Goal: Transaction & Acquisition: Purchase product/service

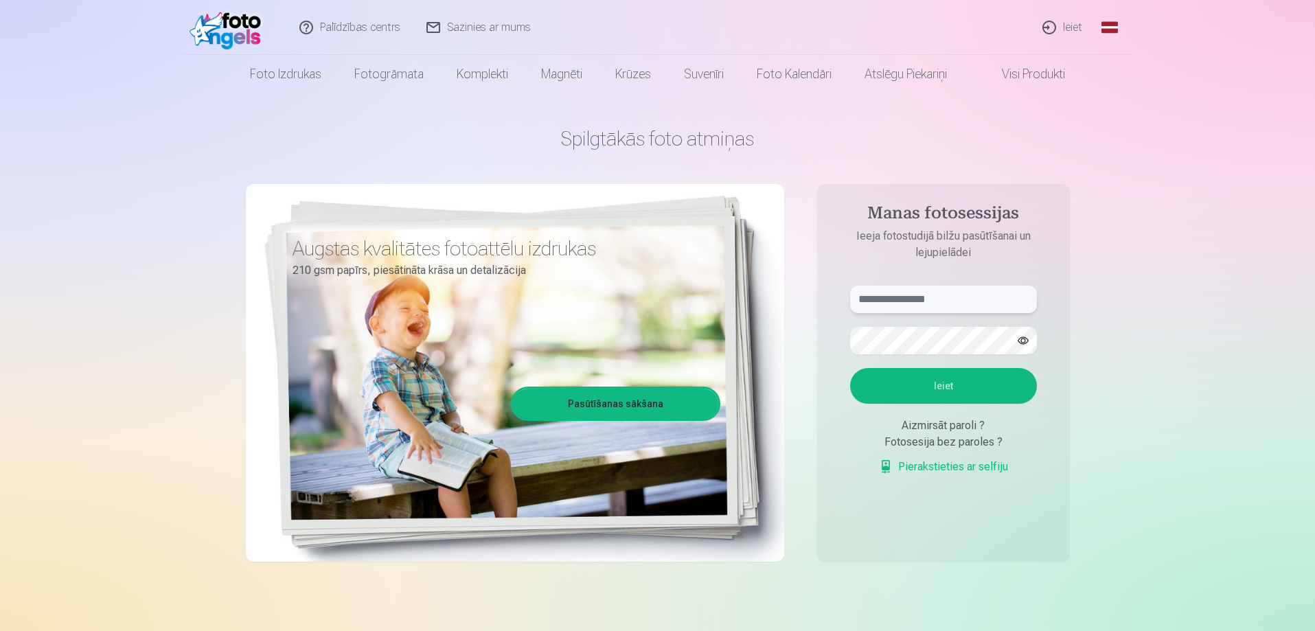
click at [864, 297] on input "text" at bounding box center [943, 299] width 187 height 27
type input "**********"
click at [917, 377] on button "Ieiet" at bounding box center [943, 386] width 187 height 36
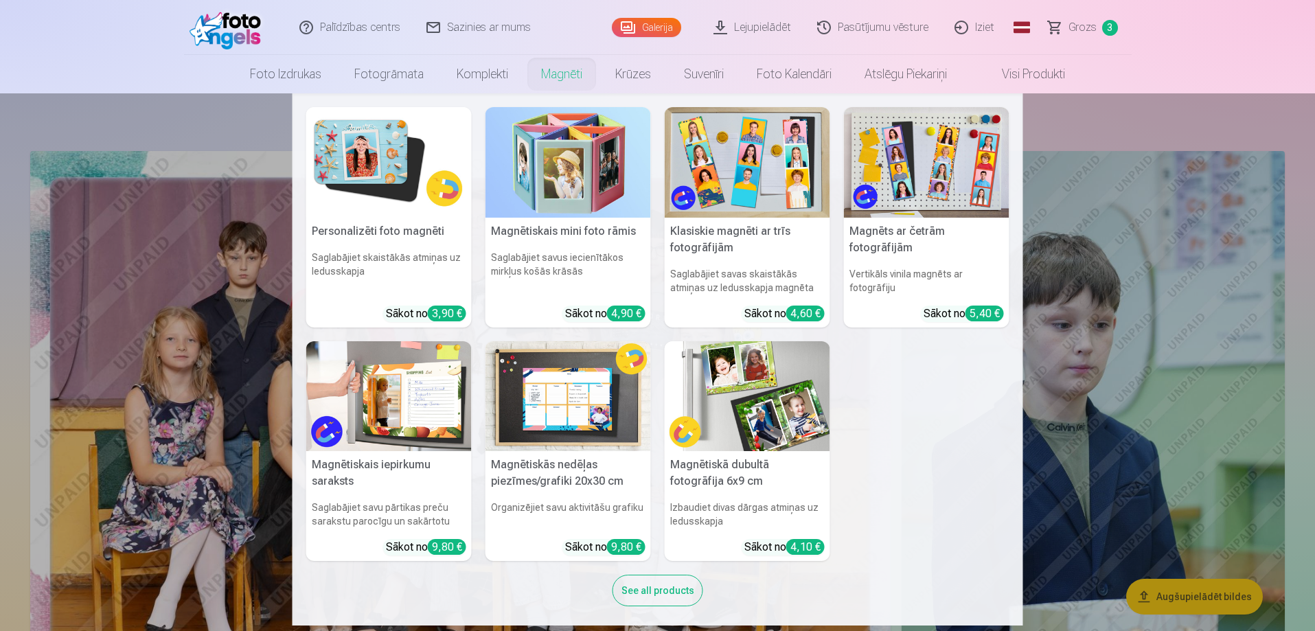
click at [565, 80] on link "Magnēti" at bounding box center [562, 74] width 74 height 38
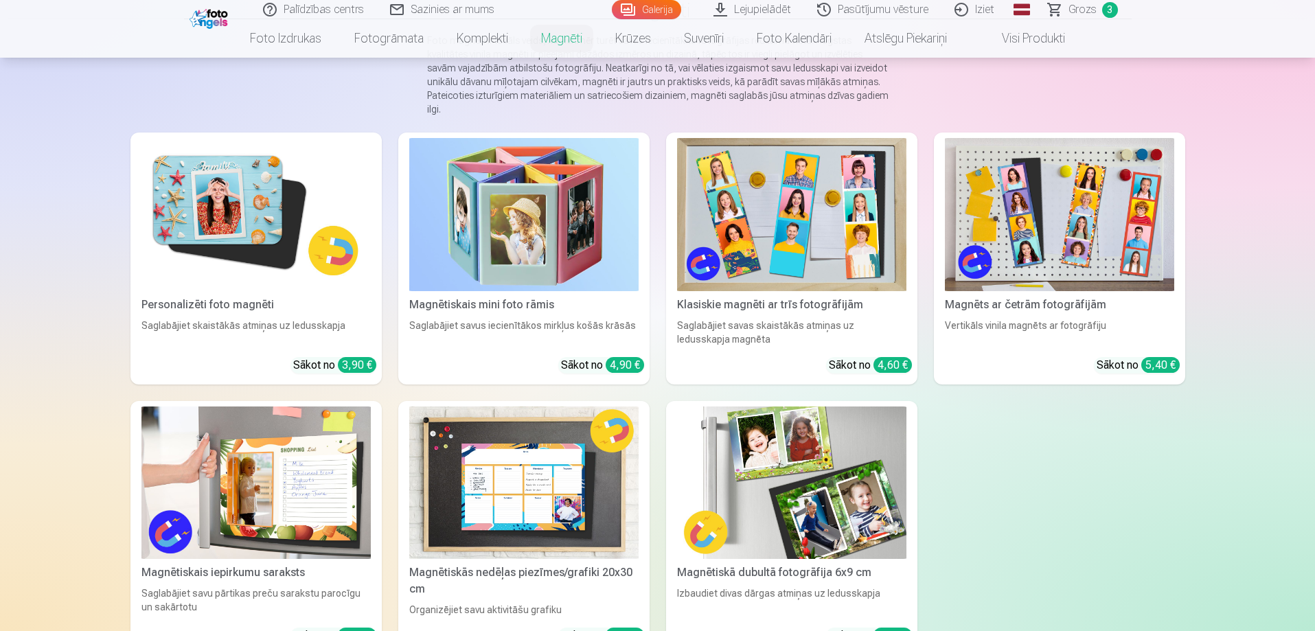
scroll to position [137, 0]
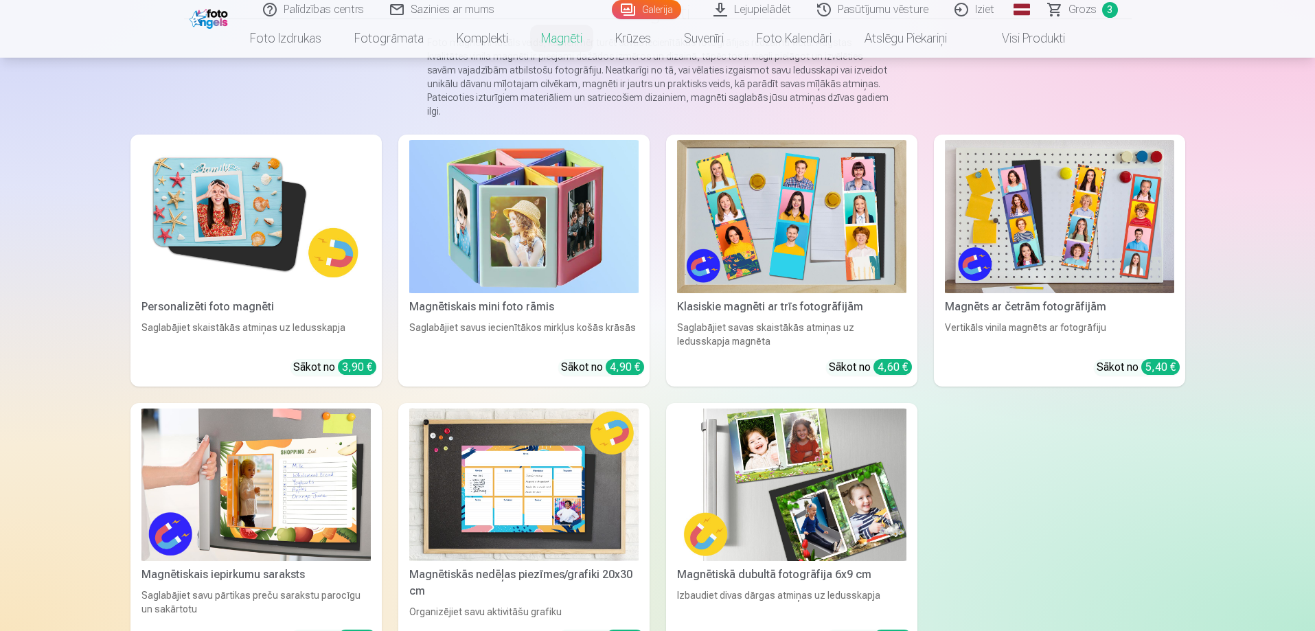
click at [341, 275] on img at bounding box center [255, 216] width 229 height 153
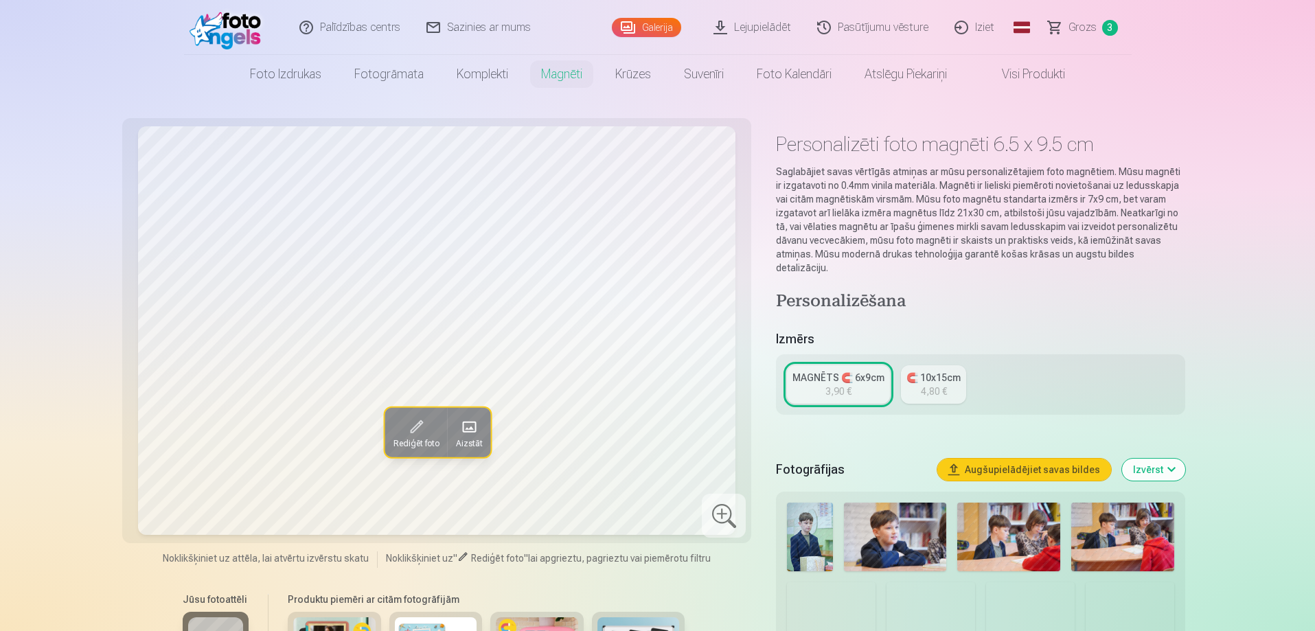
scroll to position [206, 0]
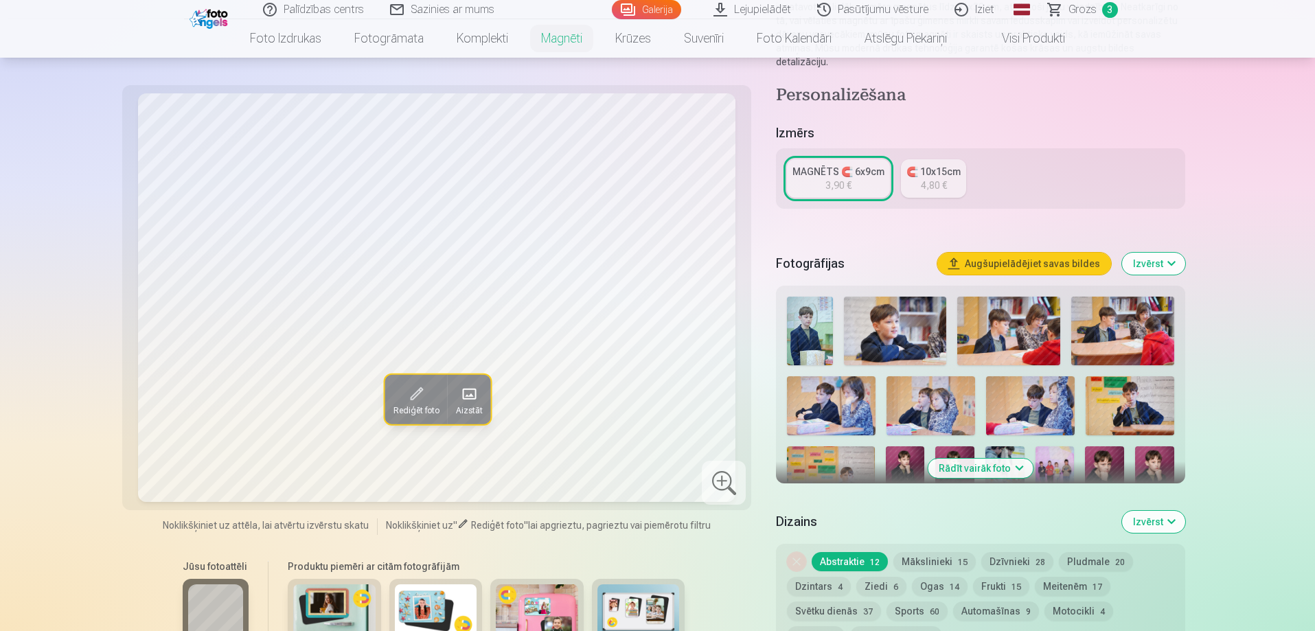
click at [813, 310] on img at bounding box center [809, 331] width 45 height 69
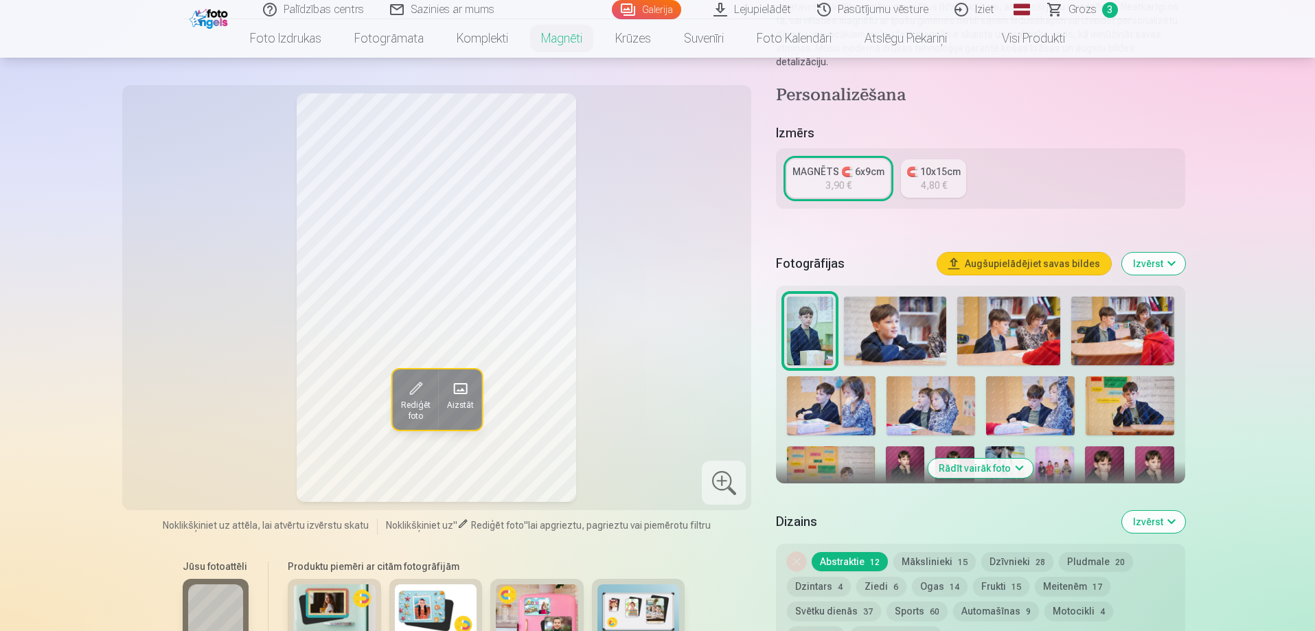
click at [886, 328] on img at bounding box center [895, 331] width 103 height 69
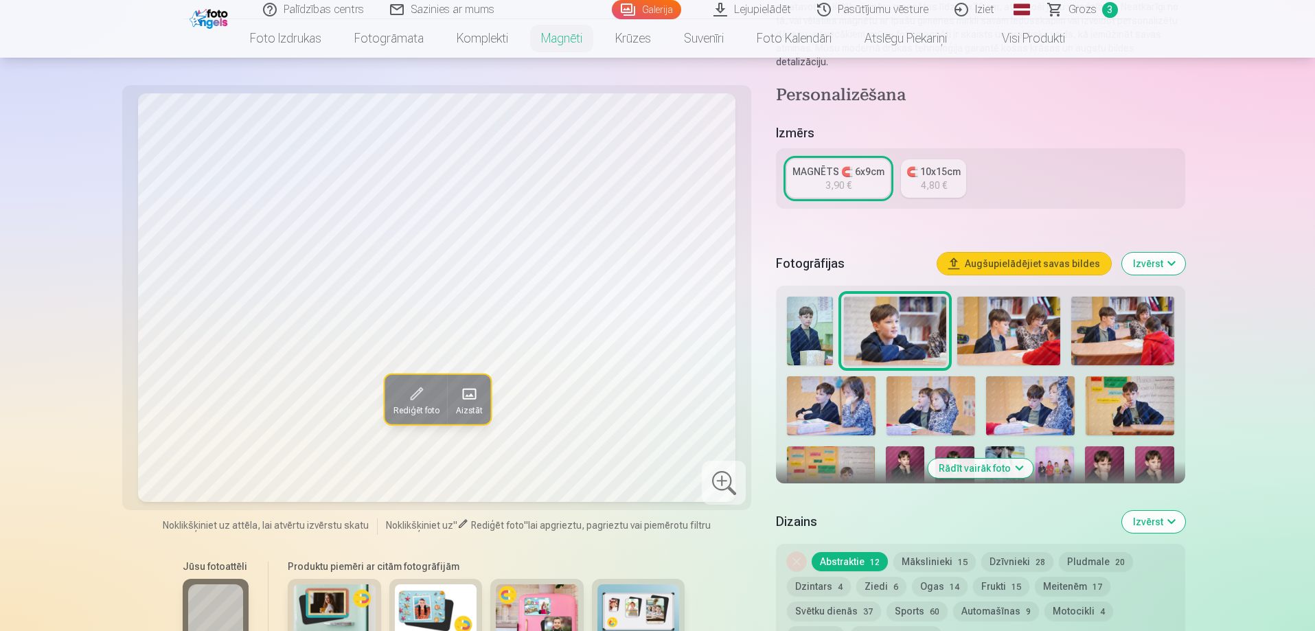
click at [928, 179] on div "4,80 €" at bounding box center [934, 186] width 26 height 14
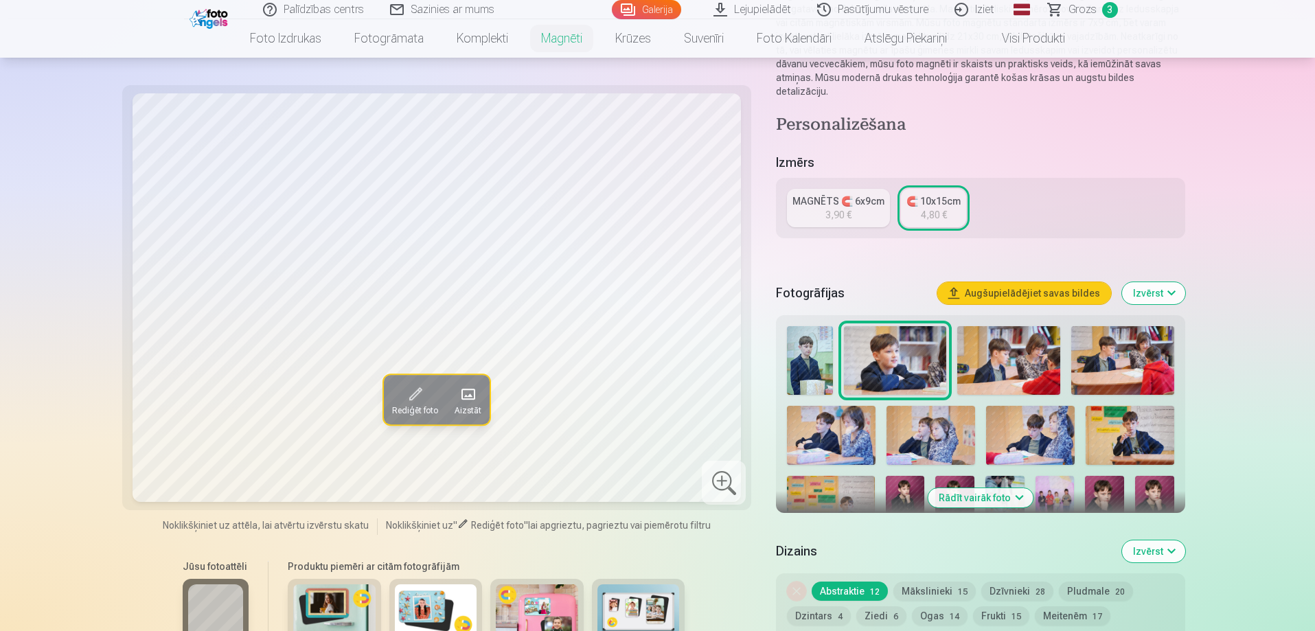
scroll to position [206, 0]
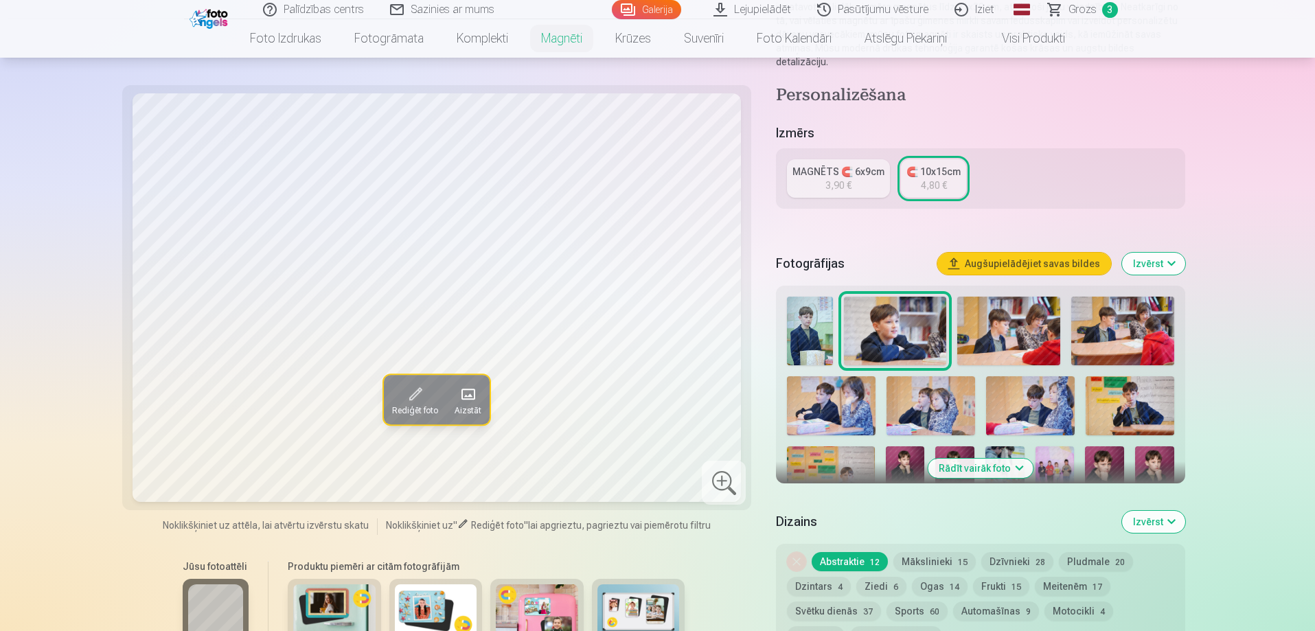
click at [996, 459] on button "Rādīt vairāk foto" at bounding box center [980, 468] width 105 height 19
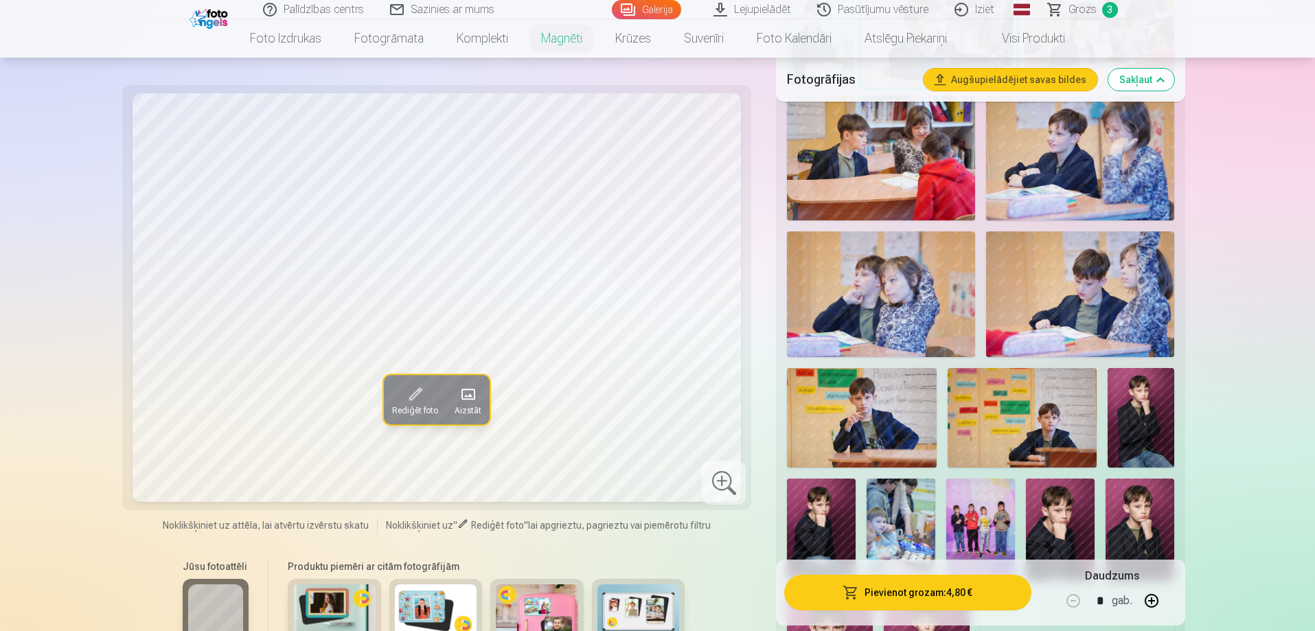
scroll to position [549, 0]
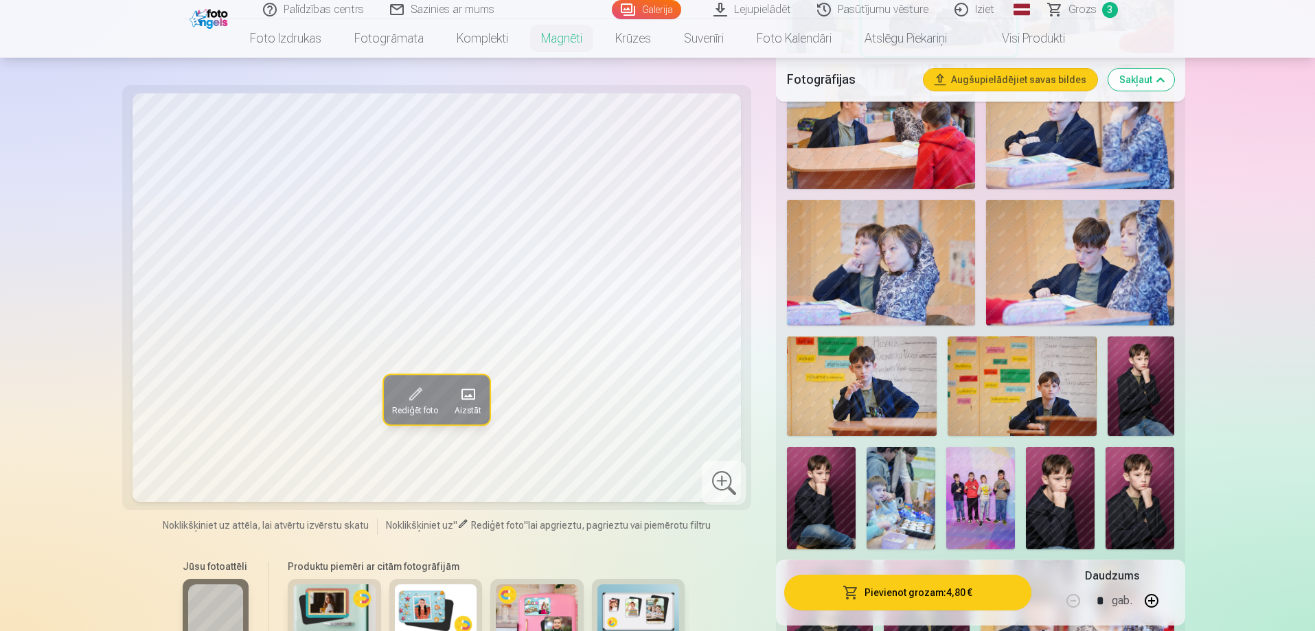
click at [1136, 387] on img at bounding box center [1141, 386] width 67 height 100
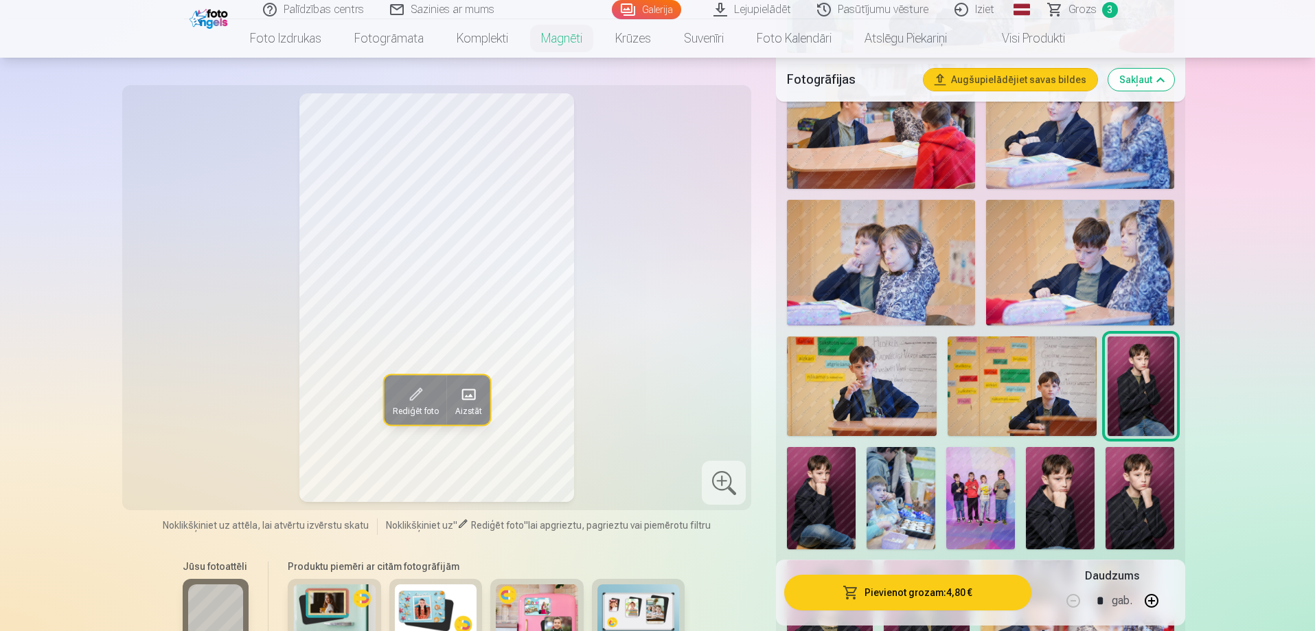
click at [832, 502] on img at bounding box center [821, 498] width 69 height 103
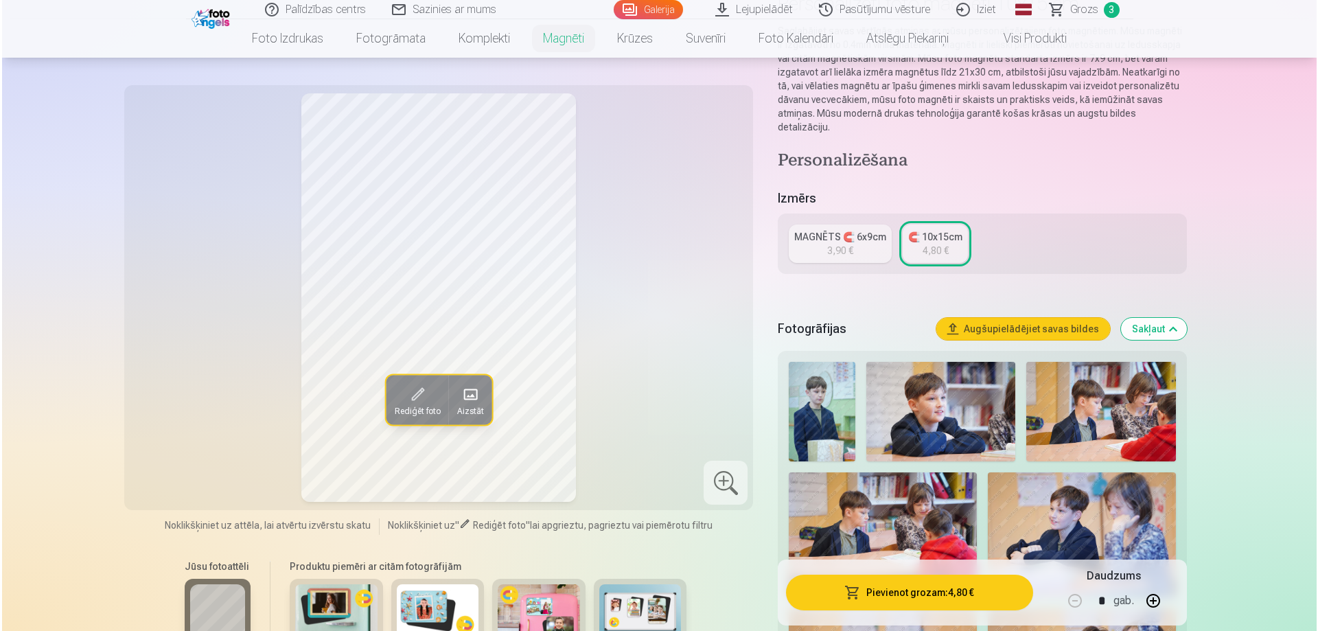
scroll to position [0, 0]
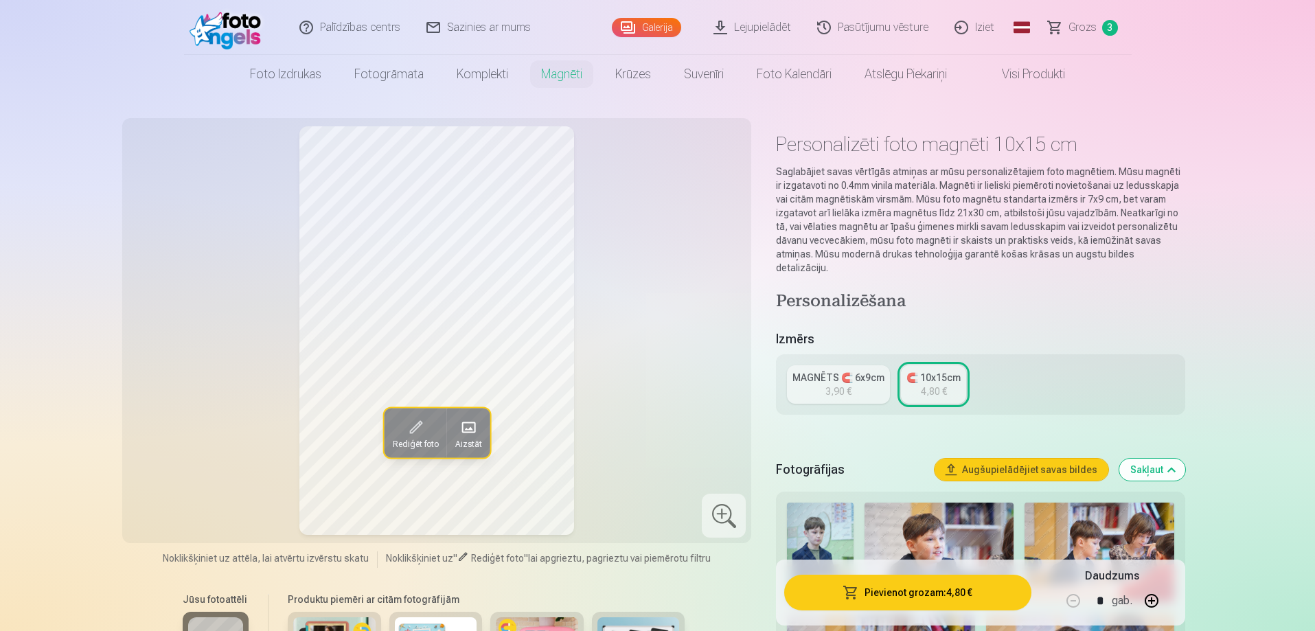
click at [843, 385] on div "3,90 €" at bounding box center [838, 392] width 26 height 14
click at [921, 373] on link "🧲 10x15cm 4,80 €" at bounding box center [933, 384] width 65 height 38
click at [877, 608] on button "Pievienot grozam : 4,80 €" at bounding box center [907, 593] width 246 height 36
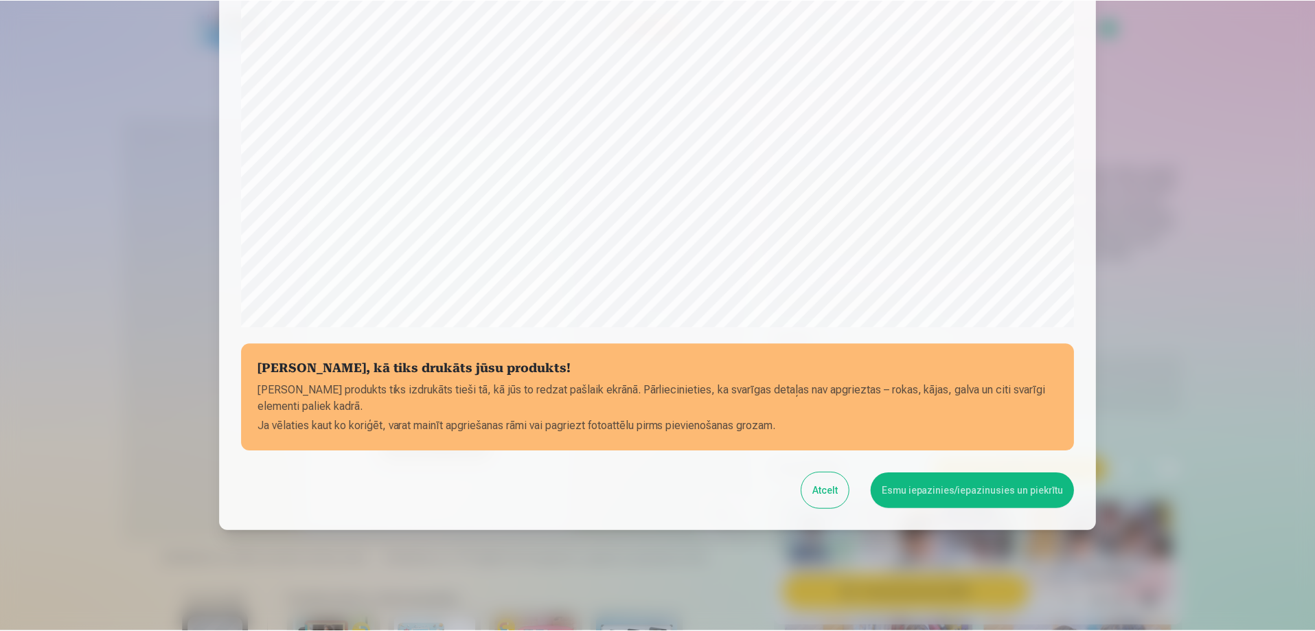
scroll to position [358, 0]
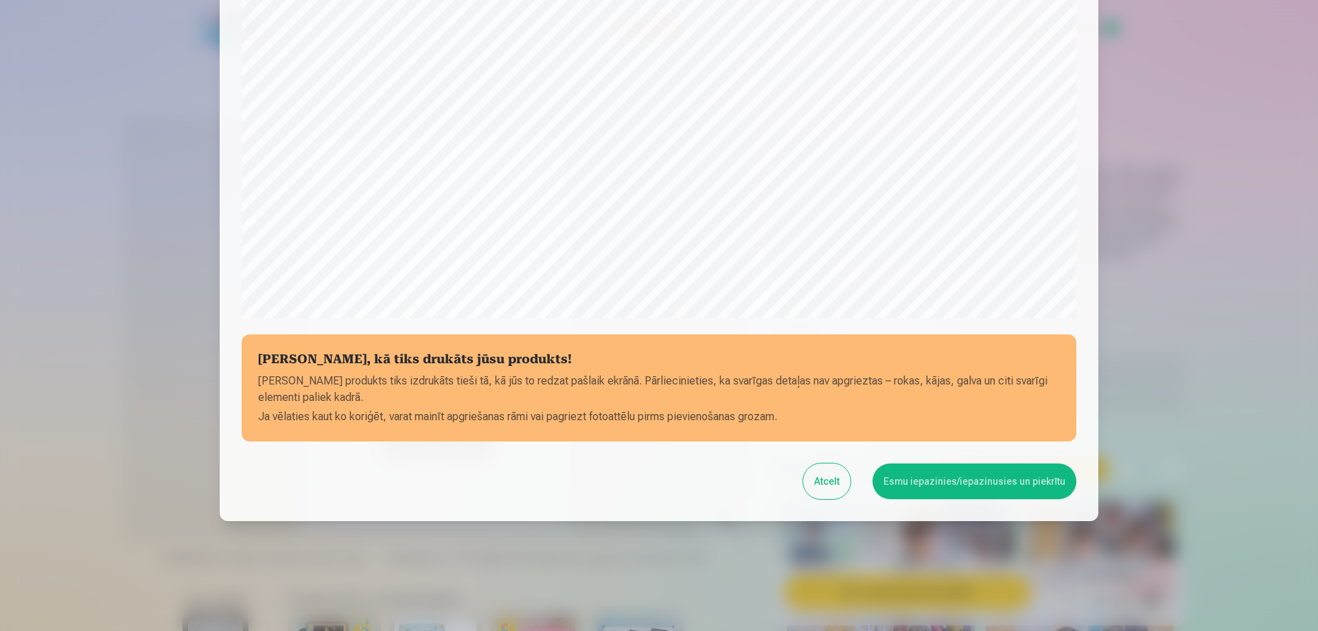
click at [941, 492] on button "Esmu iepazinies/iepazinusies un piekrītu" at bounding box center [975, 481] width 204 height 36
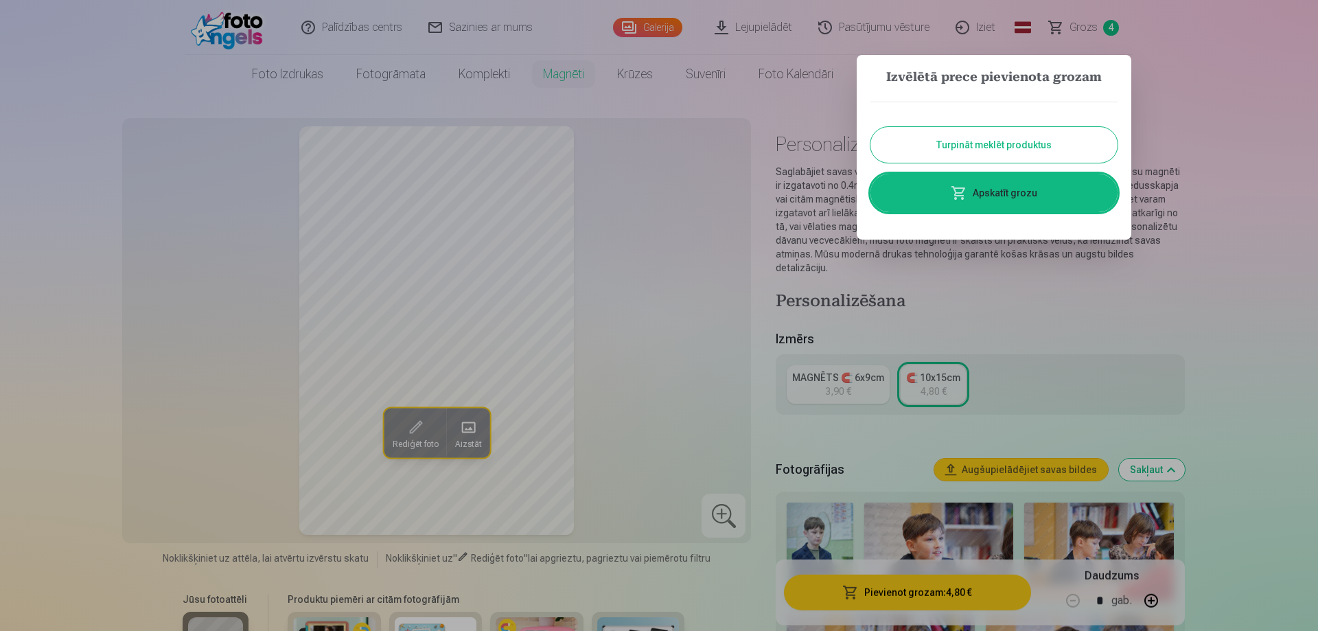
click at [1018, 157] on button "Turpināt meklēt produktus" at bounding box center [994, 145] width 247 height 36
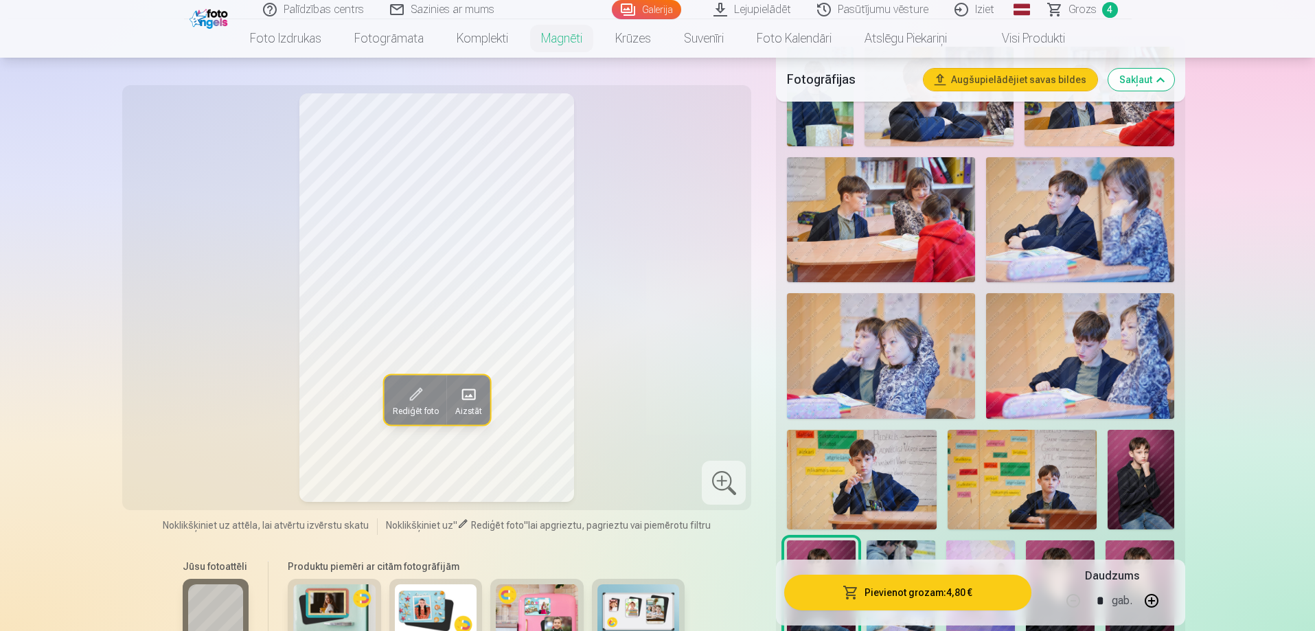
scroll to position [481, 0]
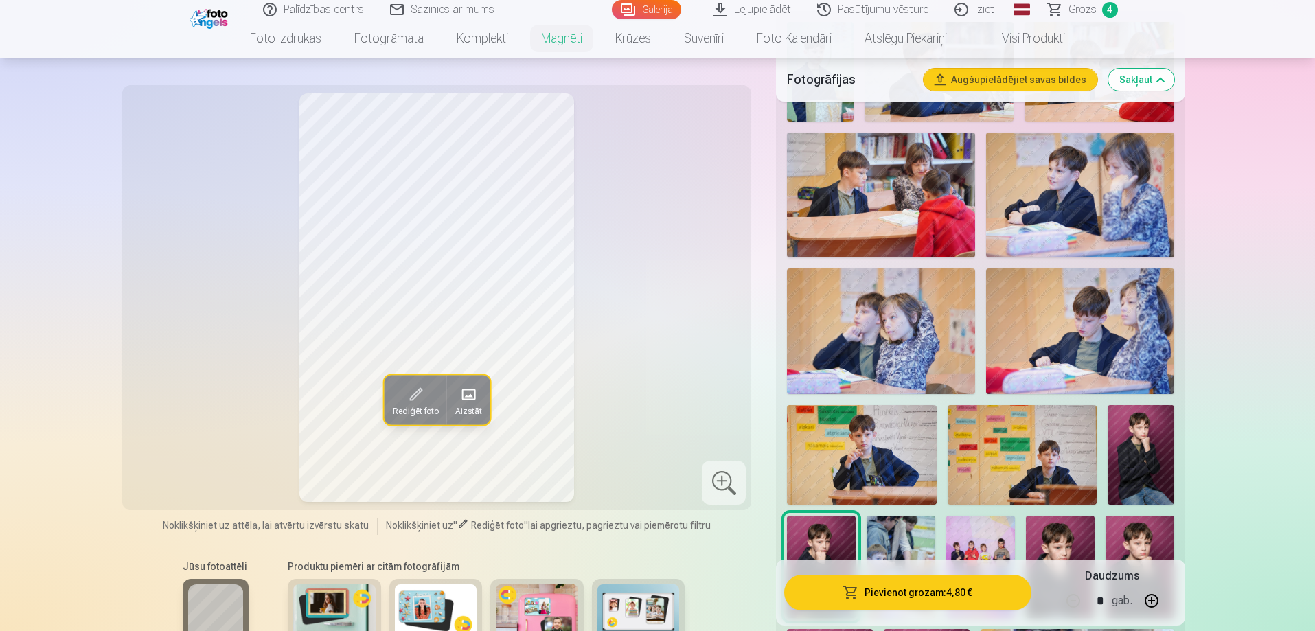
click at [1133, 452] on img at bounding box center [1141, 455] width 67 height 100
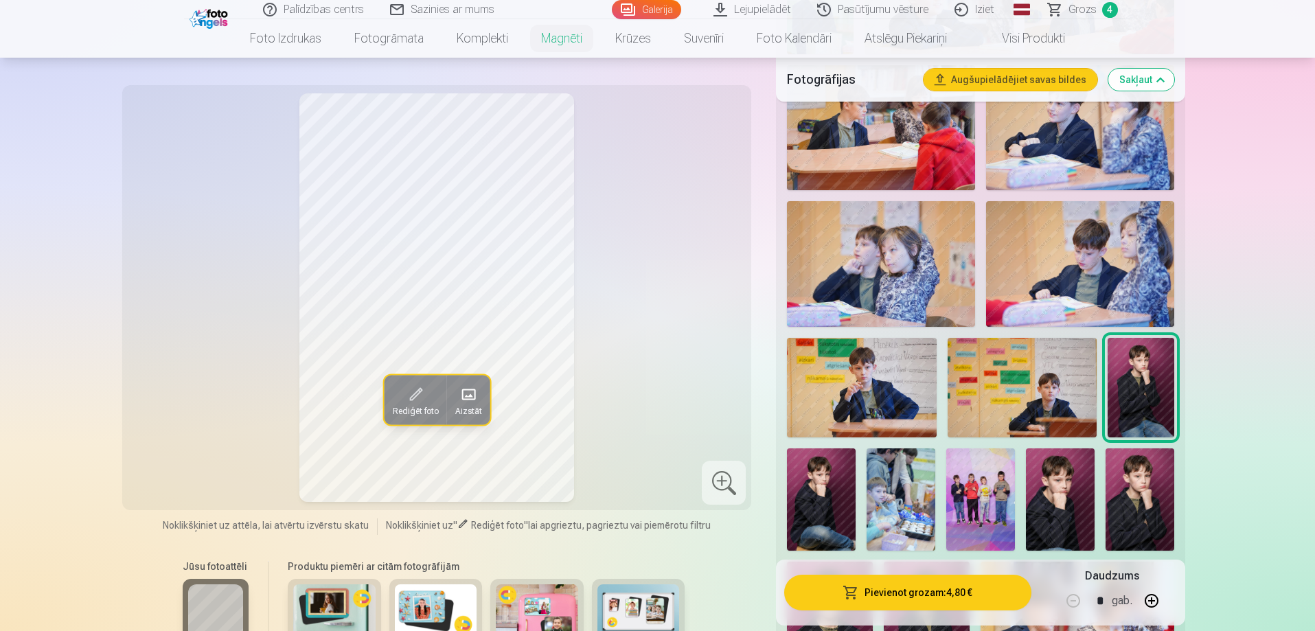
scroll to position [618, 0]
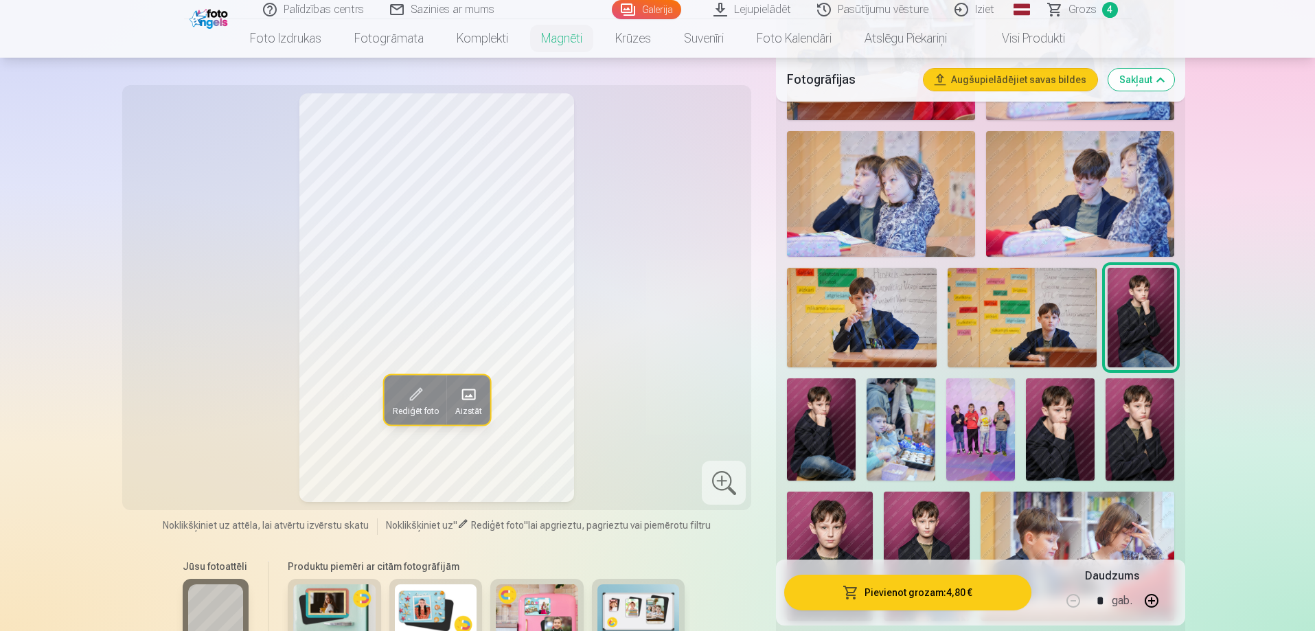
click at [822, 539] on img at bounding box center [830, 556] width 86 height 128
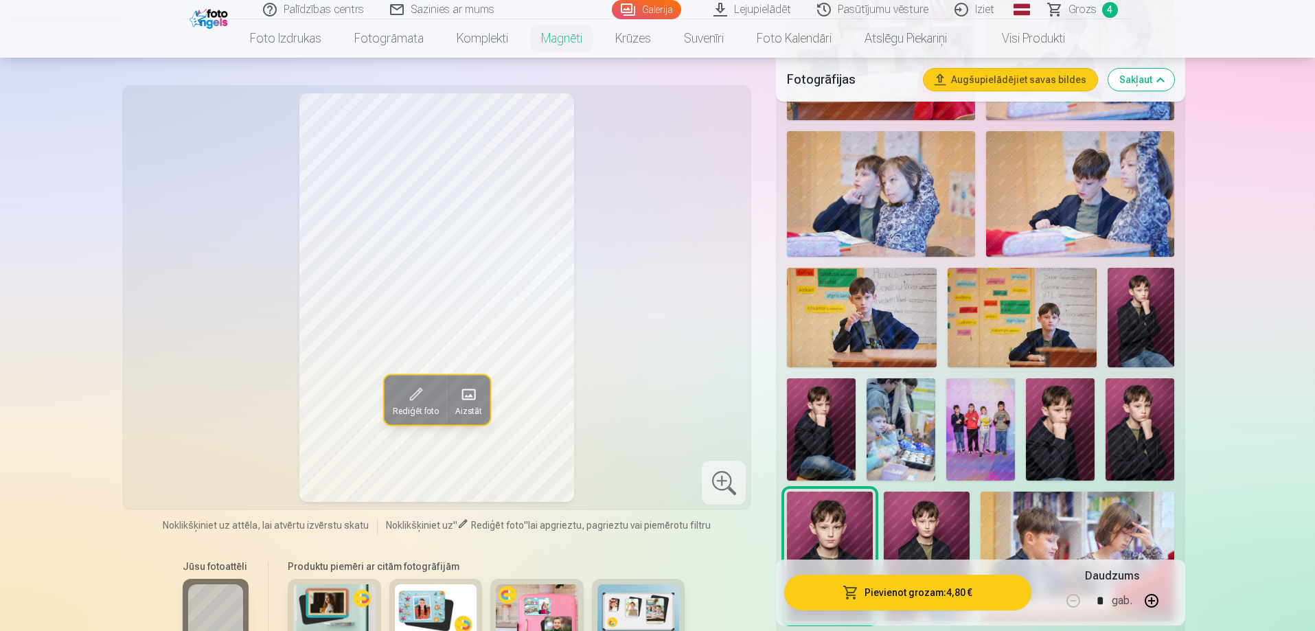
click at [921, 531] on img at bounding box center [927, 556] width 86 height 129
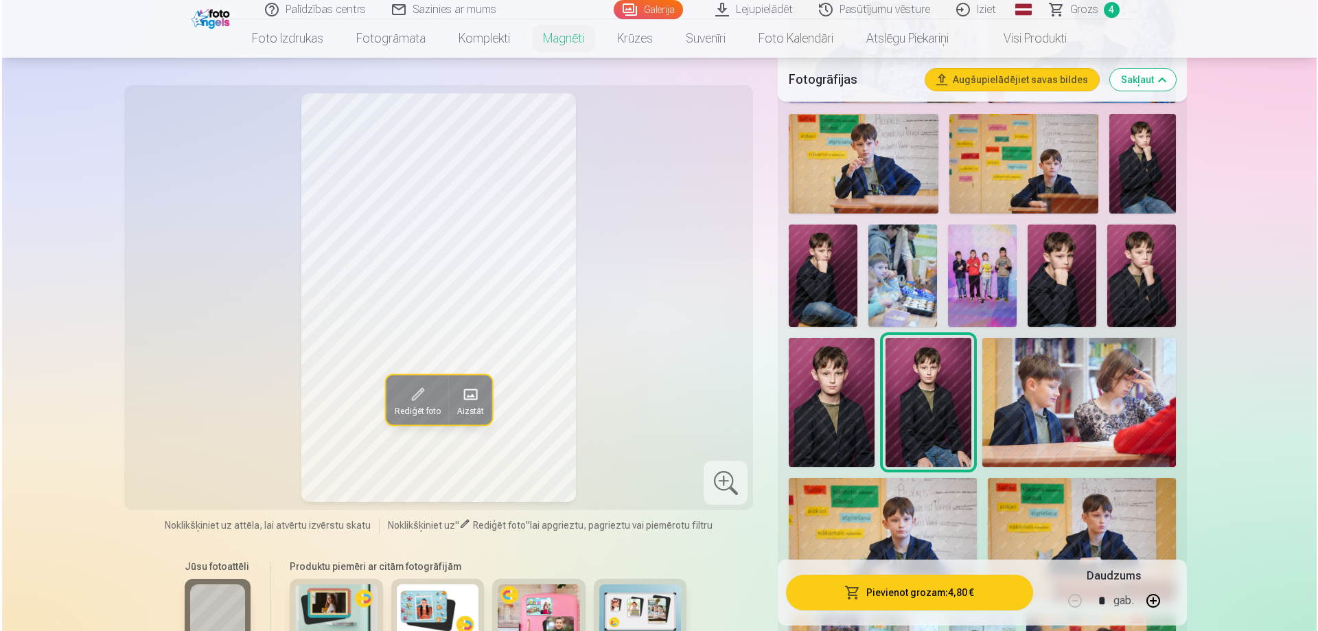
scroll to position [824, 0]
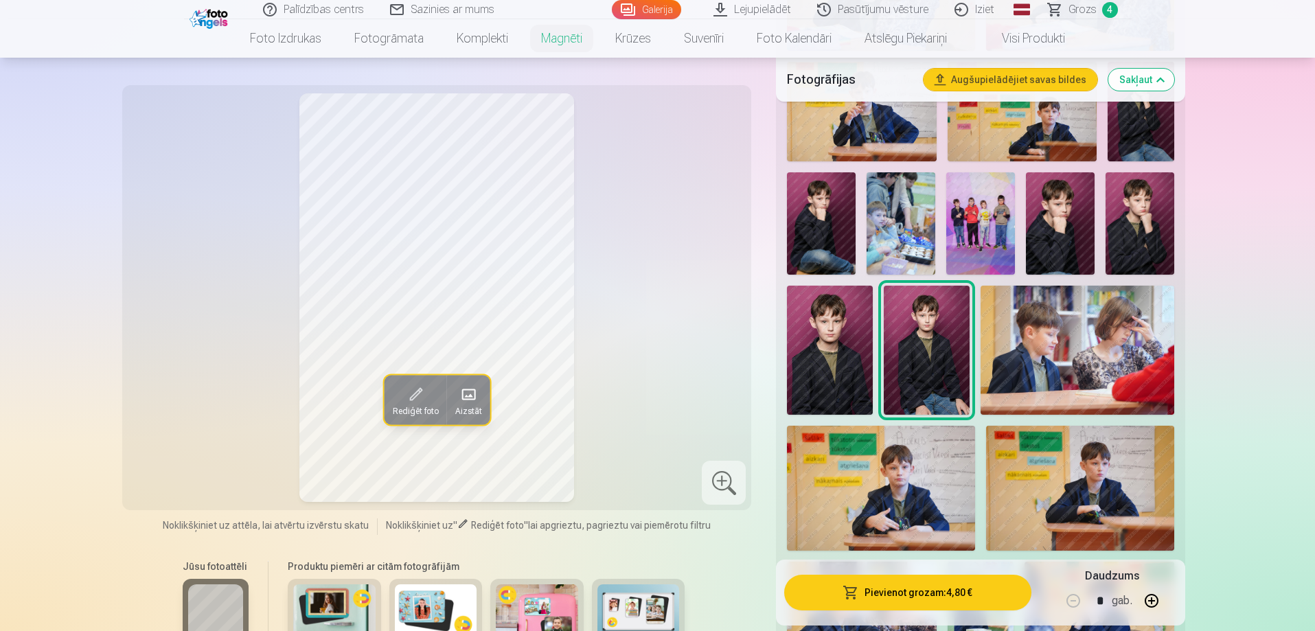
click at [900, 597] on button "Pievienot grozam : 4,80 €" at bounding box center [907, 593] width 246 height 36
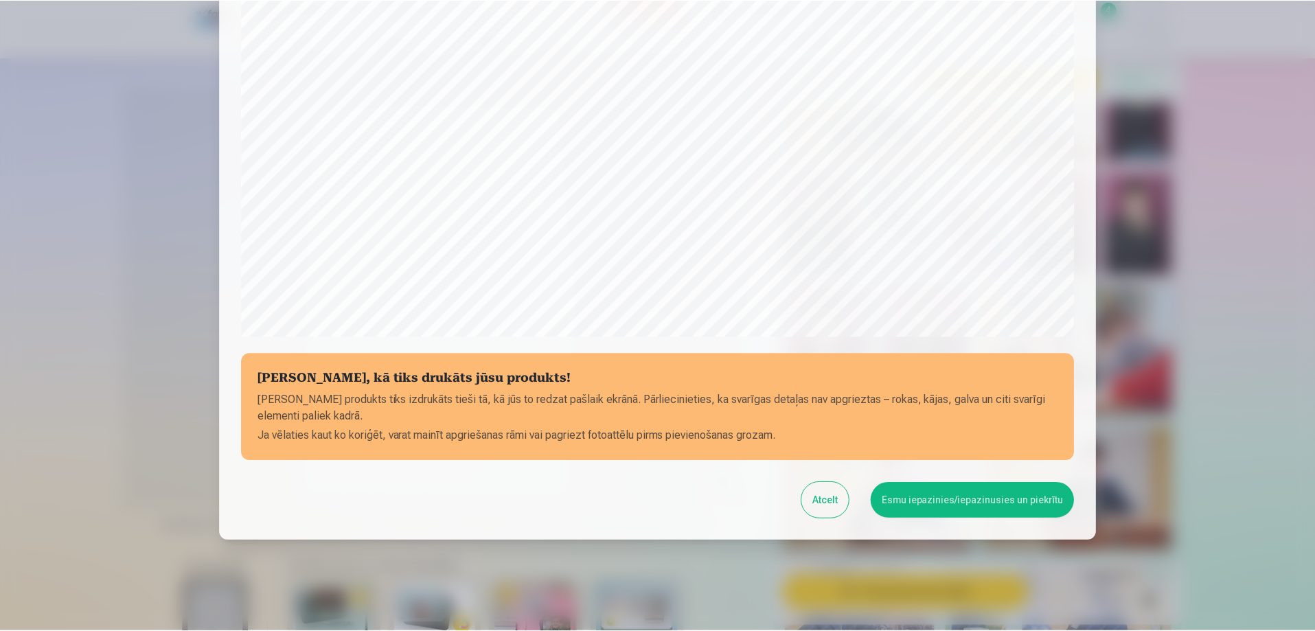
scroll to position [358, 0]
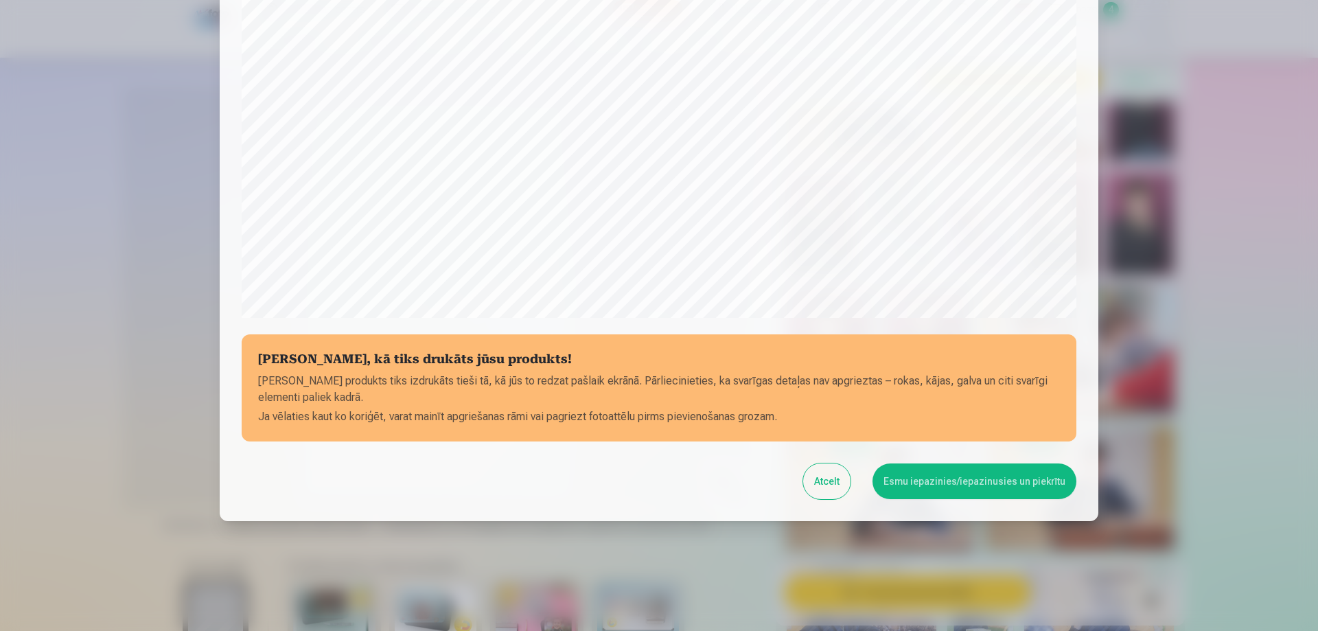
click at [914, 485] on button "Esmu iepazinies/iepazinusies un piekrītu" at bounding box center [975, 481] width 204 height 36
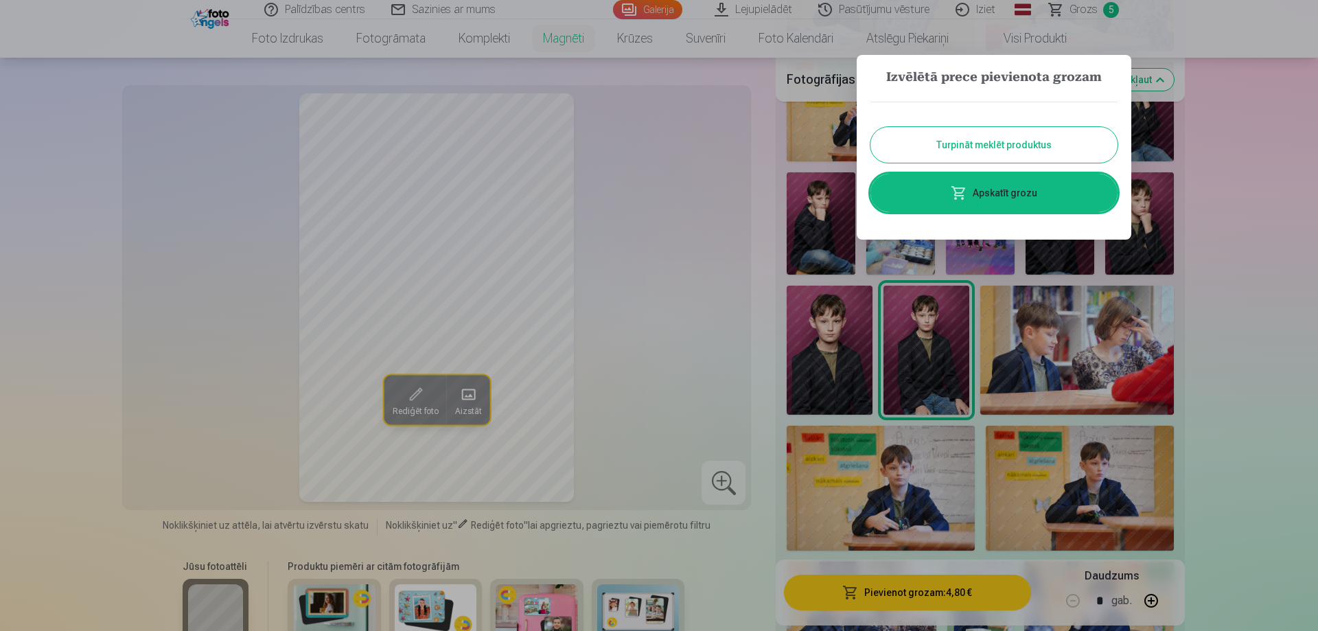
click at [1022, 152] on button "Turpināt meklēt produktus" at bounding box center [994, 145] width 247 height 36
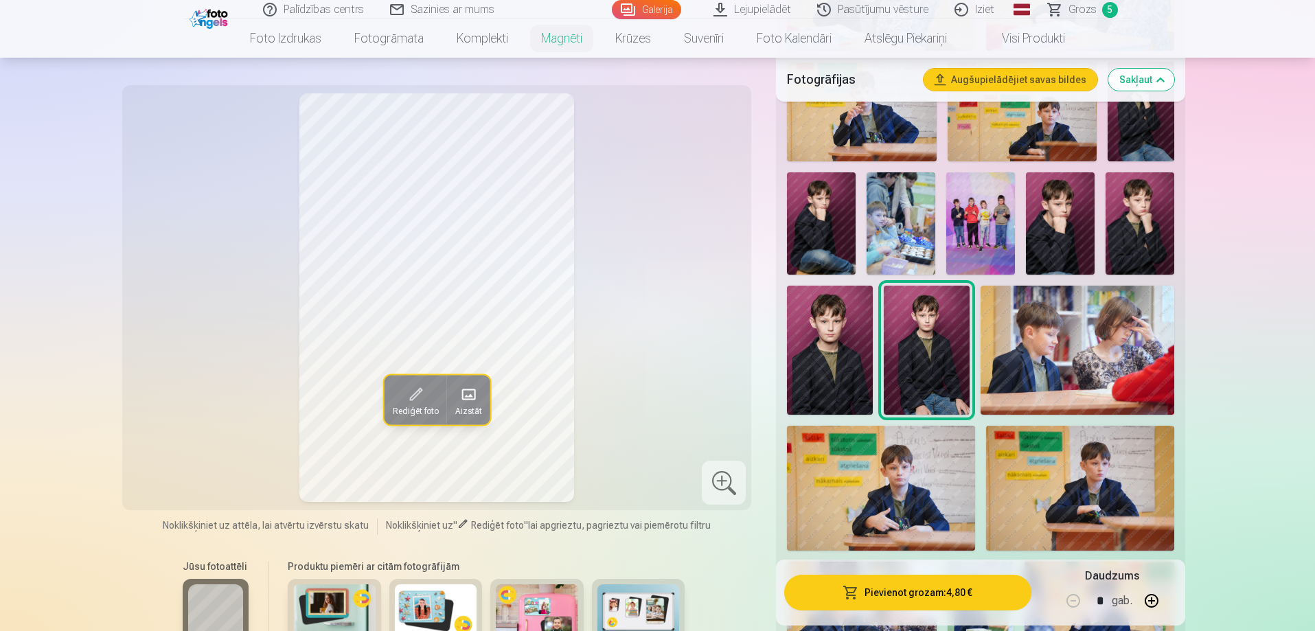
click at [984, 243] on img at bounding box center [980, 223] width 69 height 103
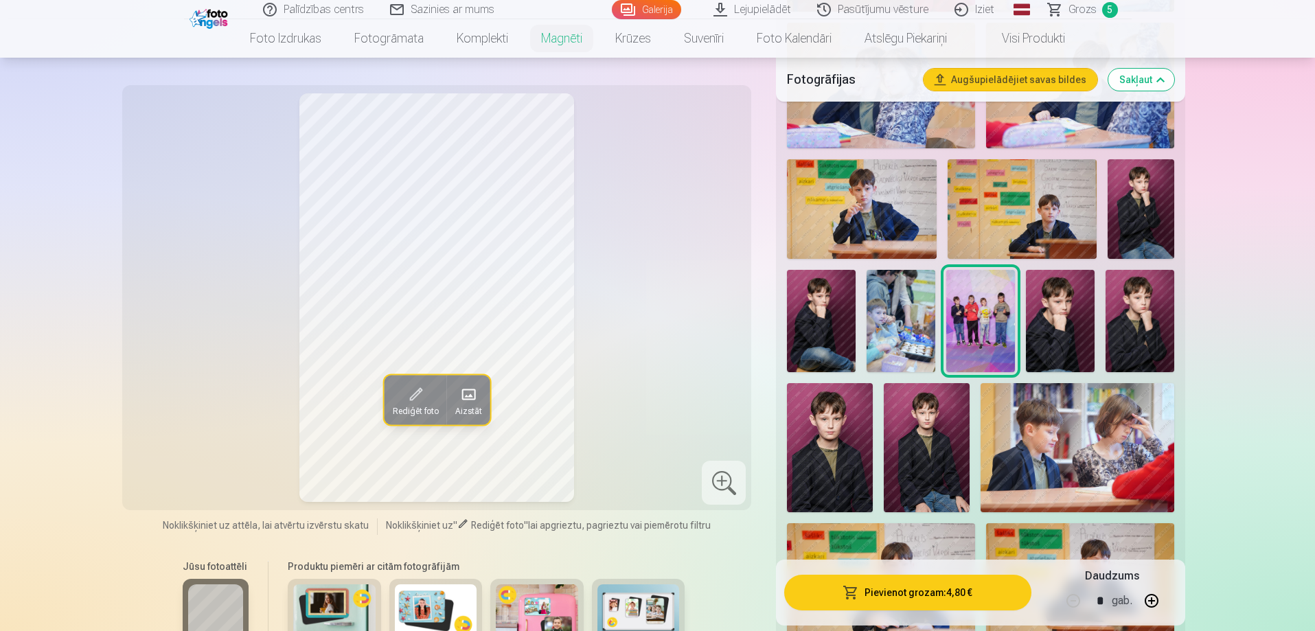
scroll to position [618, 0]
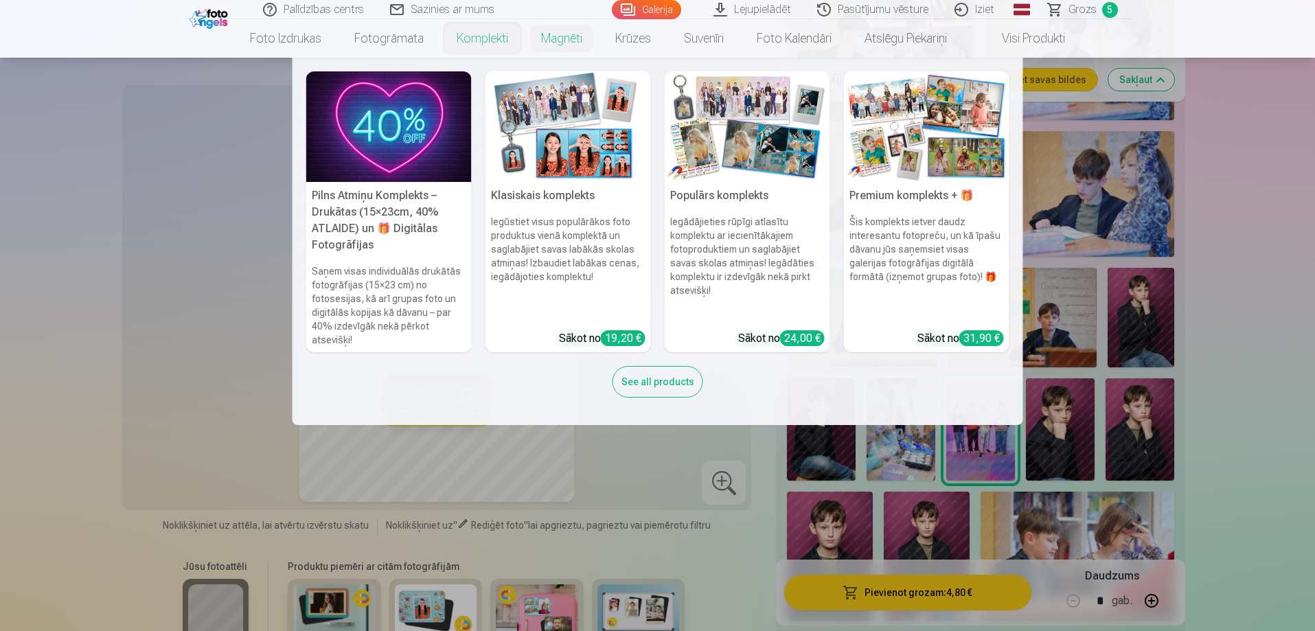
click at [458, 48] on link "Komplekti" at bounding box center [482, 38] width 84 height 38
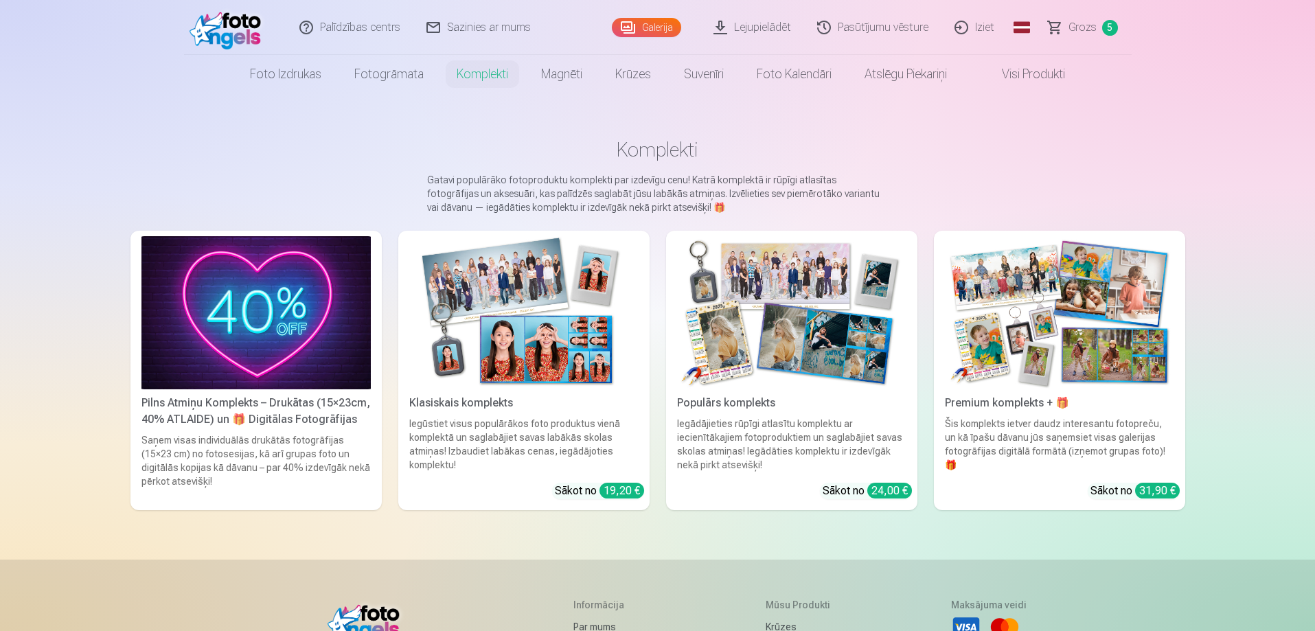
click at [864, 358] on img at bounding box center [791, 312] width 229 height 153
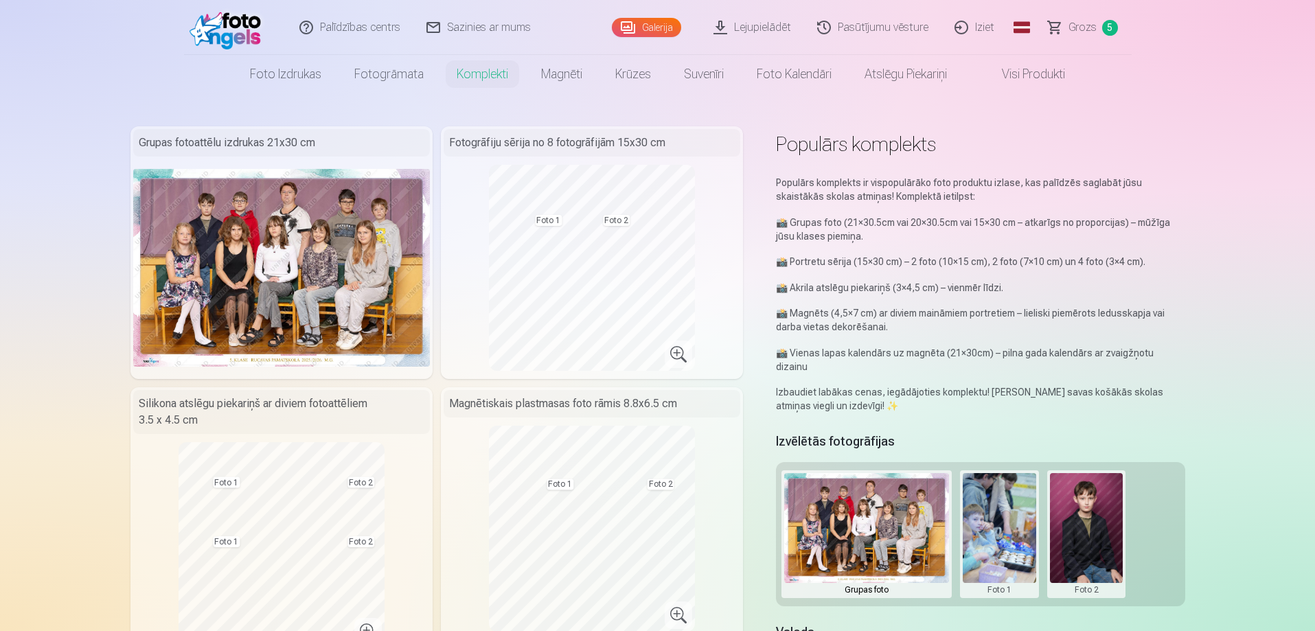
click at [1086, 35] on span "Grozs" at bounding box center [1082, 27] width 28 height 16
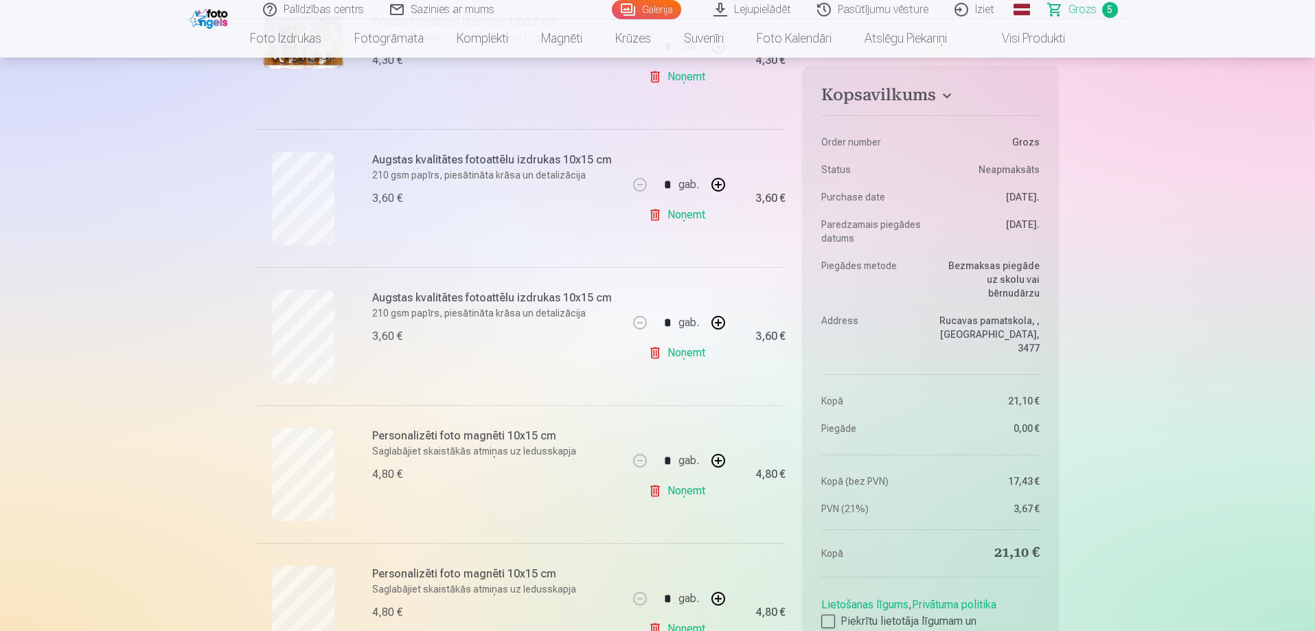
scroll to position [481, 0]
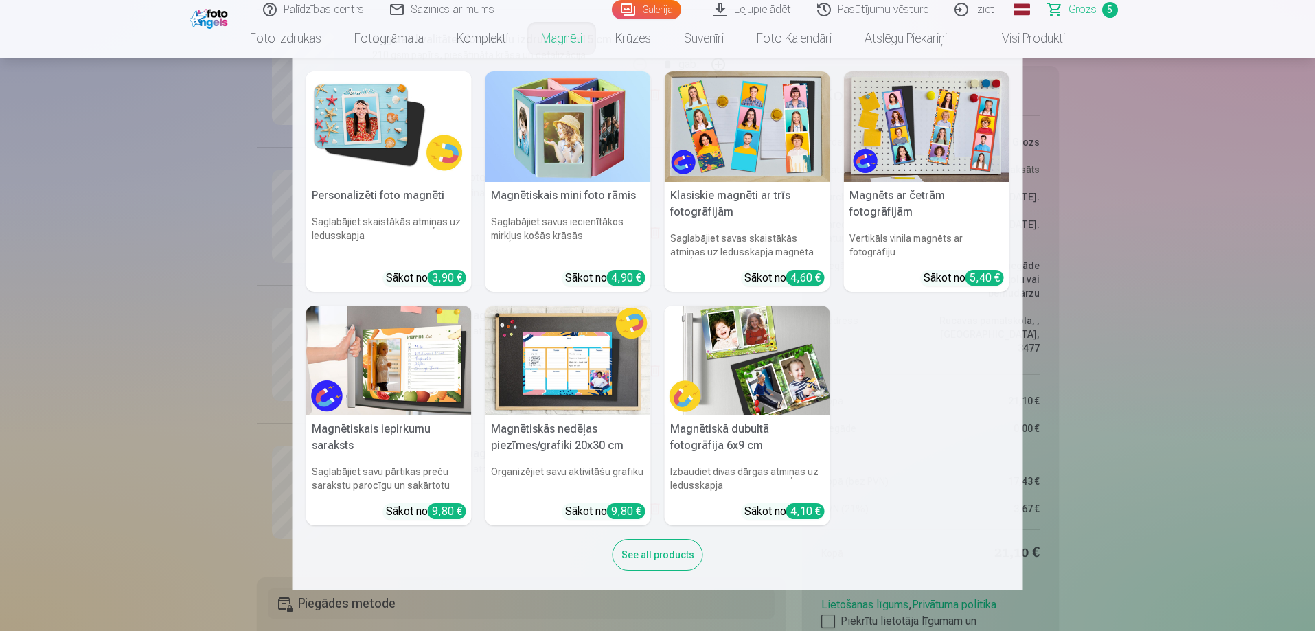
click at [873, 207] on h5 "Magnēts ar četrām fotogrāfijām" at bounding box center [926, 204] width 165 height 44
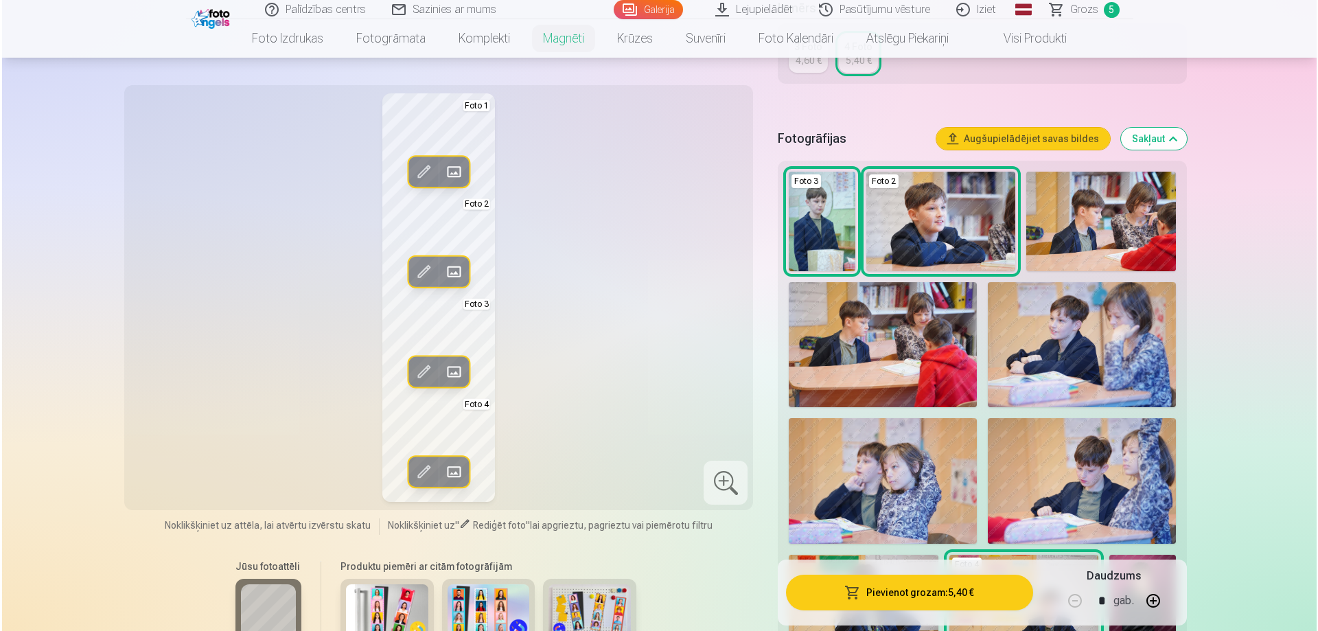
scroll to position [343, 0]
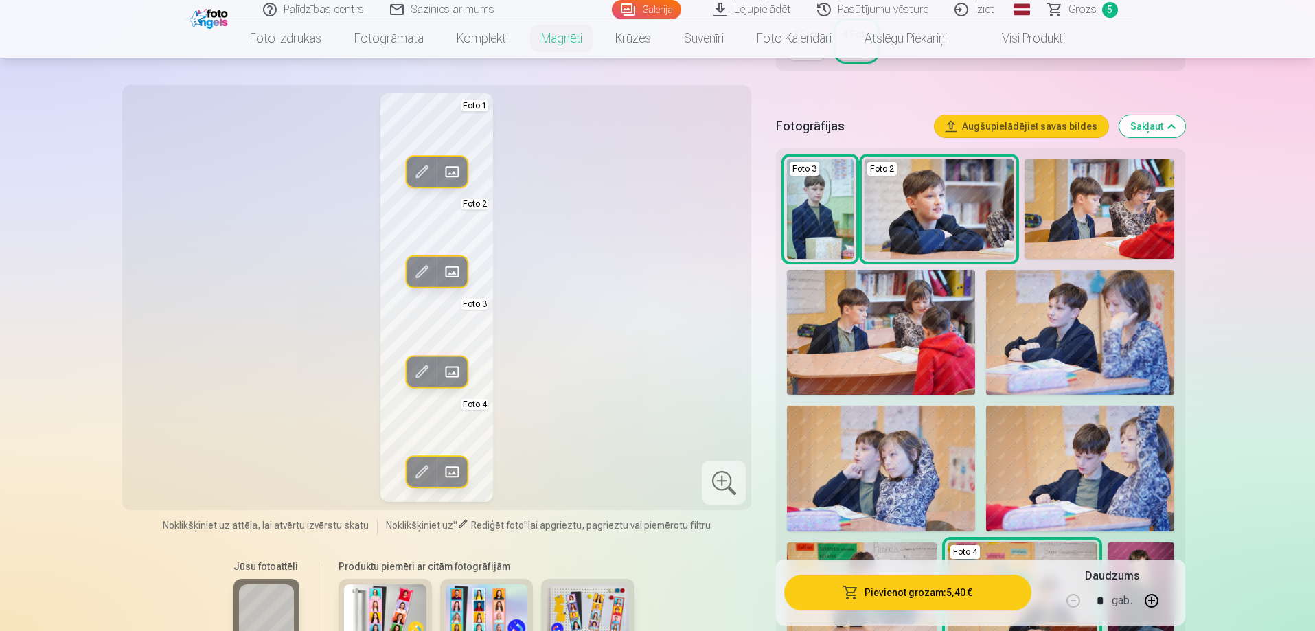
click at [459, 168] on span at bounding box center [452, 172] width 22 height 22
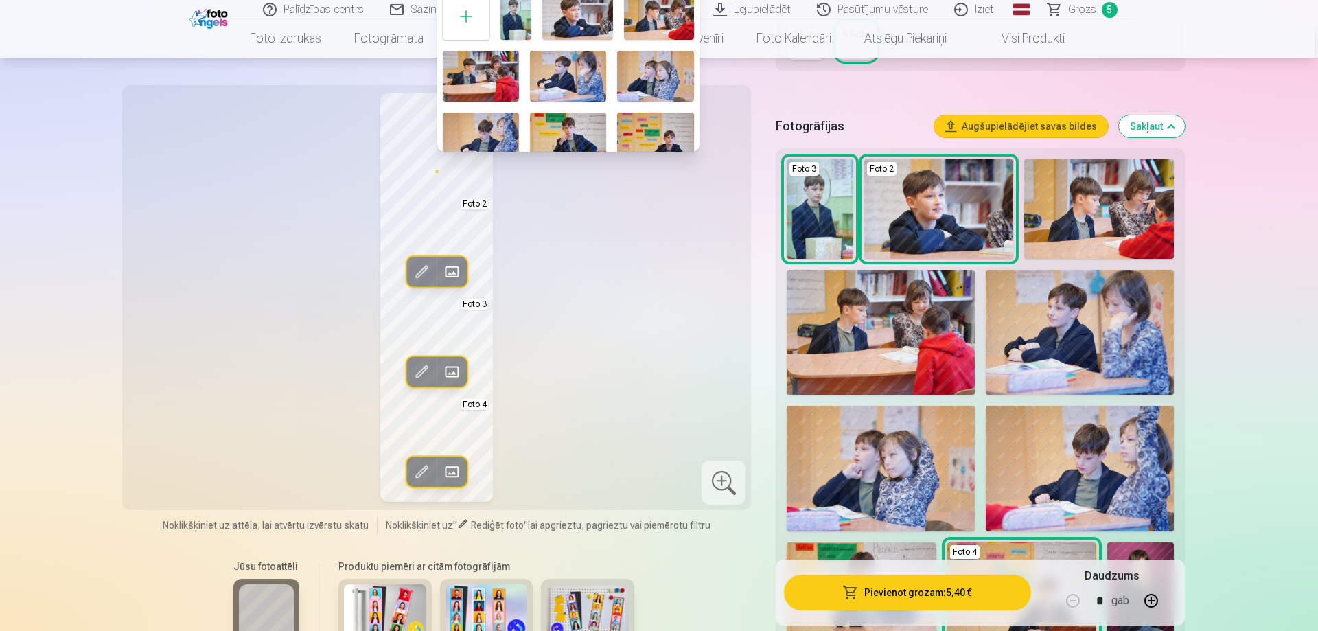
click at [566, 76] on img at bounding box center [568, 76] width 76 height 51
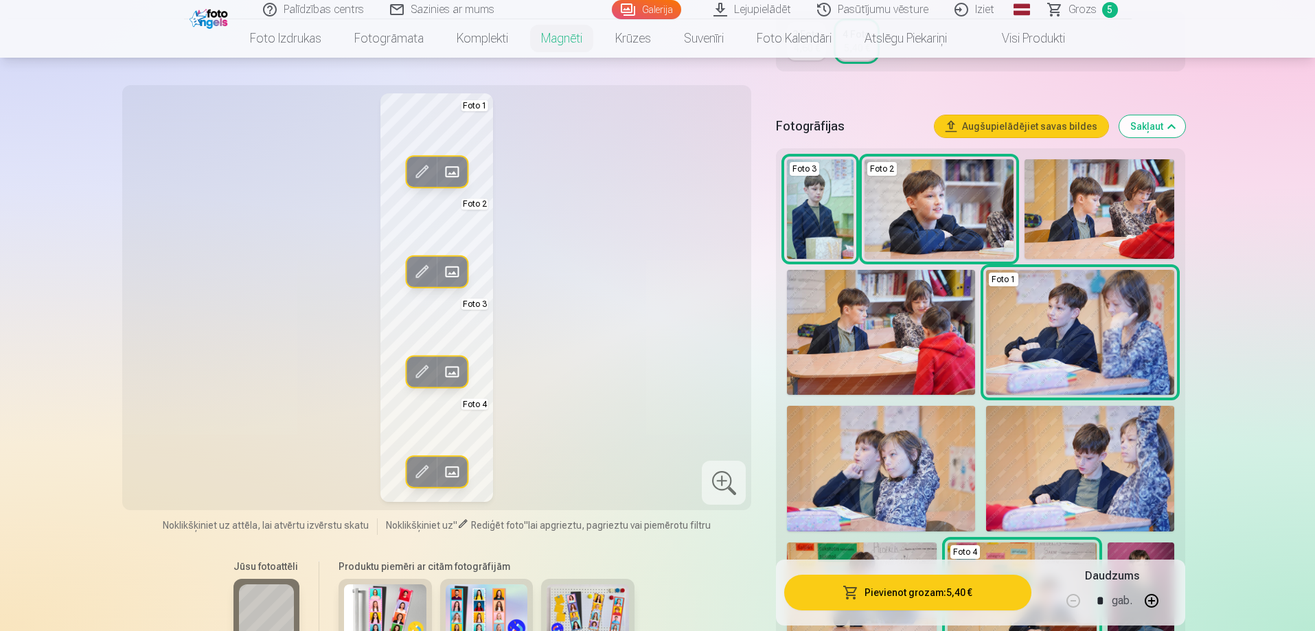
click at [455, 273] on span at bounding box center [452, 272] width 22 height 22
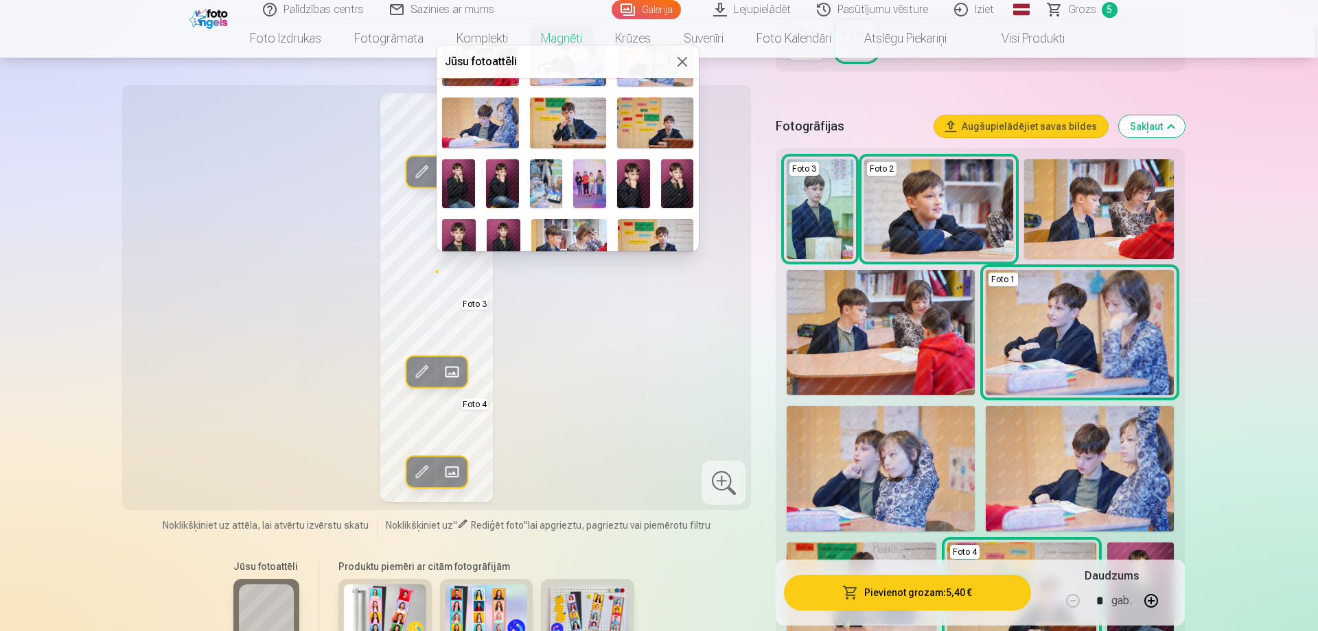
scroll to position [137, 0]
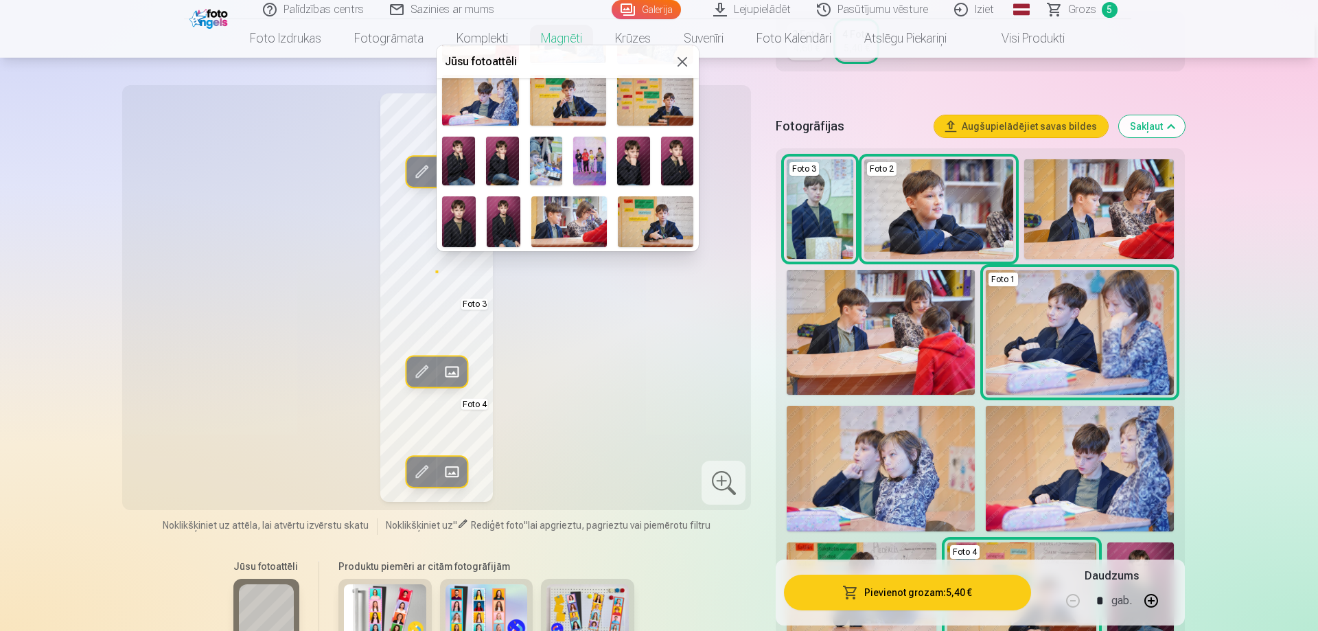
click at [457, 230] on img at bounding box center [459, 221] width 34 height 50
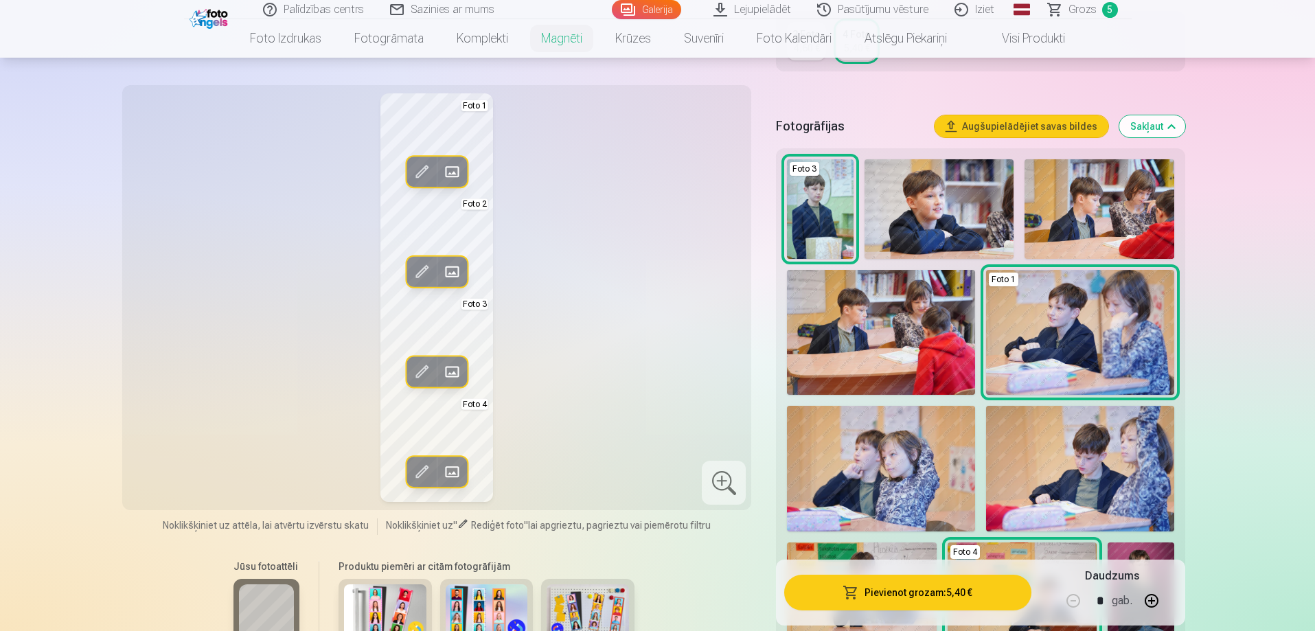
click at [422, 274] on span at bounding box center [422, 272] width 22 height 22
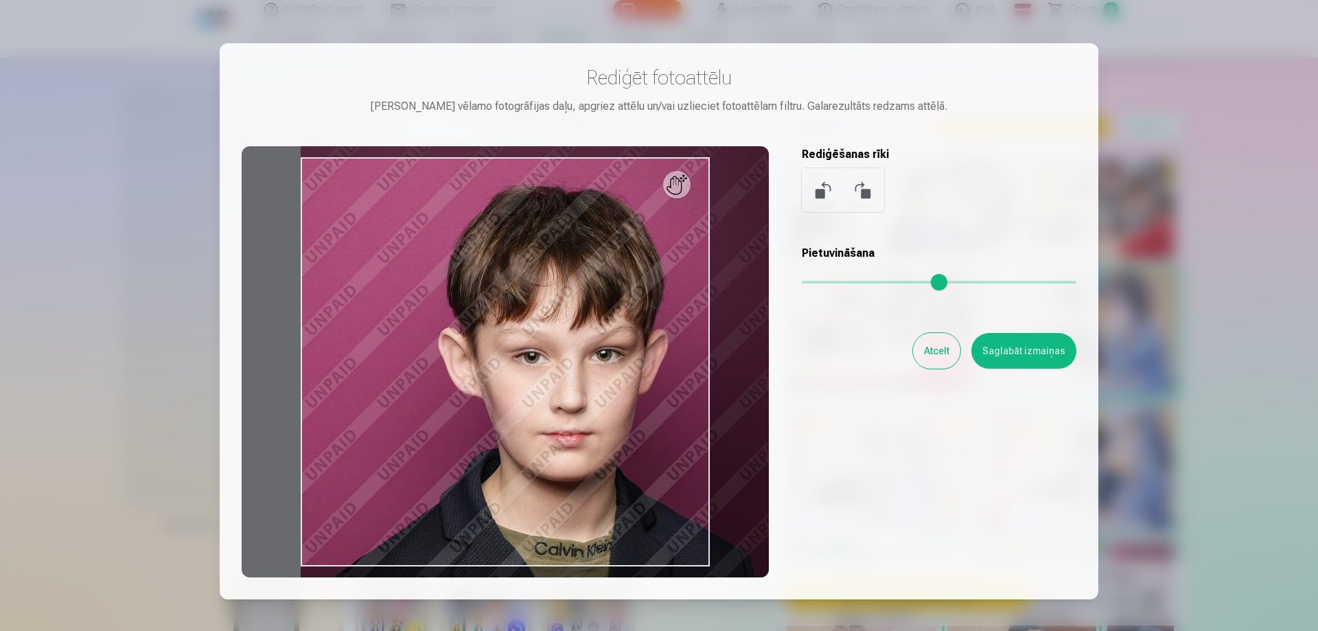
type input "*"
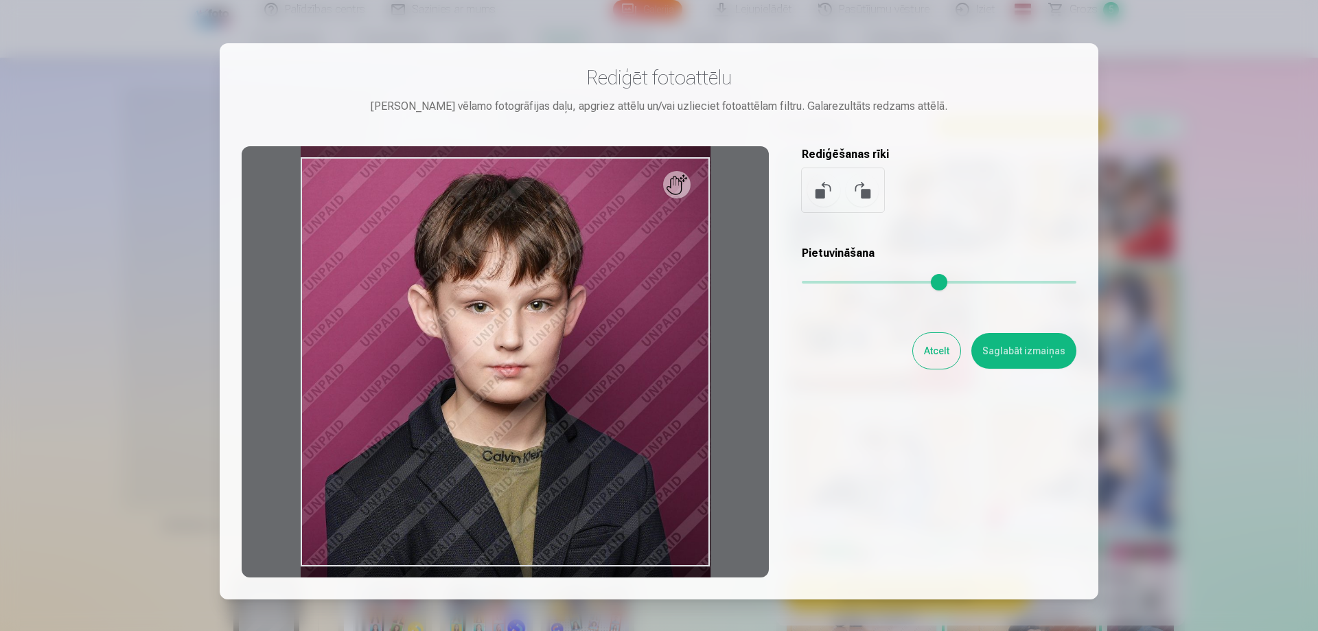
drag, startPoint x: 808, startPoint y: 286, endPoint x: 652, endPoint y: 306, distance: 157.9
click at [802, 284] on input "range" at bounding box center [939, 282] width 275 height 3
click at [1000, 352] on button "Saglabāt izmaiņas" at bounding box center [1024, 351] width 105 height 36
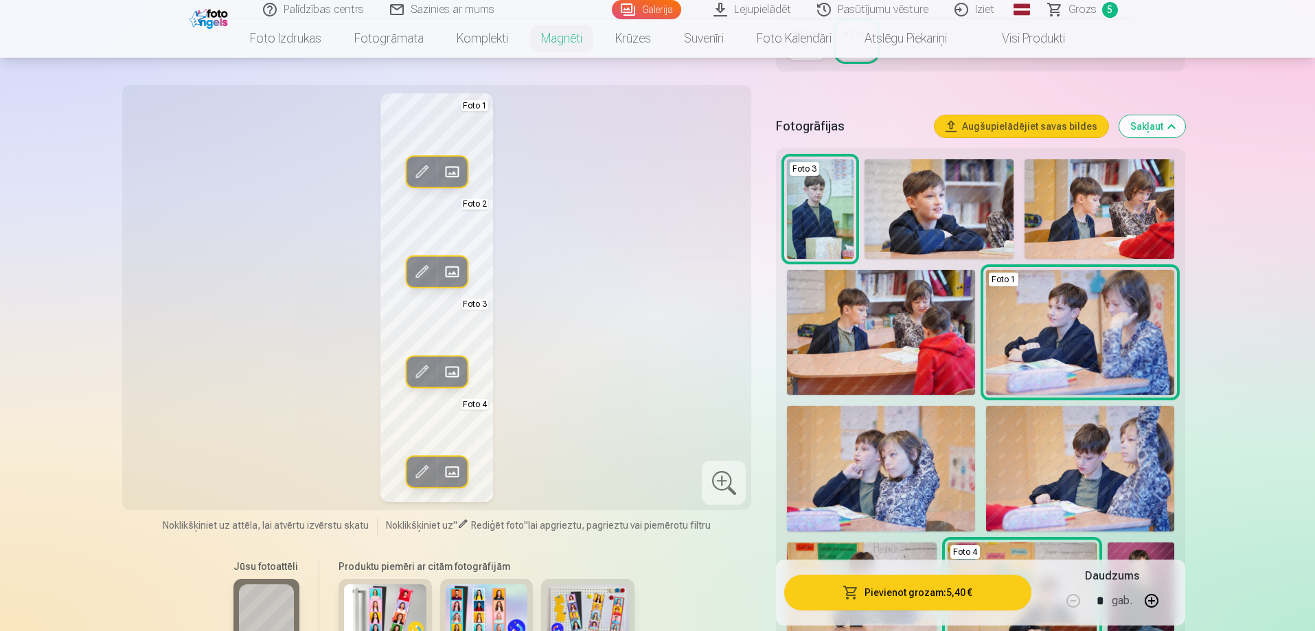
click at [457, 377] on span at bounding box center [452, 371] width 22 height 22
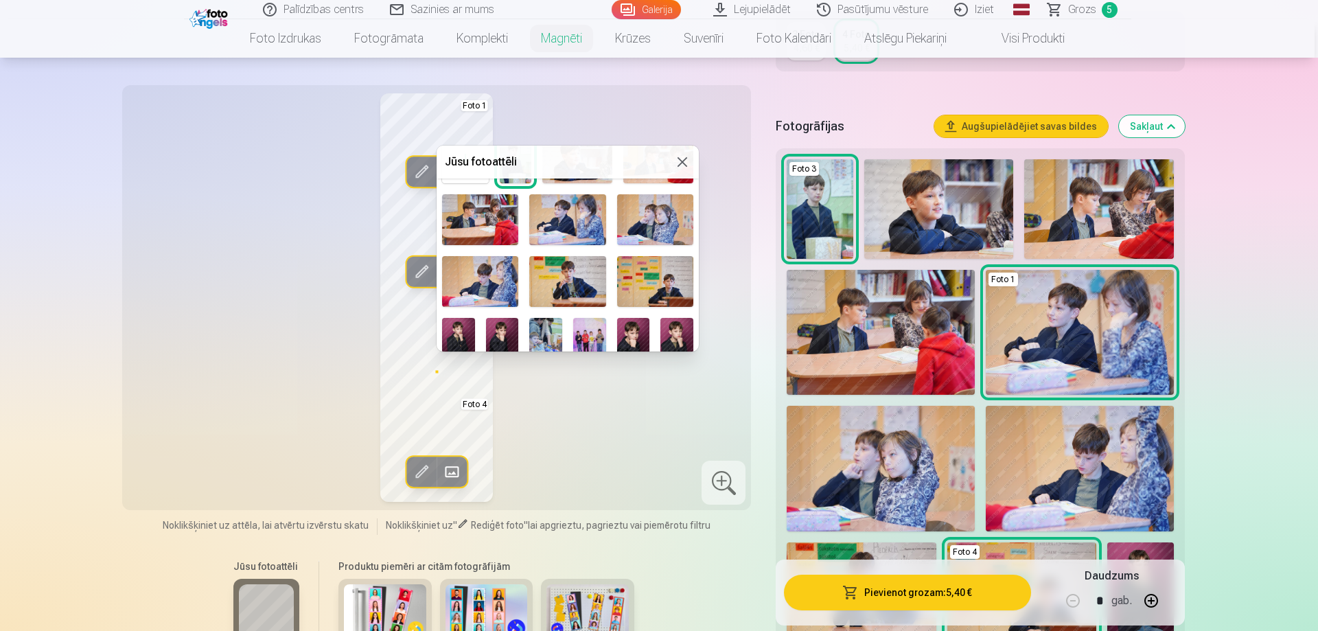
scroll to position [69, 0]
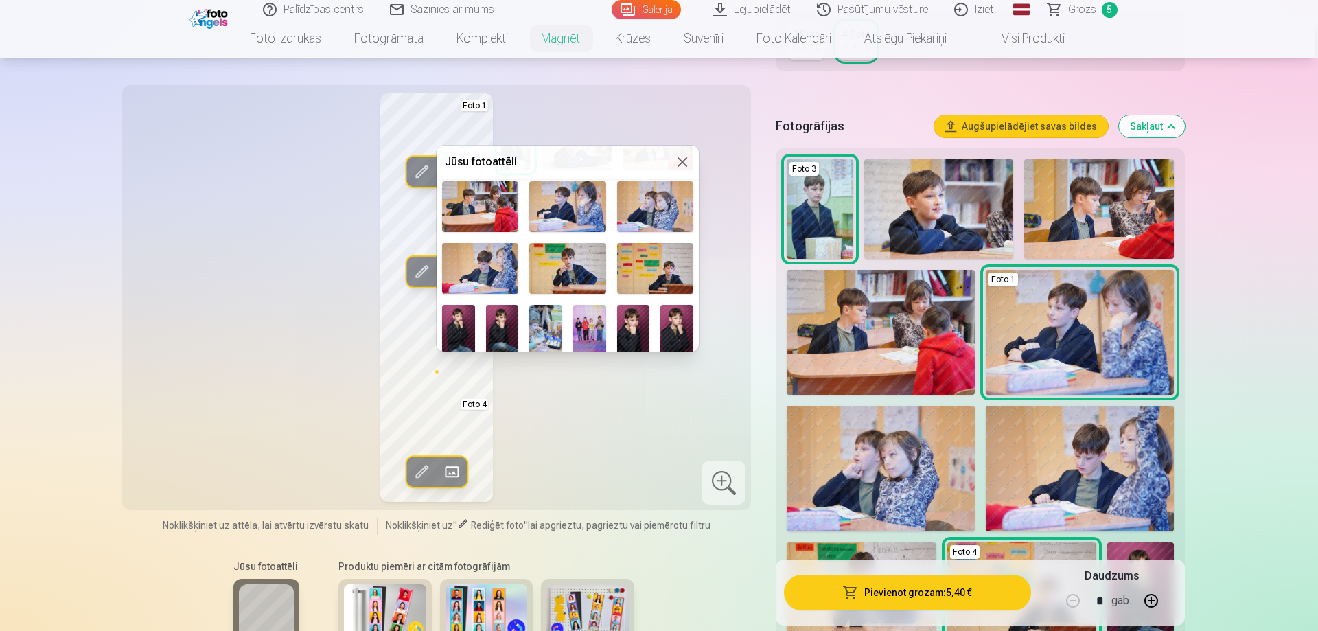
click at [588, 327] on img at bounding box center [589, 329] width 33 height 49
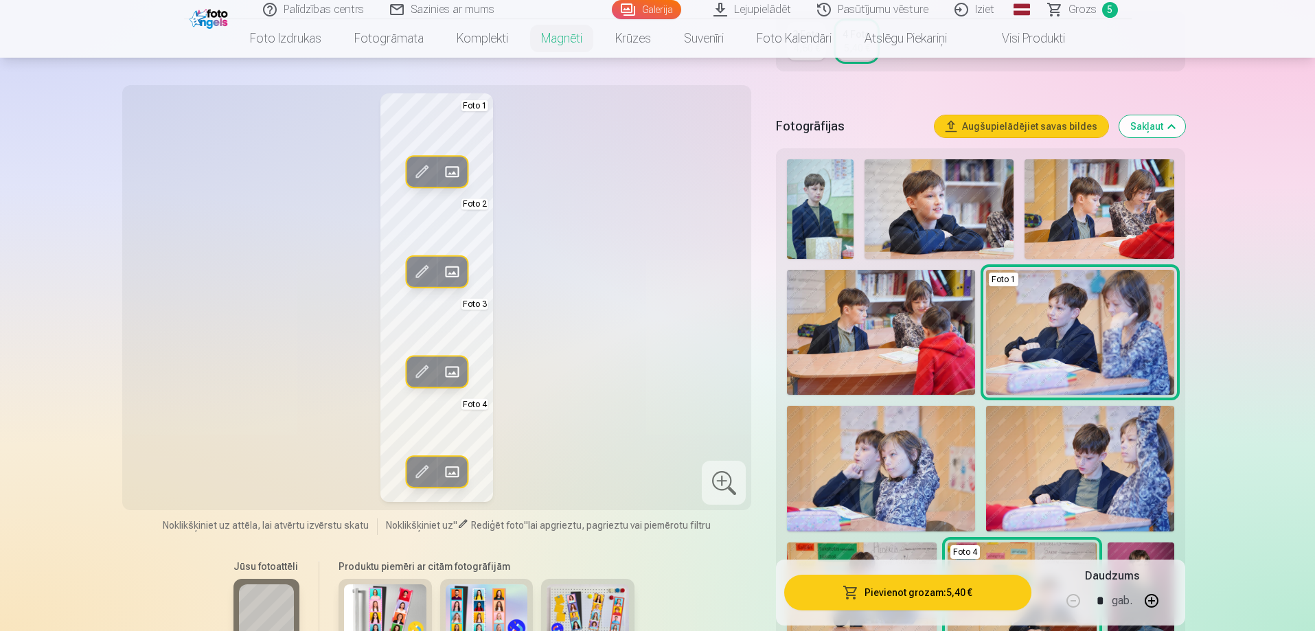
click at [444, 367] on span at bounding box center [452, 371] width 22 height 22
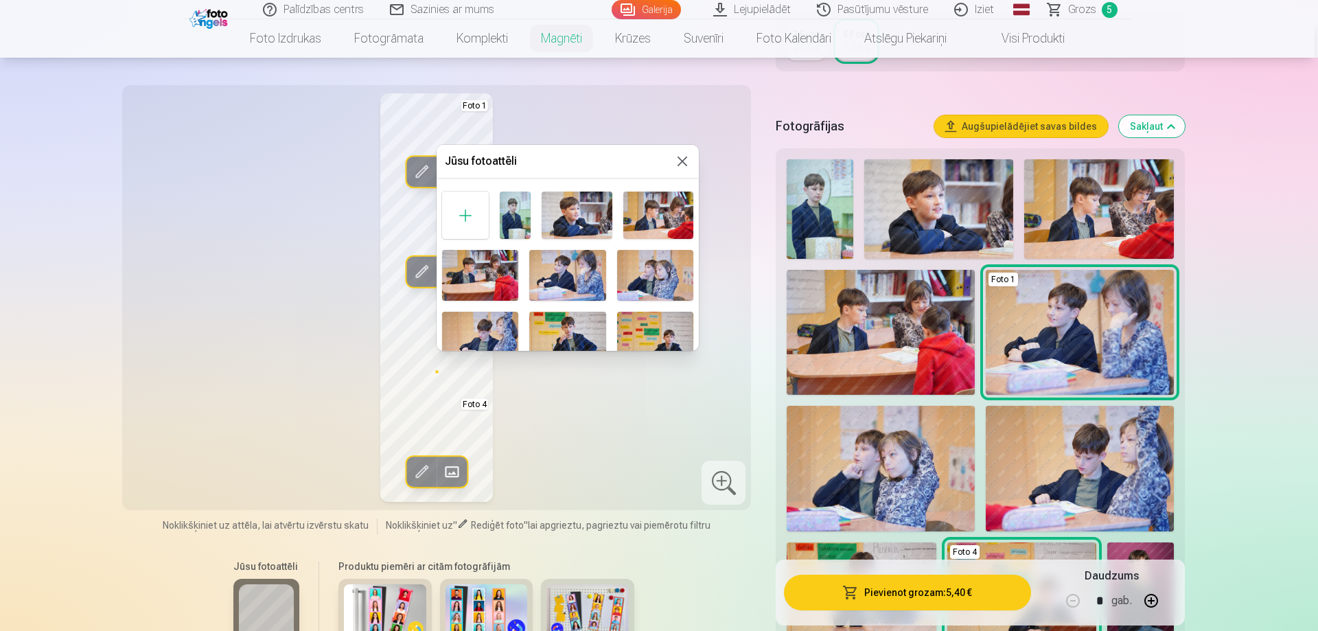
click at [455, 472] on div at bounding box center [659, 315] width 1318 height 631
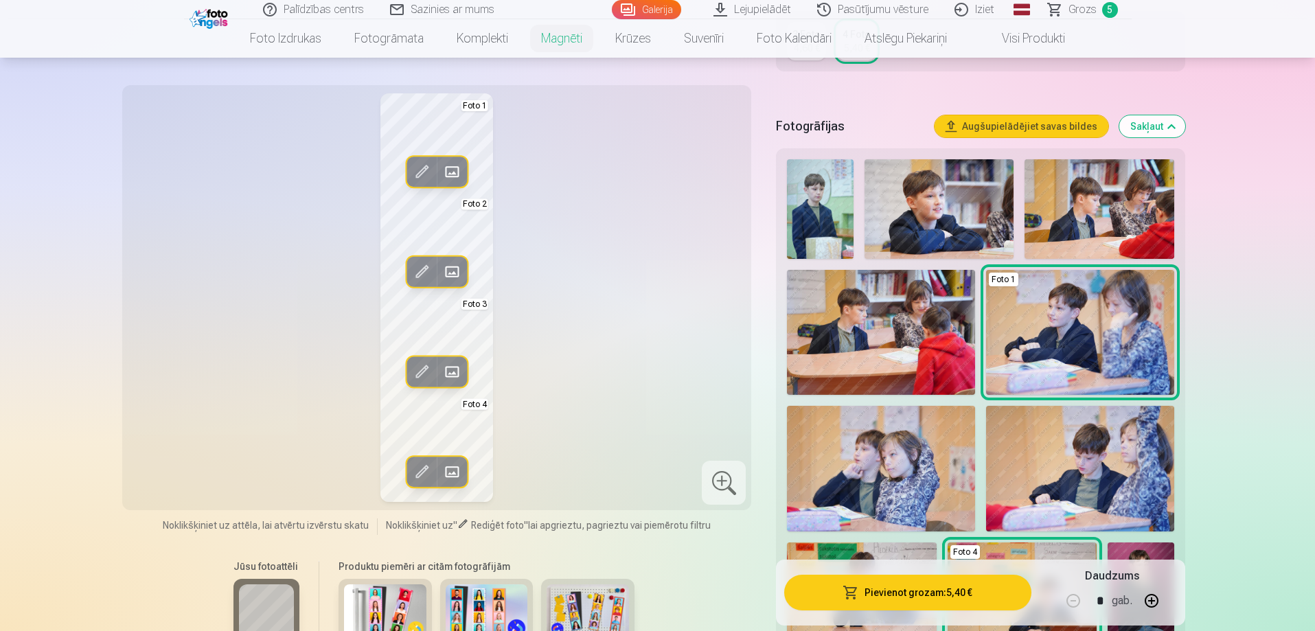
click at [452, 474] on span at bounding box center [452, 472] width 22 height 22
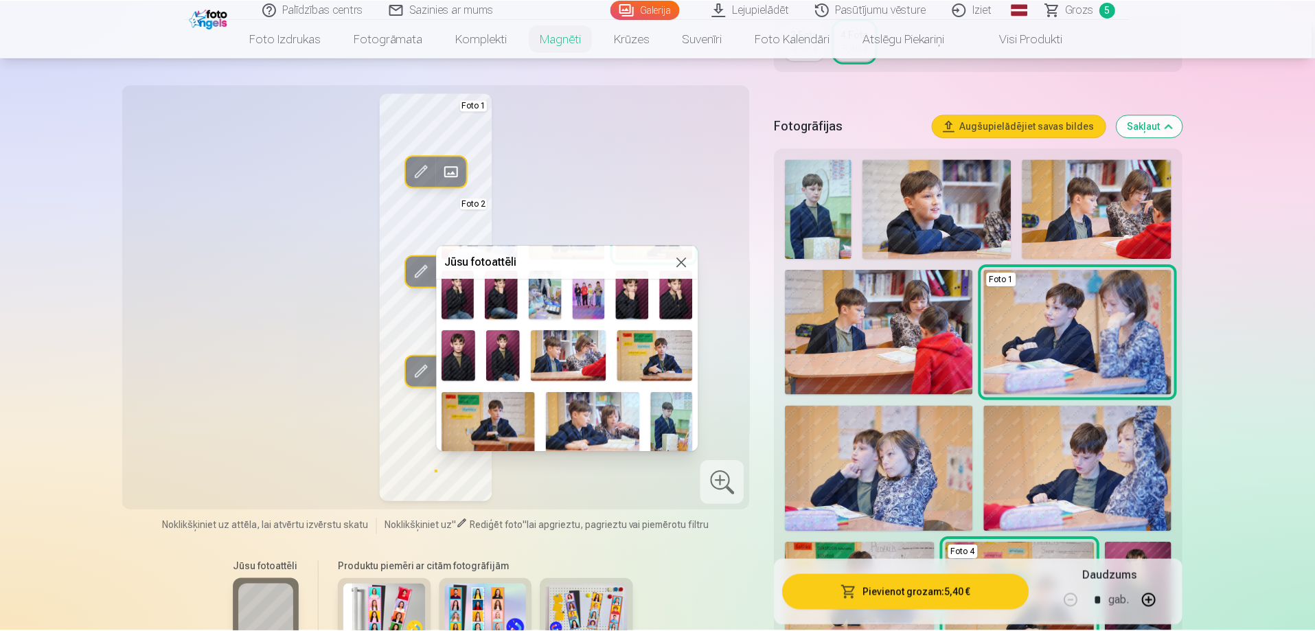
scroll to position [262, 0]
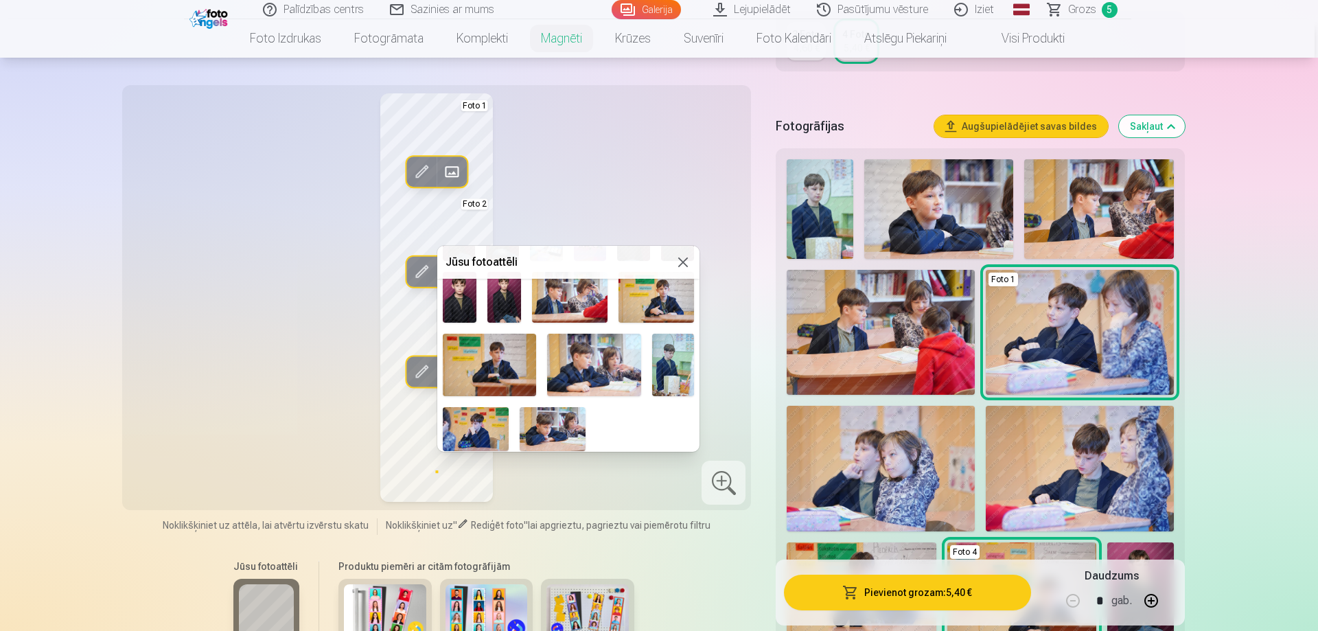
click at [558, 424] on img at bounding box center [553, 429] width 66 height 44
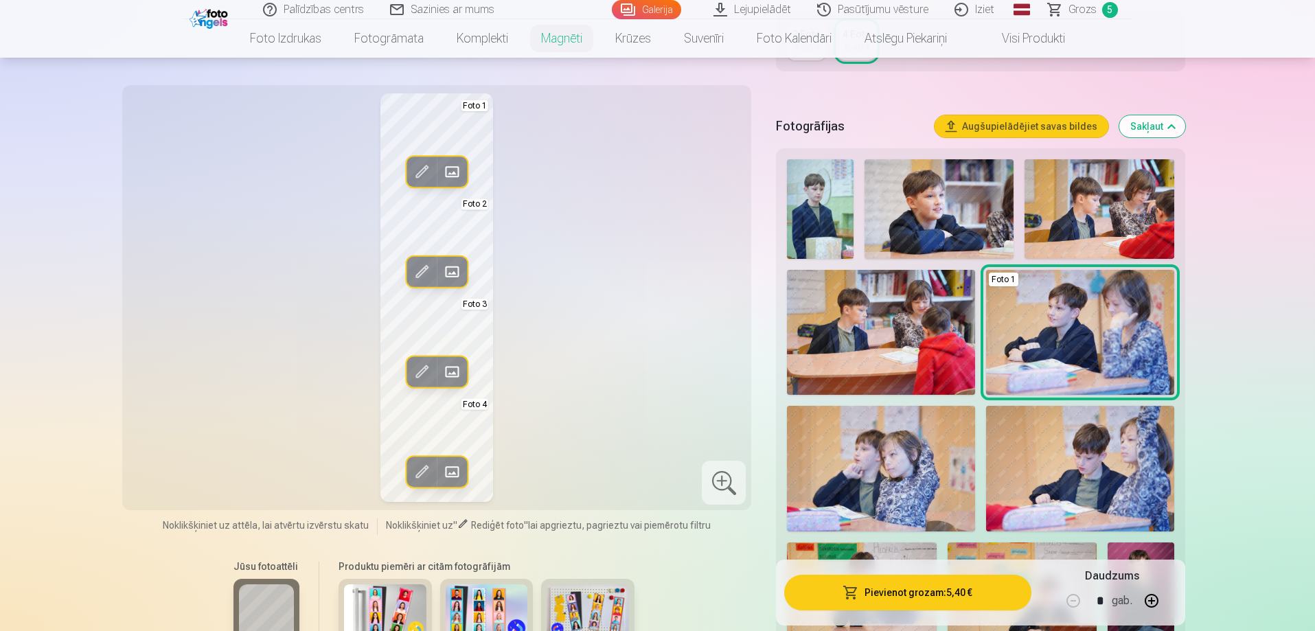
click at [446, 466] on span at bounding box center [452, 472] width 22 height 22
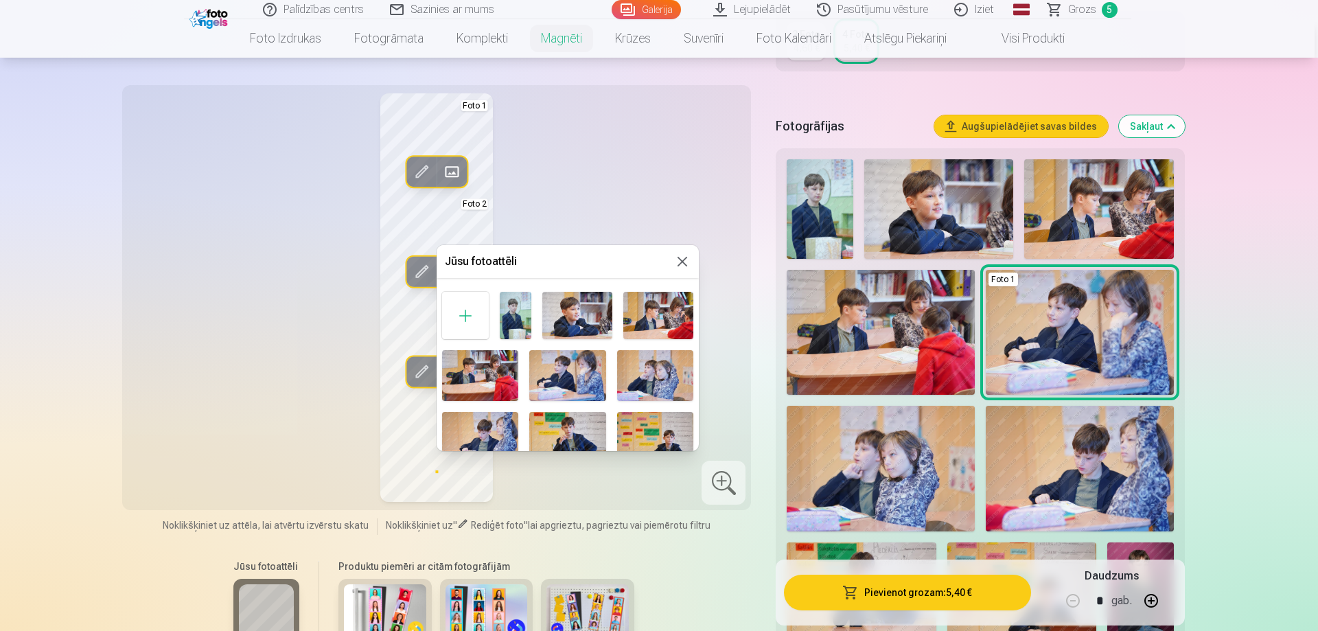
click at [685, 266] on button at bounding box center [682, 261] width 16 height 16
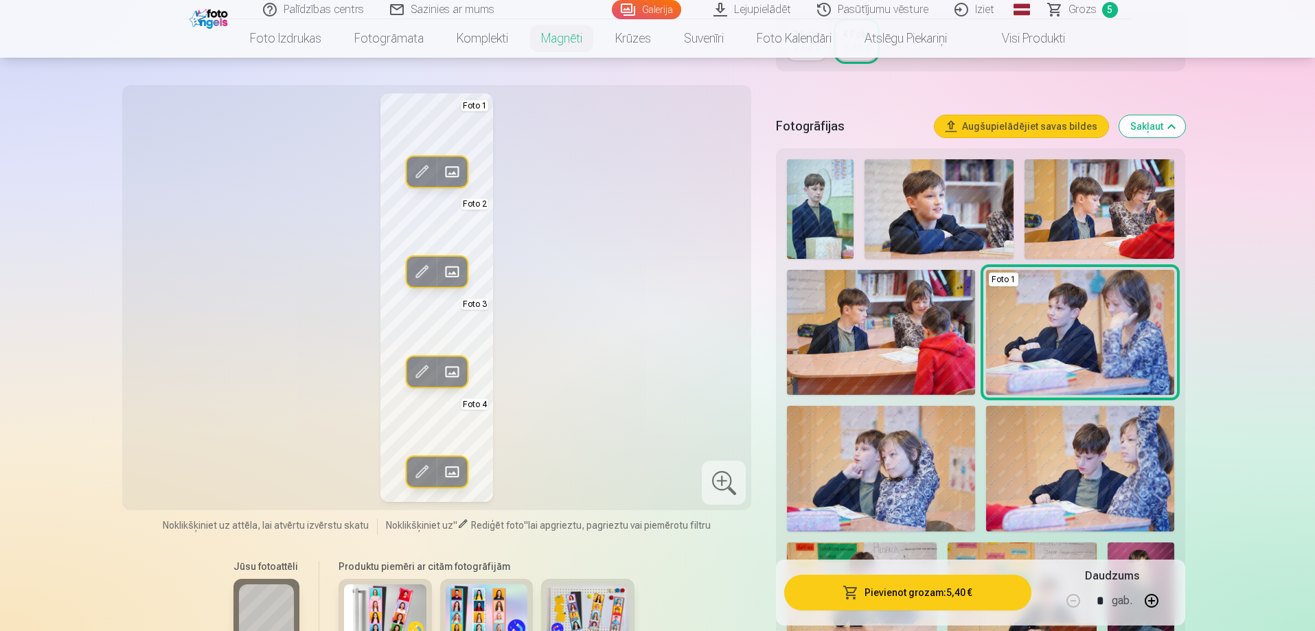
click at [421, 464] on span at bounding box center [422, 472] width 22 height 22
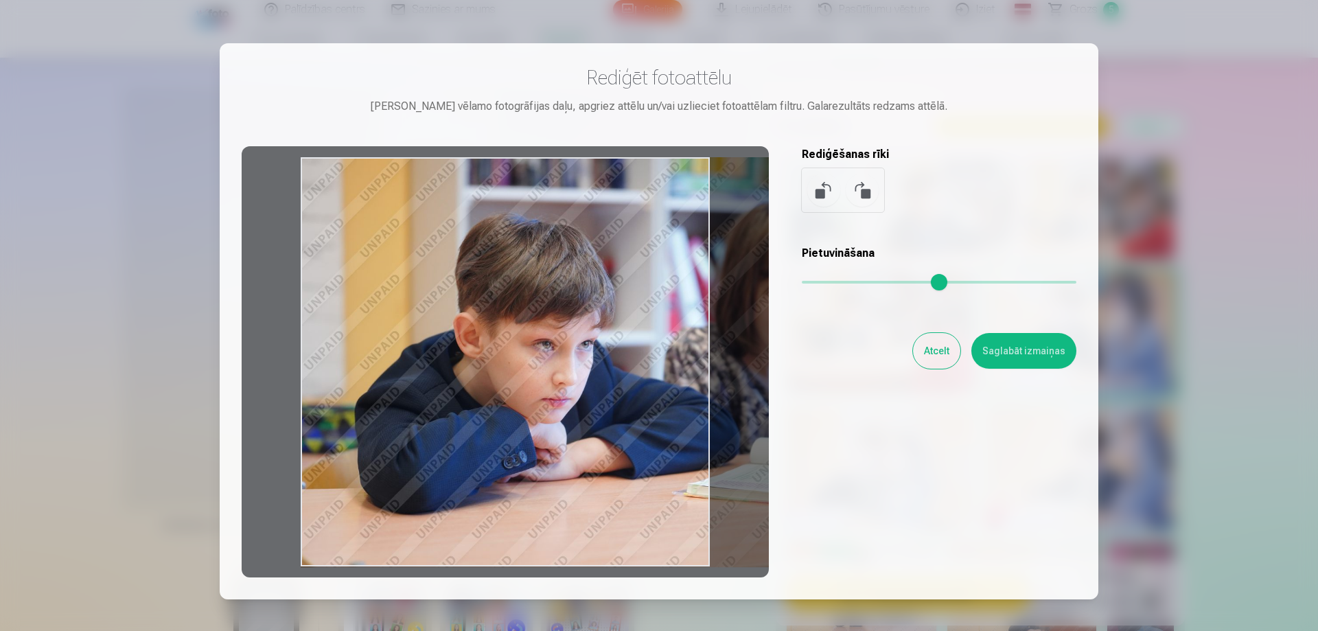
drag, startPoint x: 647, startPoint y: 388, endPoint x: 881, endPoint y: 381, distance: 234.2
click at [810, 371] on div "Rediģēt fotoattēlu Pietuvini vēlamo fotogrāfijas daļu, apgriez attēlu un/vai uz…" at bounding box center [659, 321] width 835 height 512
click at [1028, 368] on div "Atcelt Saglabāt izmaiņas" at bounding box center [939, 351] width 275 height 36
click at [1036, 350] on button "Saglabāt izmaiņas" at bounding box center [1024, 351] width 105 height 36
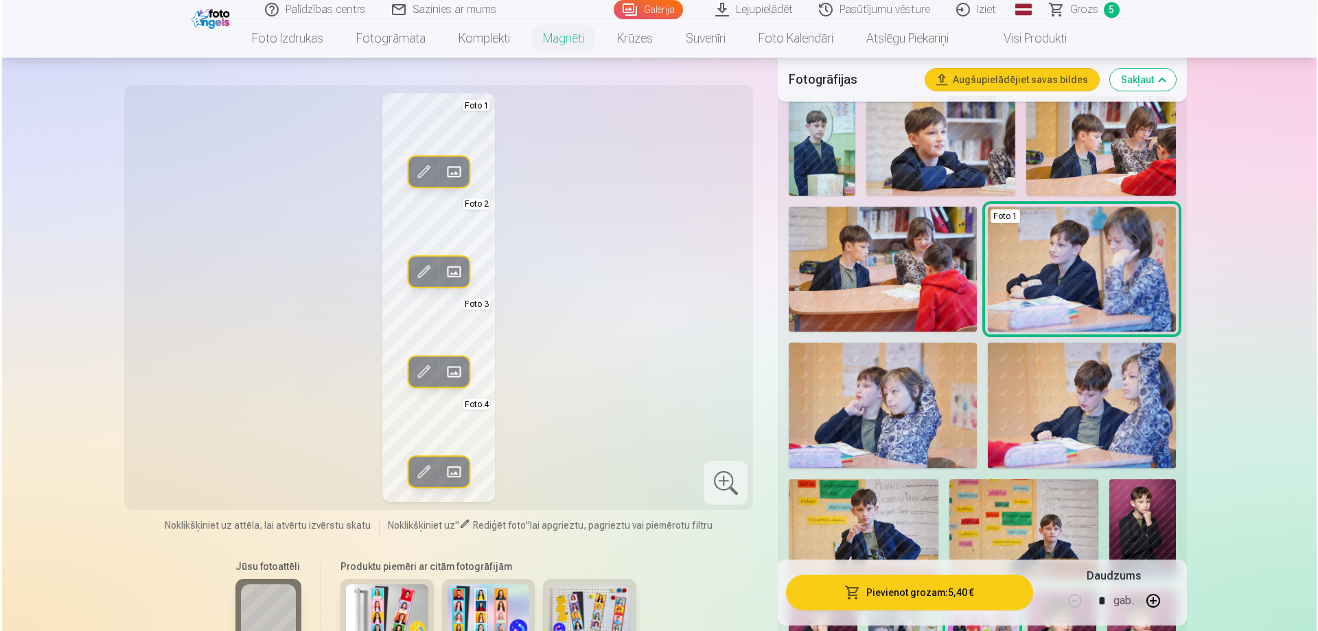
scroll to position [549, 0]
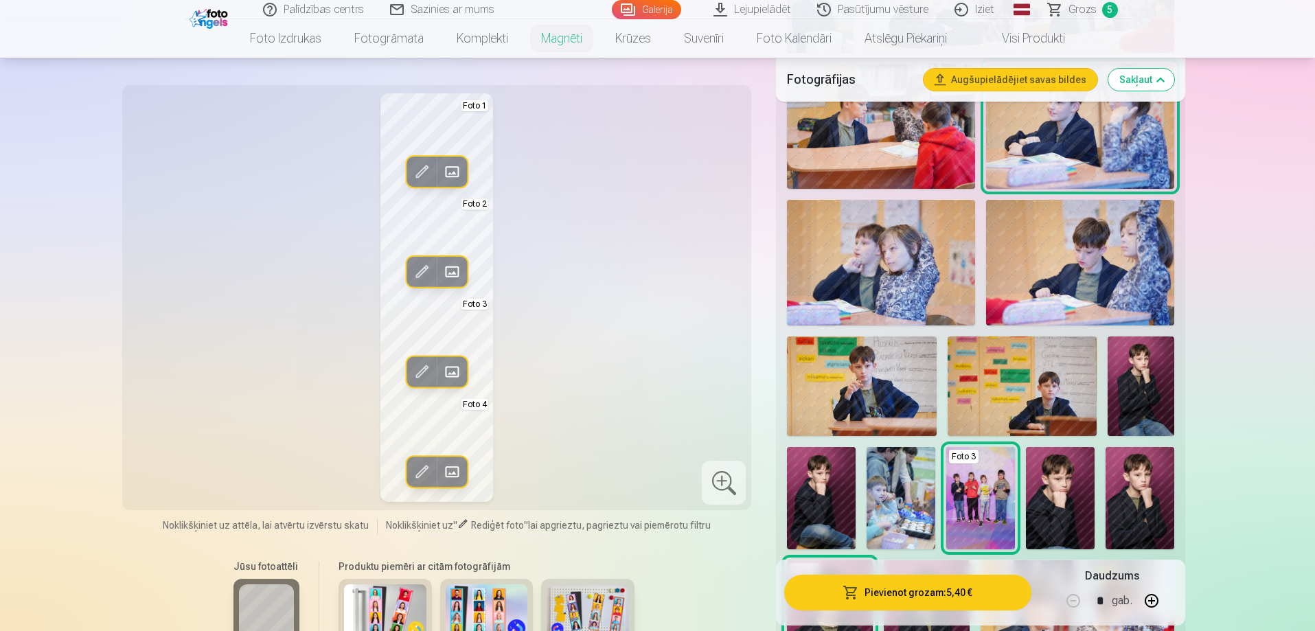
click at [909, 597] on button "Pievienot grozam : 5,40 €" at bounding box center [907, 593] width 246 height 36
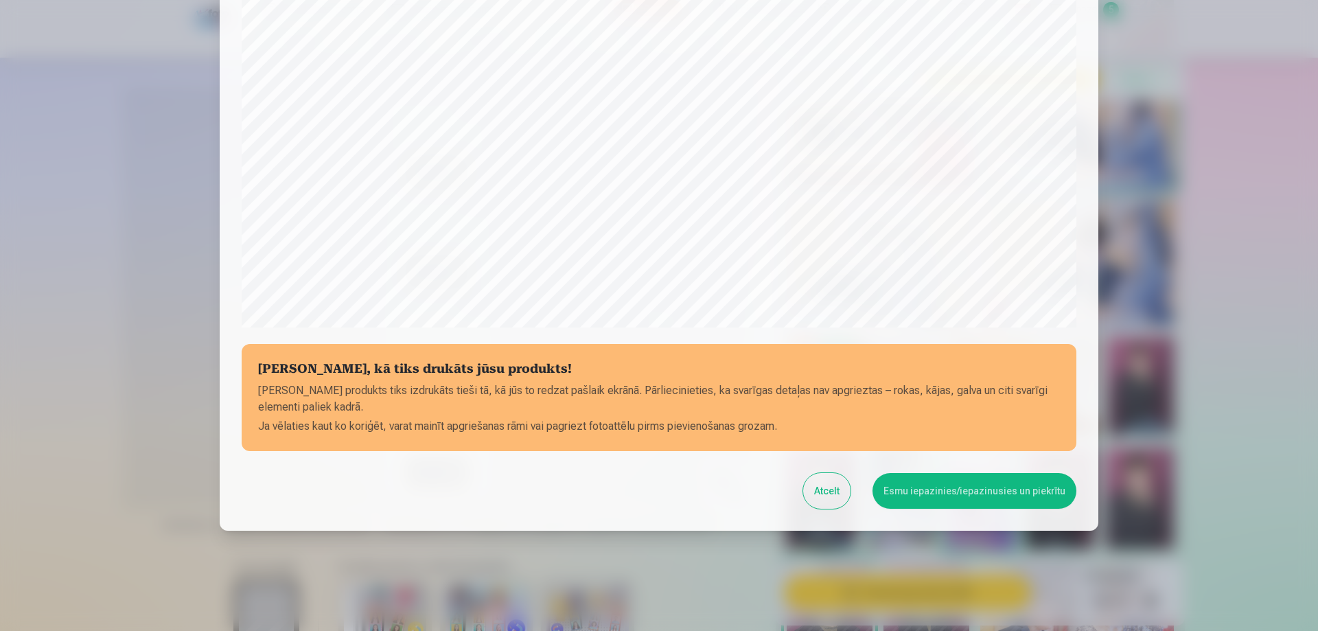
scroll to position [358, 0]
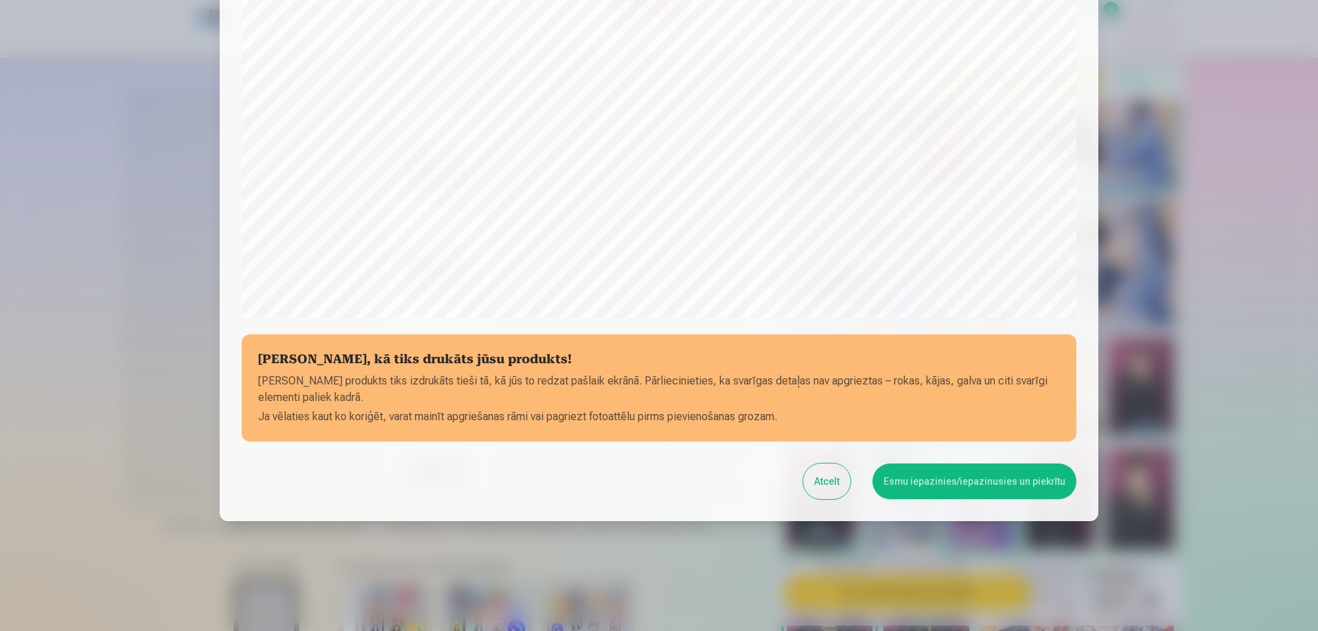
click at [930, 484] on button "Esmu iepazinies/iepazinusies un piekrītu" at bounding box center [975, 481] width 204 height 36
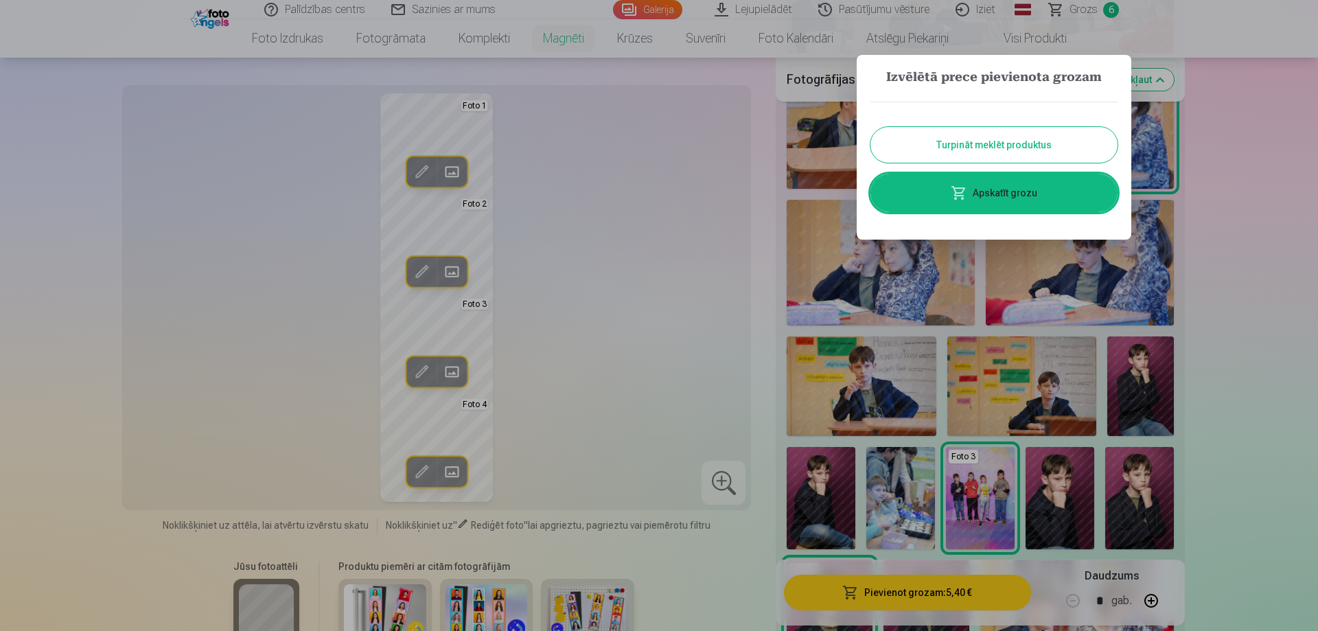
click at [974, 153] on button "Turpināt meklēt produktus" at bounding box center [994, 145] width 247 height 36
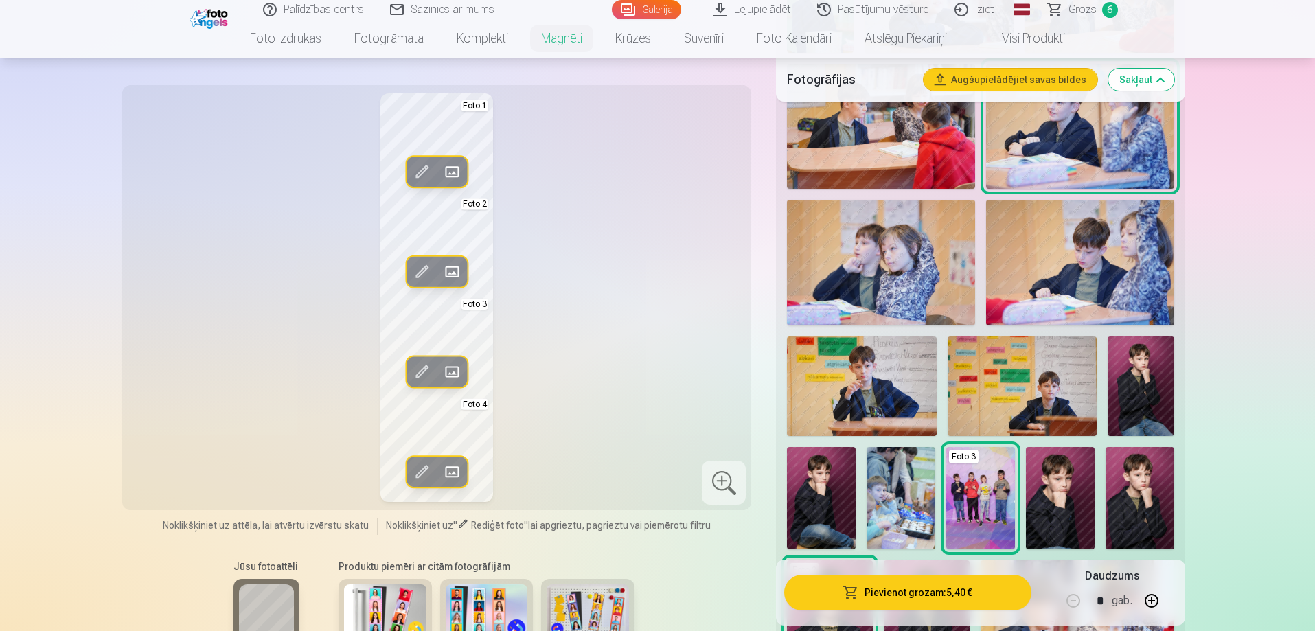
click at [452, 170] on span at bounding box center [452, 172] width 22 height 22
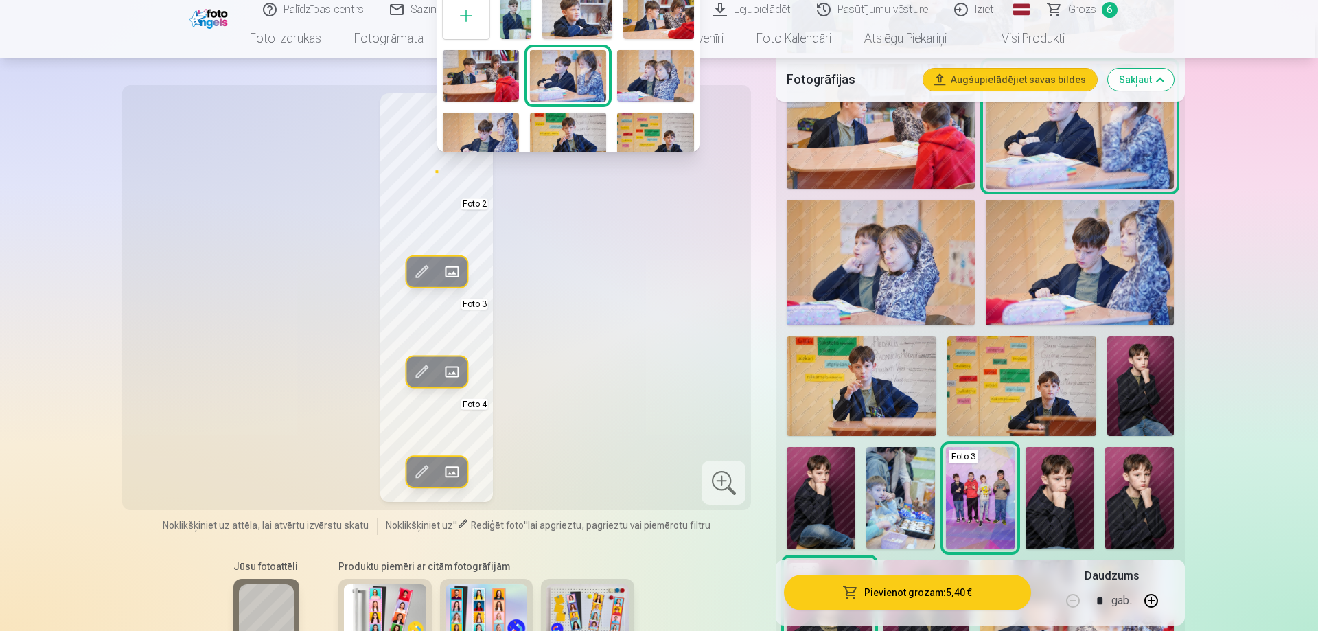
click at [571, 25] on img at bounding box center [577, 15] width 70 height 47
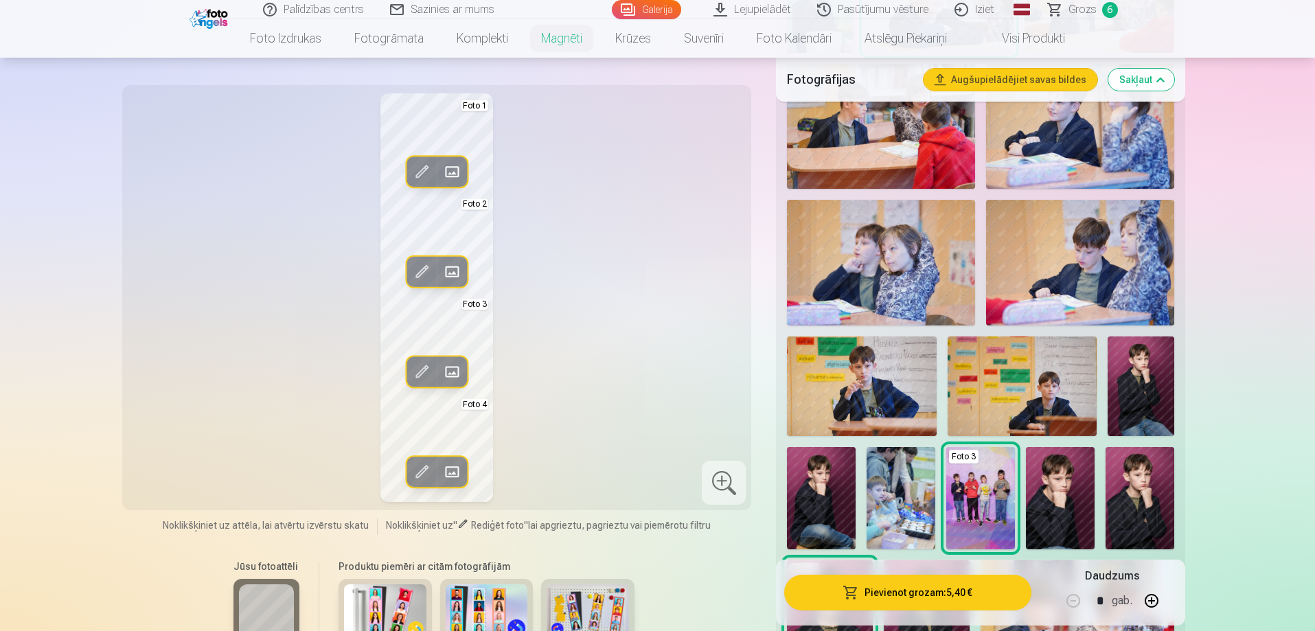
click at [411, 181] on button "Rediģēt foto" at bounding box center [421, 172] width 30 height 30
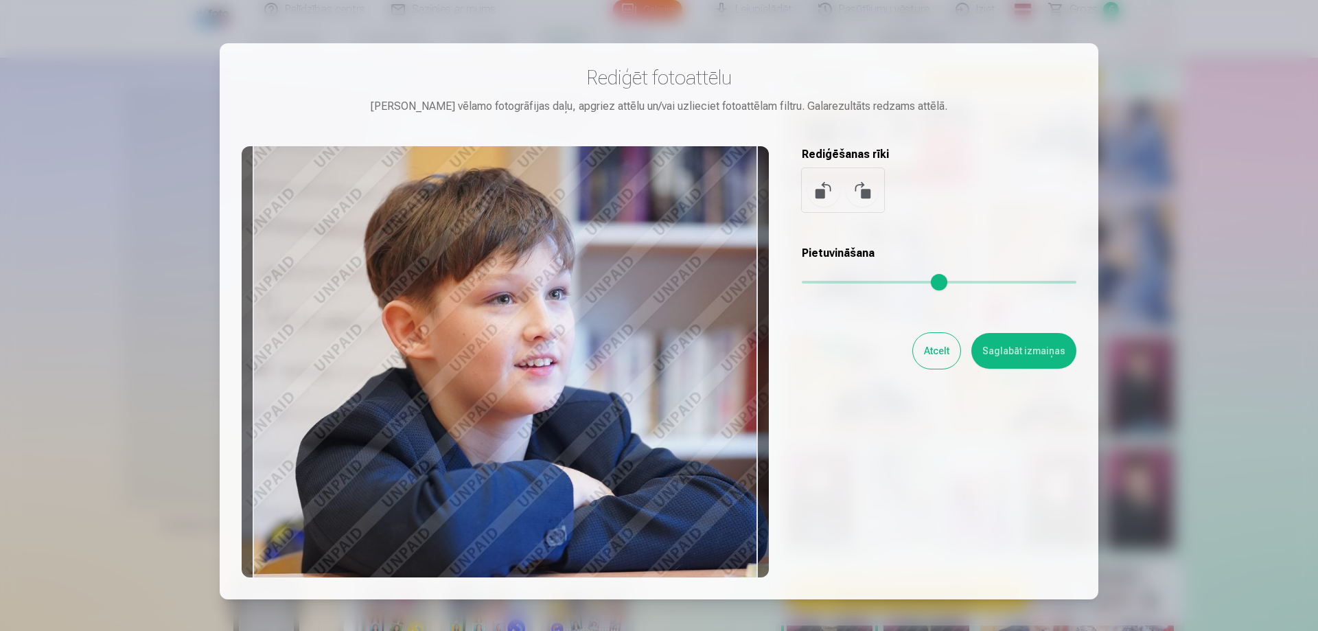
drag, startPoint x: 652, startPoint y: 439, endPoint x: 691, endPoint y: 409, distance: 50.0
click at [691, 409] on div at bounding box center [505, 361] width 527 height 431
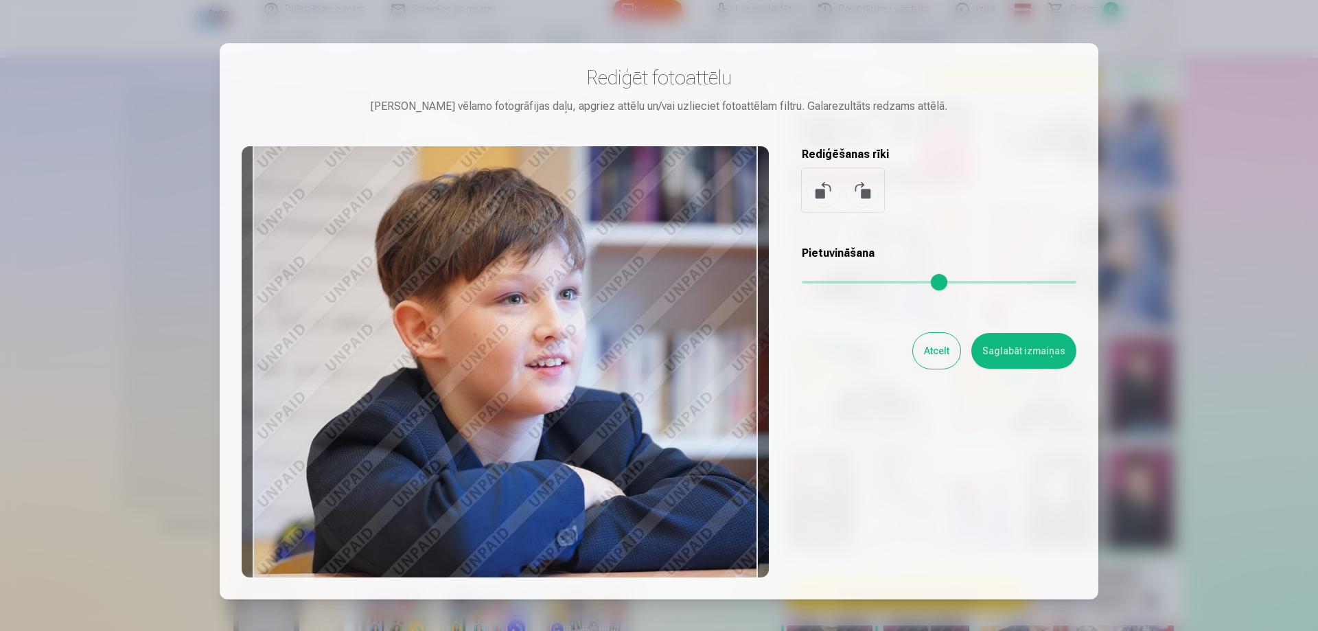
click at [1008, 361] on button "Saglabāt izmaiņas" at bounding box center [1024, 351] width 105 height 36
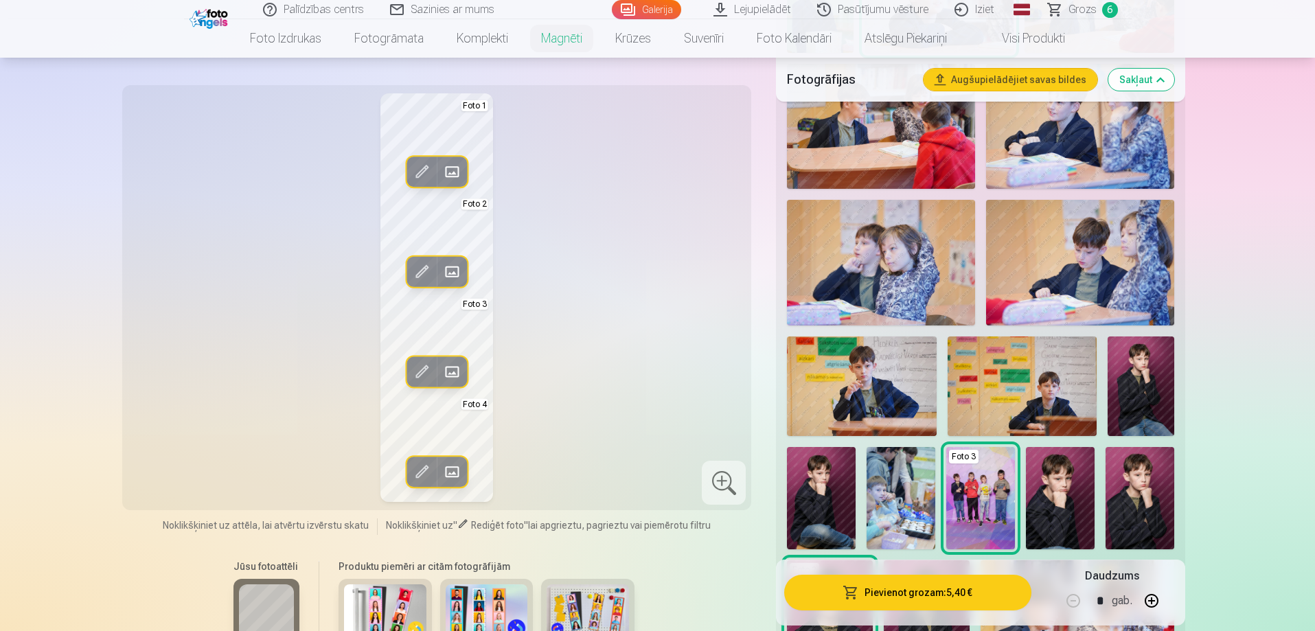
click at [456, 275] on span at bounding box center [452, 272] width 22 height 22
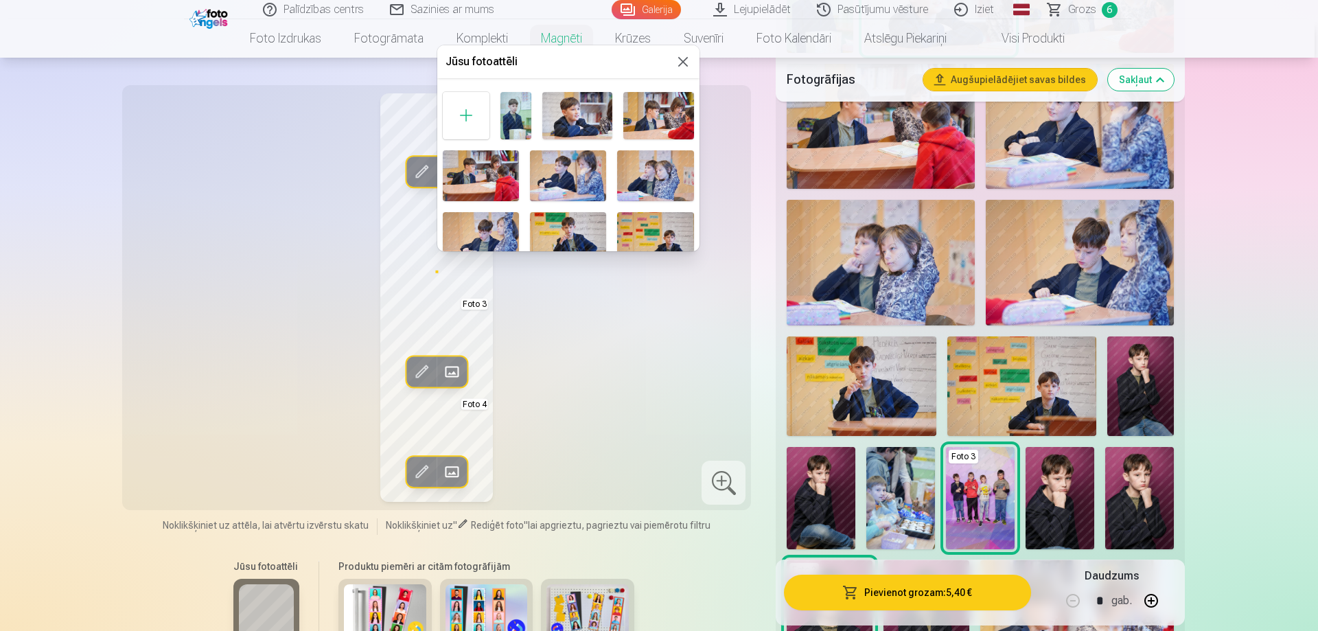
scroll to position [69, 0]
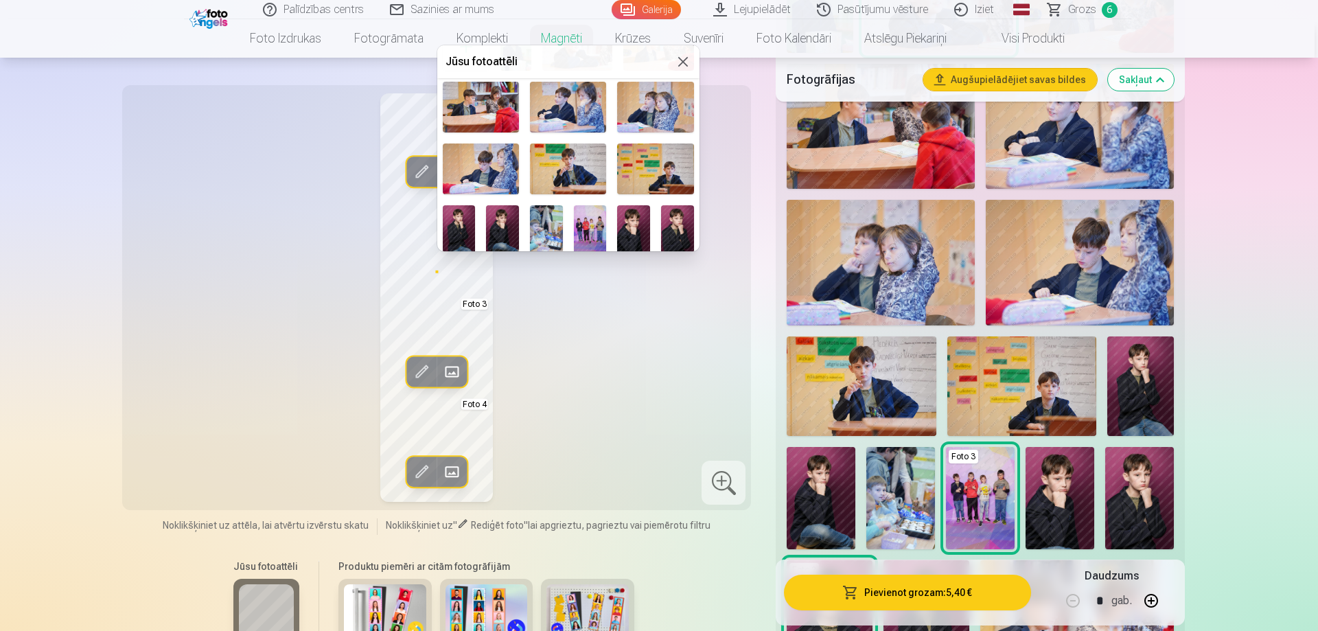
click at [496, 228] on img at bounding box center [502, 229] width 33 height 49
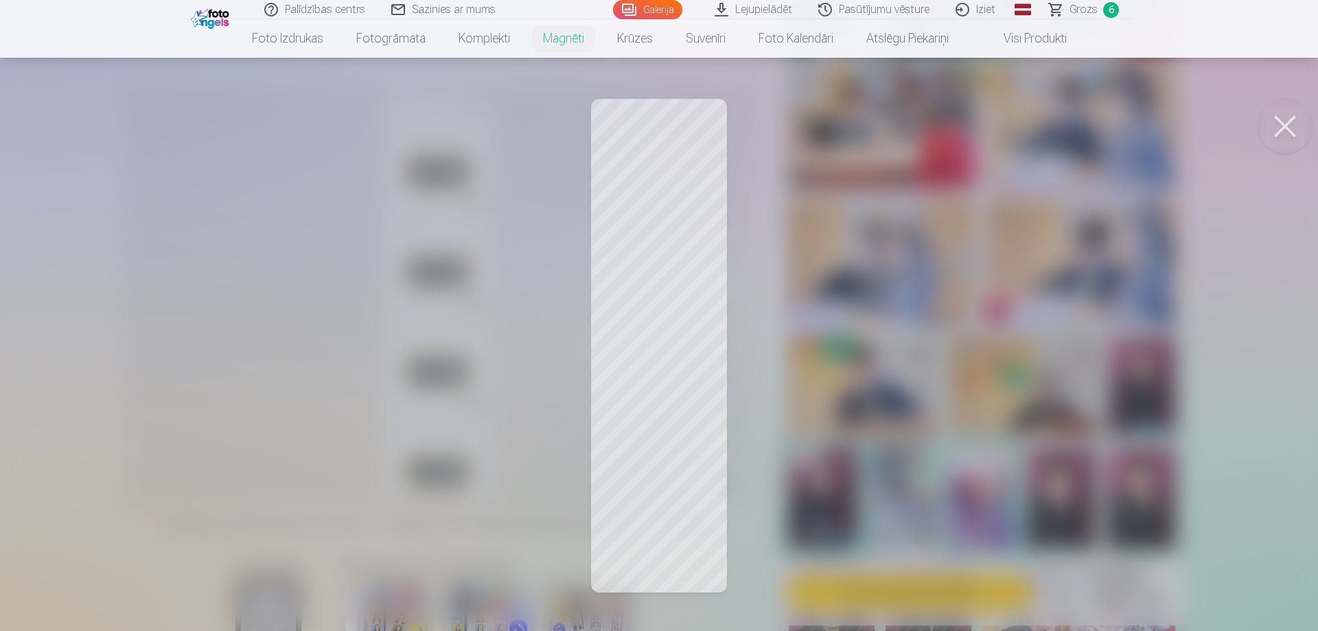
drag, startPoint x: 1290, startPoint y: 131, endPoint x: 1123, endPoint y: 149, distance: 168.5
click at [1289, 131] on button at bounding box center [1285, 126] width 55 height 55
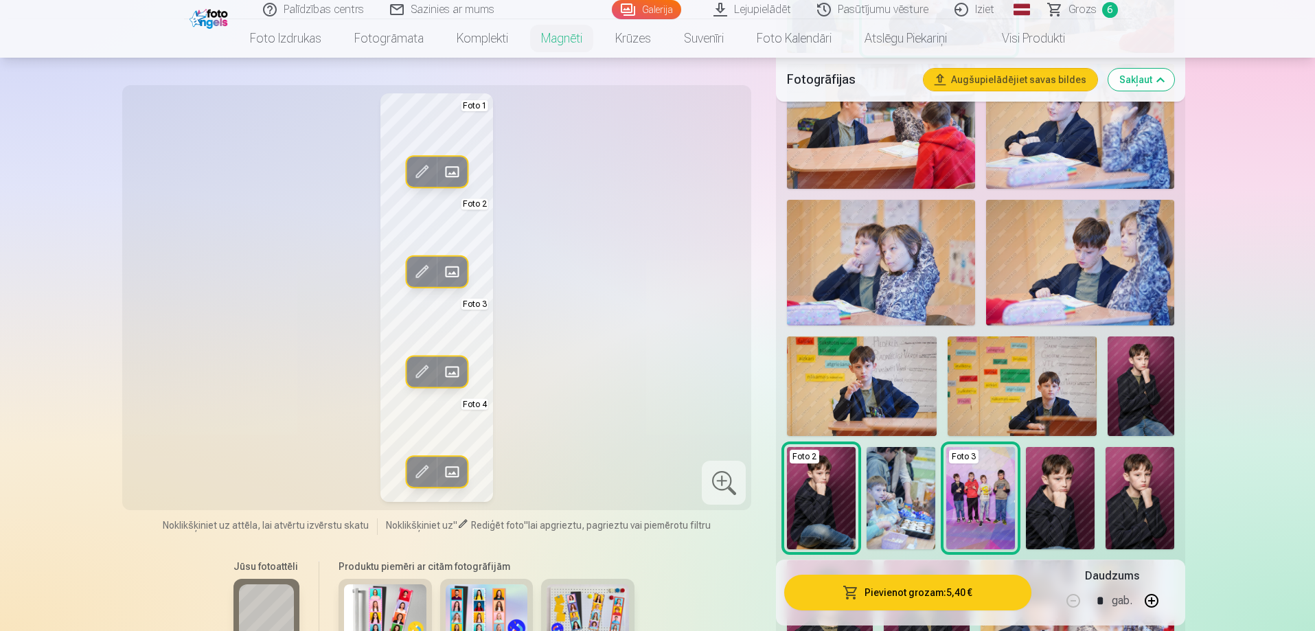
click at [459, 372] on span at bounding box center [452, 371] width 22 height 22
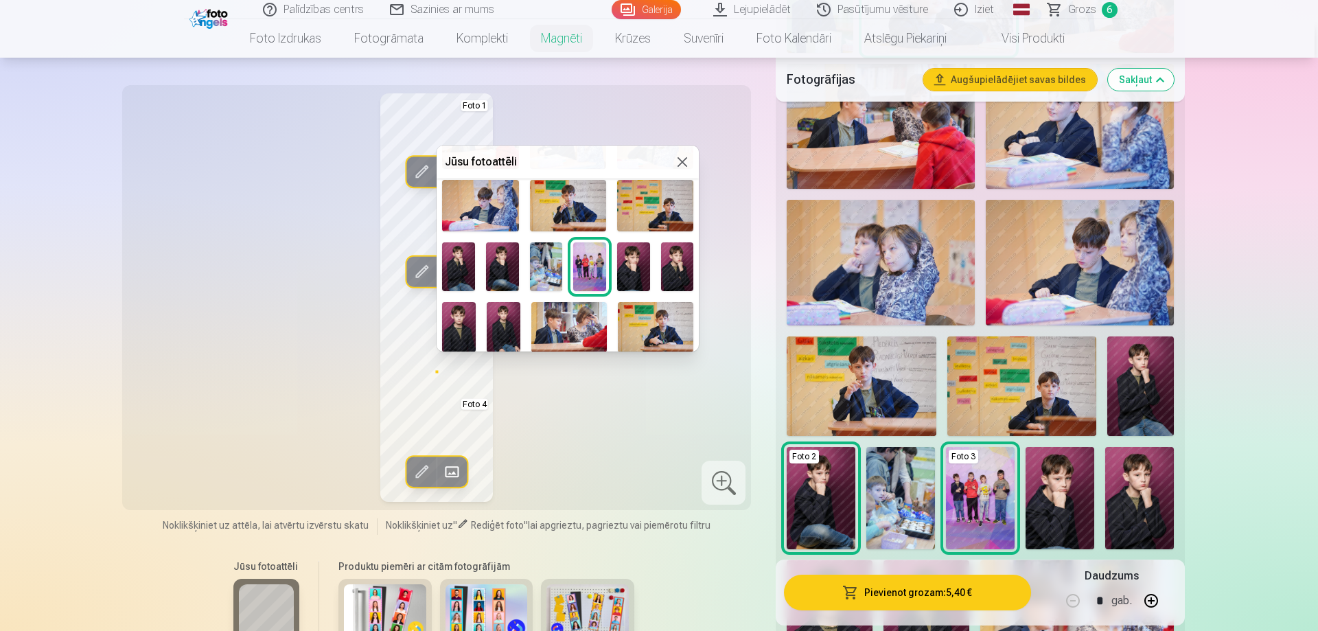
scroll to position [137, 0]
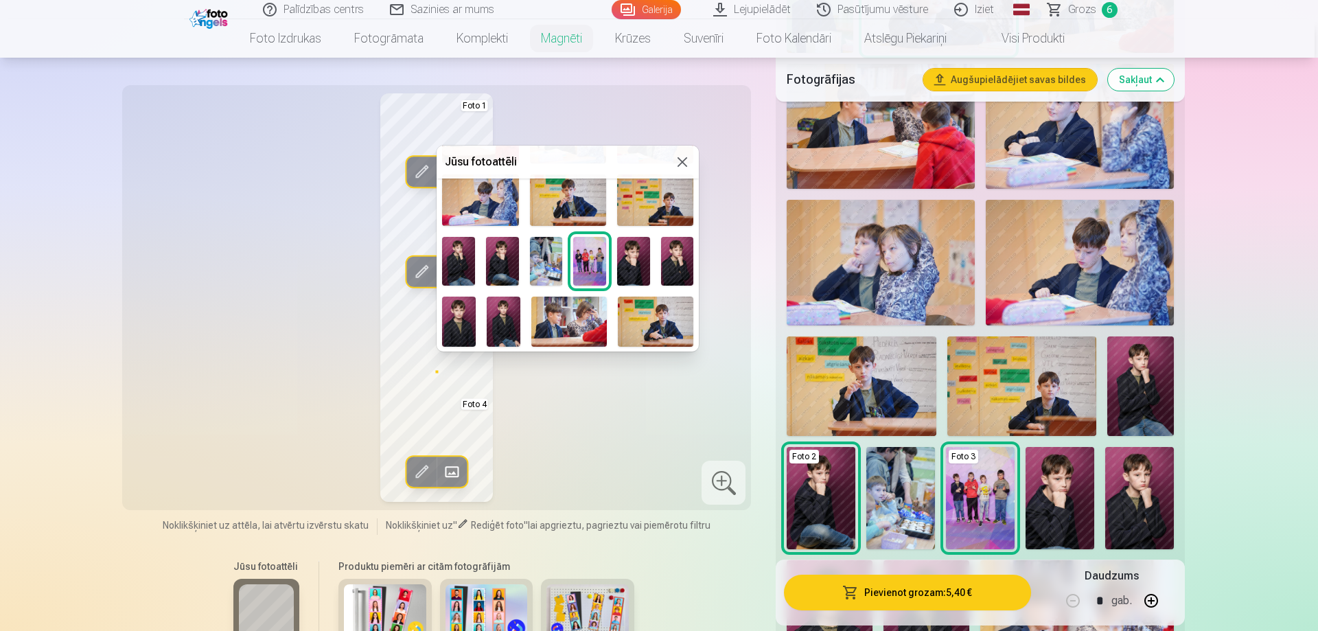
click at [649, 319] on img at bounding box center [656, 322] width 76 height 50
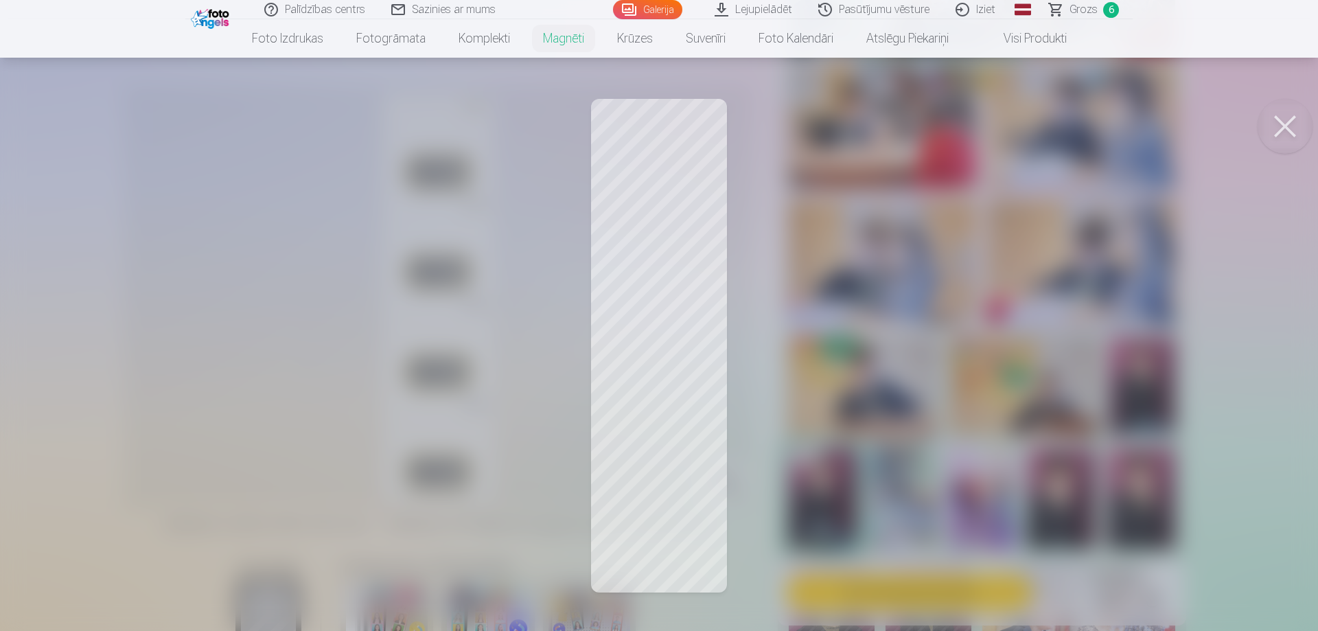
click at [654, 422] on div at bounding box center [659, 315] width 1318 height 631
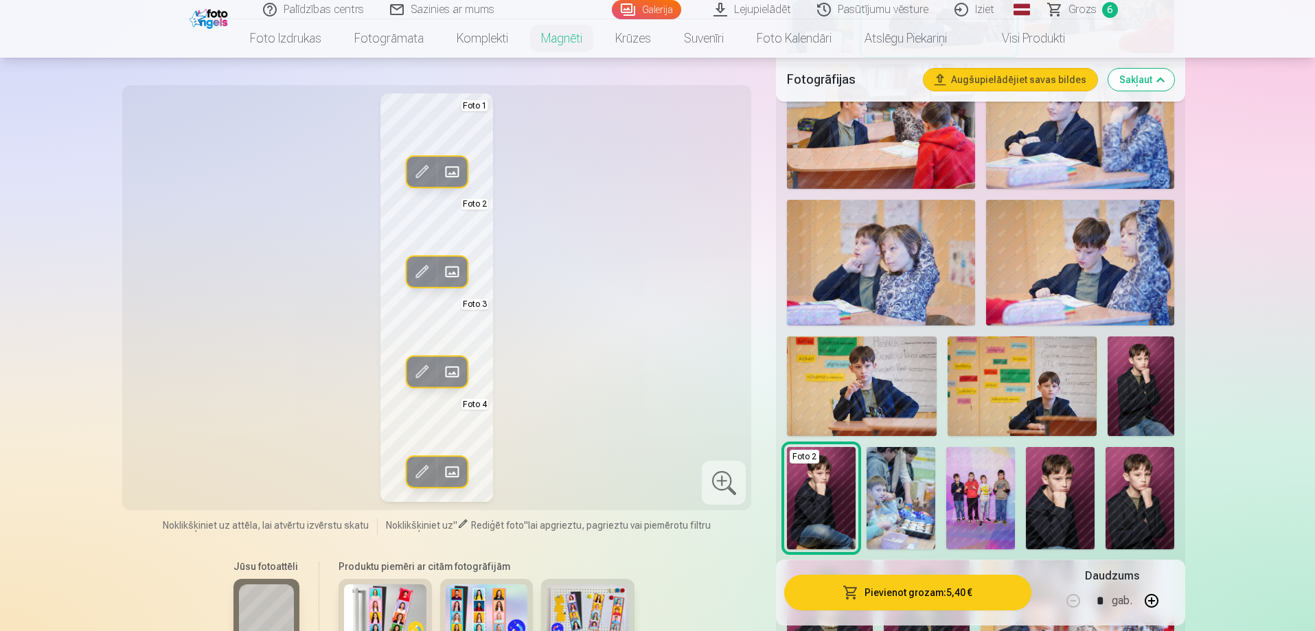
click at [420, 370] on span at bounding box center [422, 371] width 22 height 22
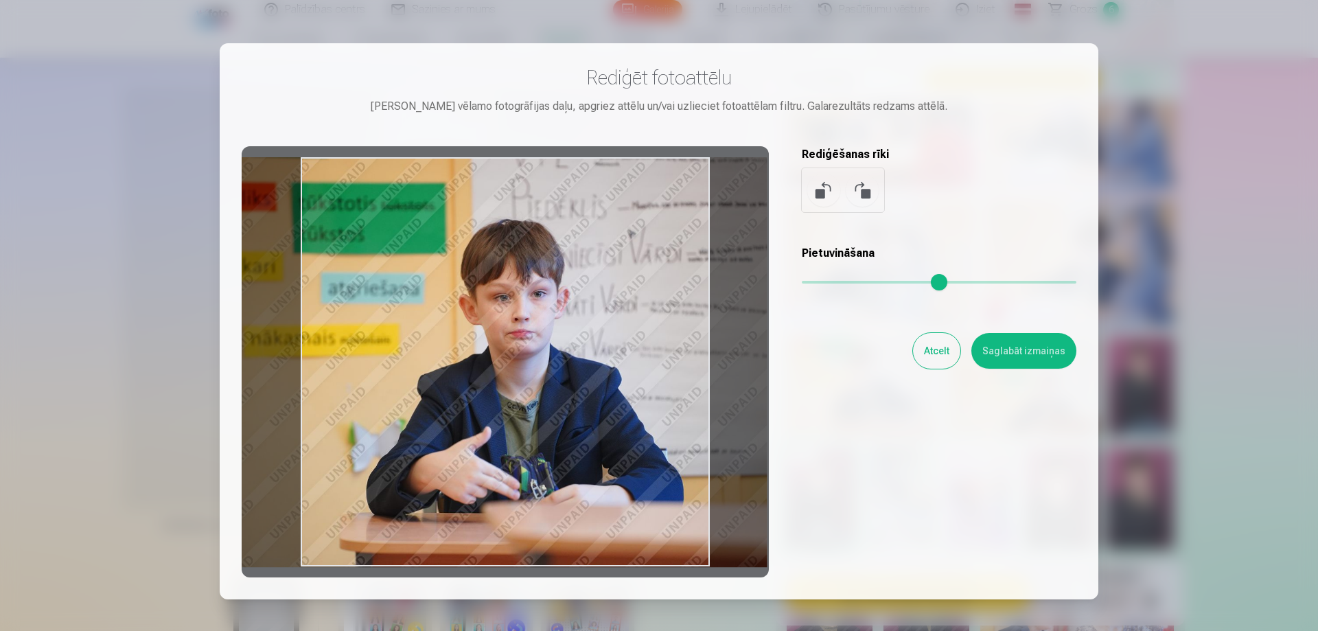
drag, startPoint x: 541, startPoint y: 406, endPoint x: 496, endPoint y: 402, distance: 44.9
click at [496, 401] on div at bounding box center [505, 361] width 527 height 431
click at [1013, 361] on button "Saglabāt izmaiņas" at bounding box center [1024, 351] width 105 height 36
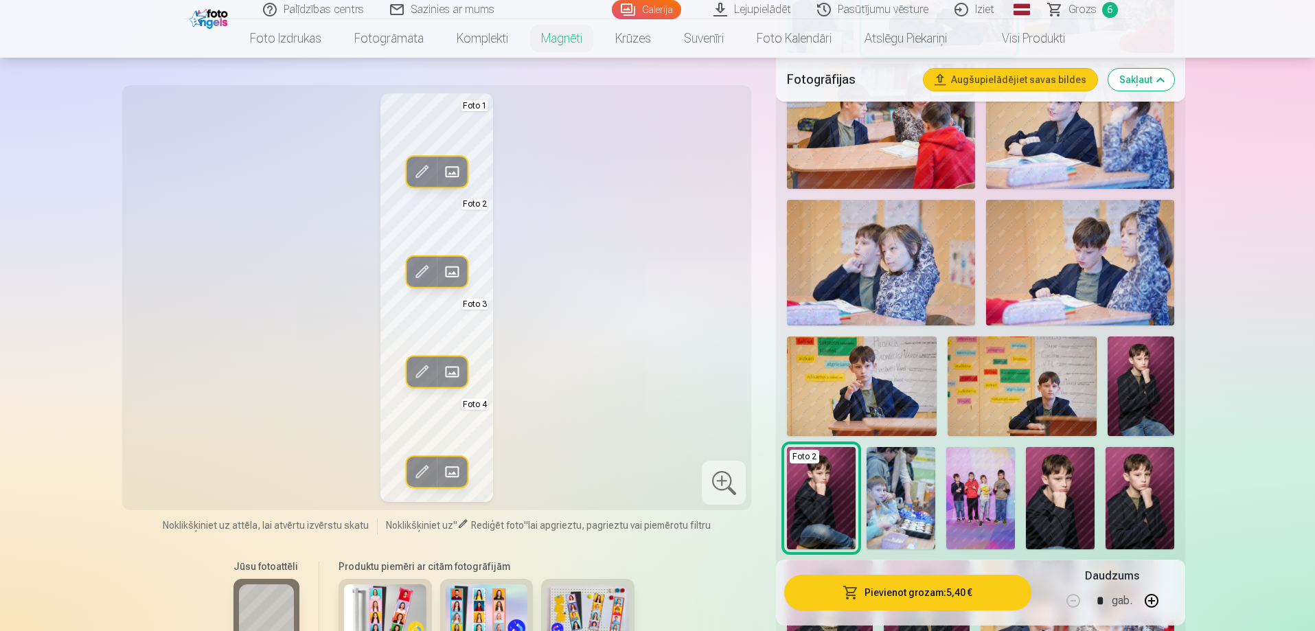
click at [462, 477] on span at bounding box center [452, 472] width 22 height 22
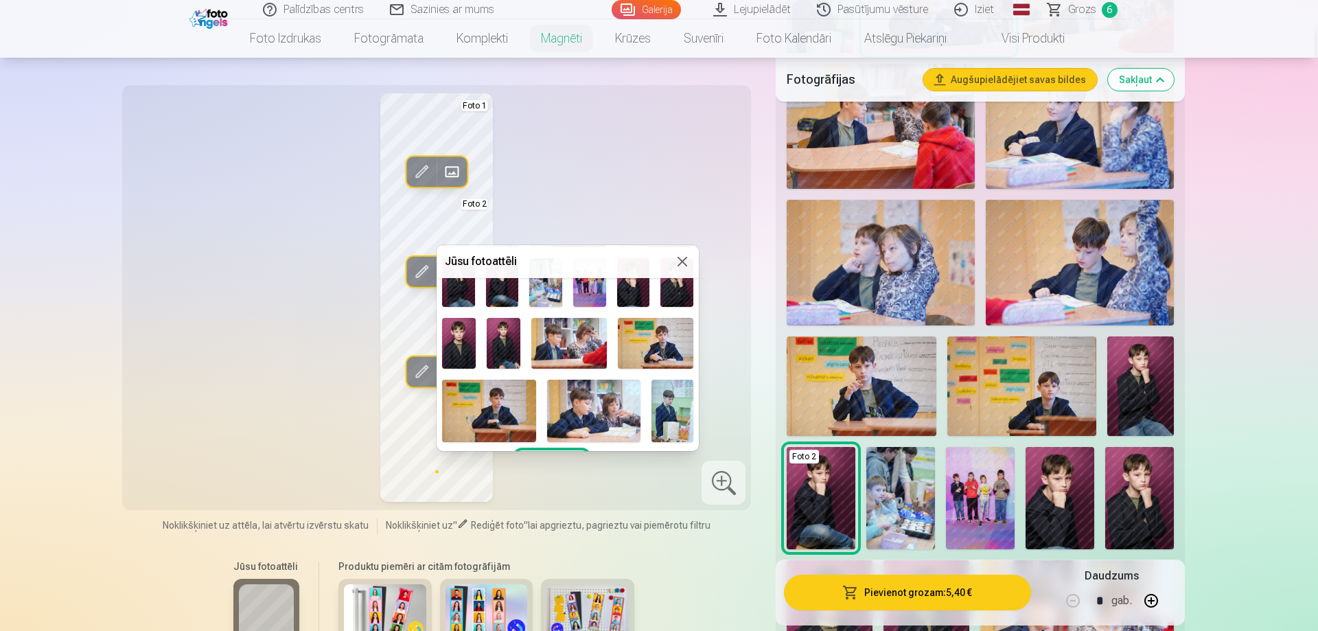
scroll to position [194, 0]
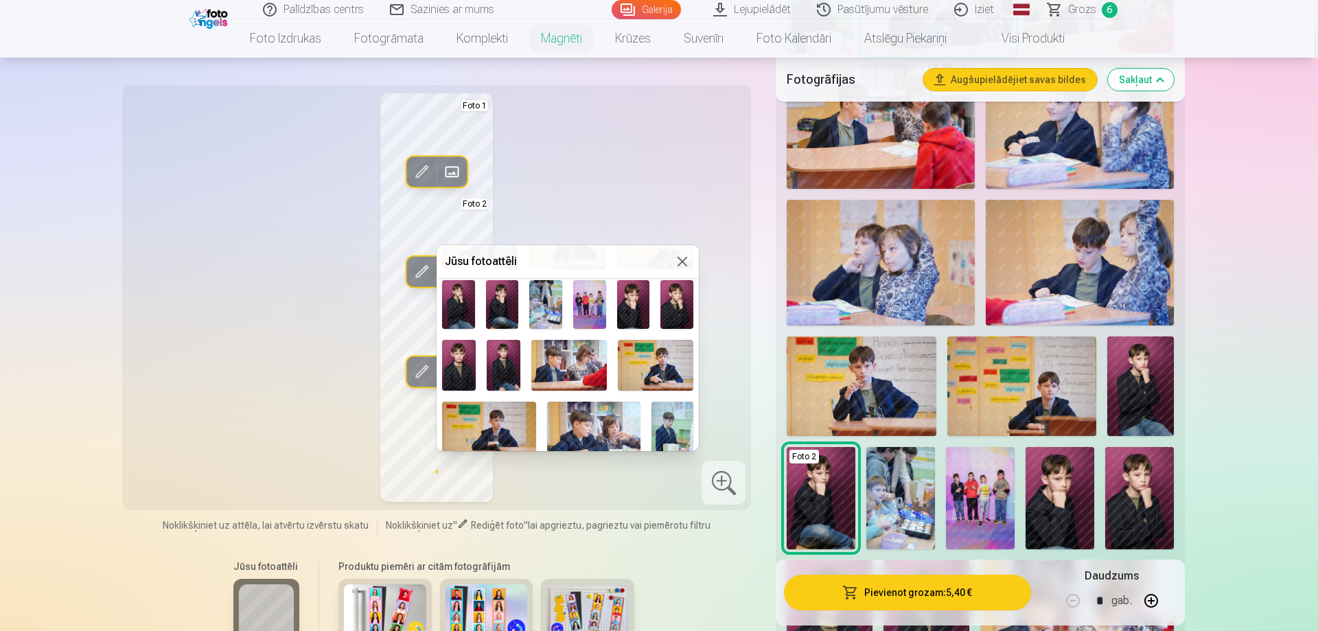
click at [494, 376] on img at bounding box center [504, 365] width 34 height 50
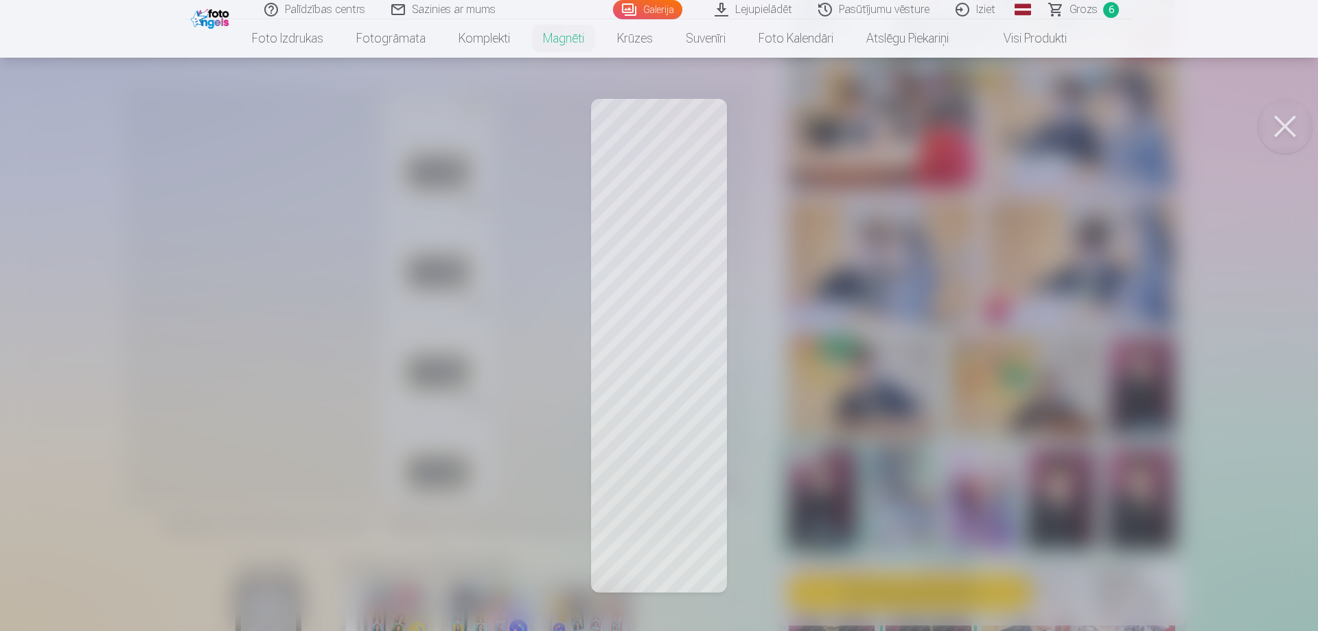
click at [1281, 130] on button at bounding box center [1285, 126] width 55 height 55
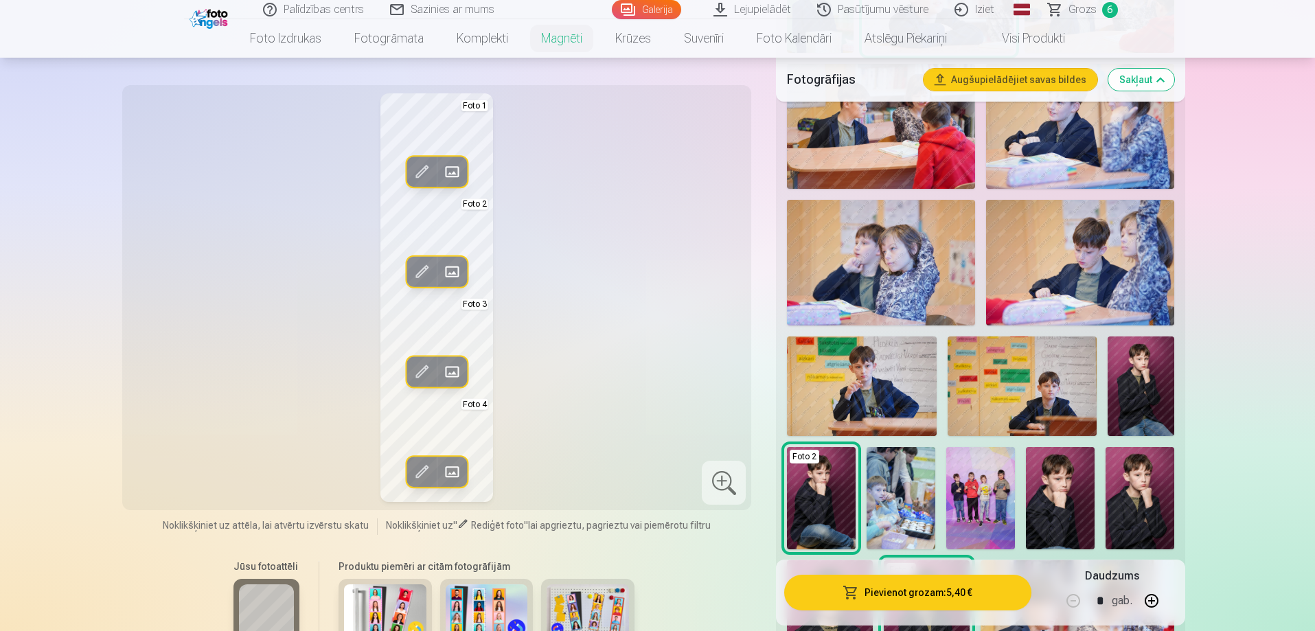
click at [919, 597] on button "Pievienot grozam : 5,40 €" at bounding box center [907, 593] width 246 height 36
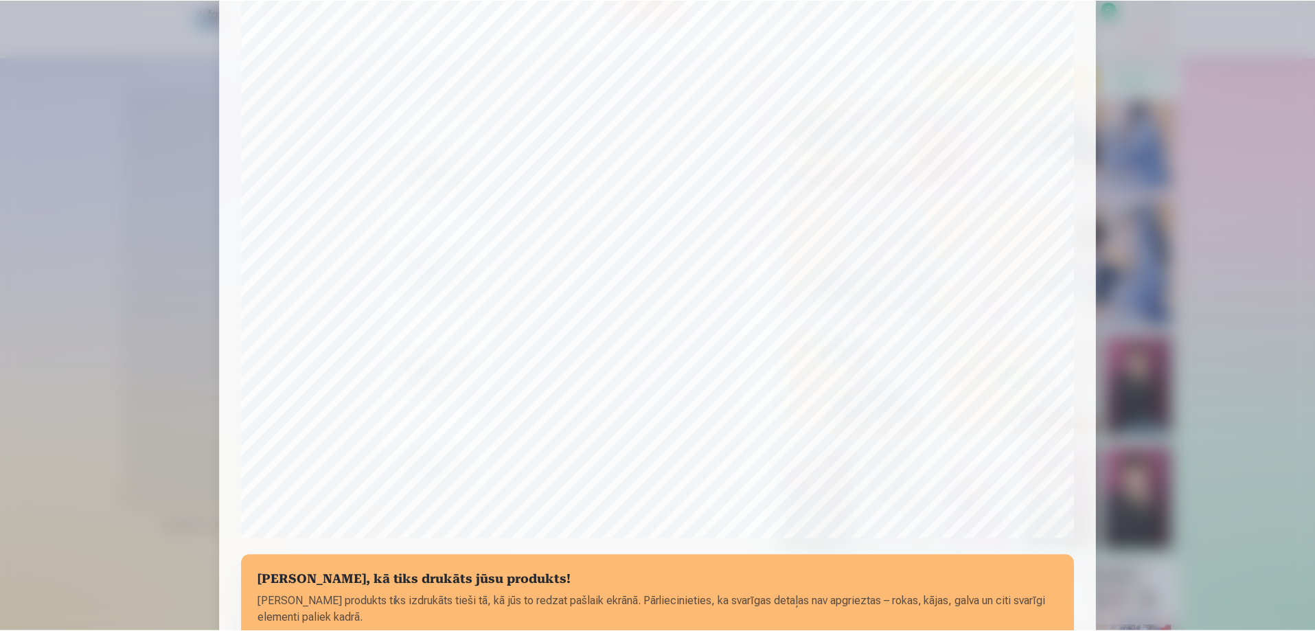
scroll to position [358, 0]
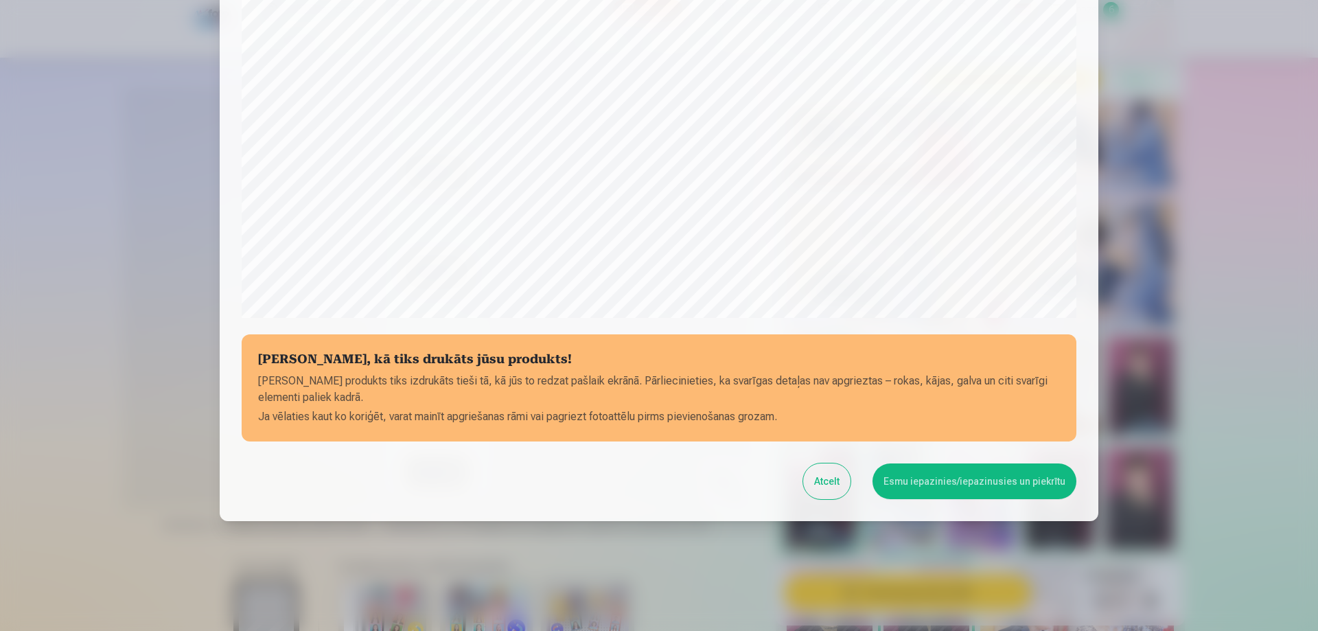
click at [895, 478] on button "Esmu iepazinies/iepazinusies un piekrītu" at bounding box center [975, 481] width 204 height 36
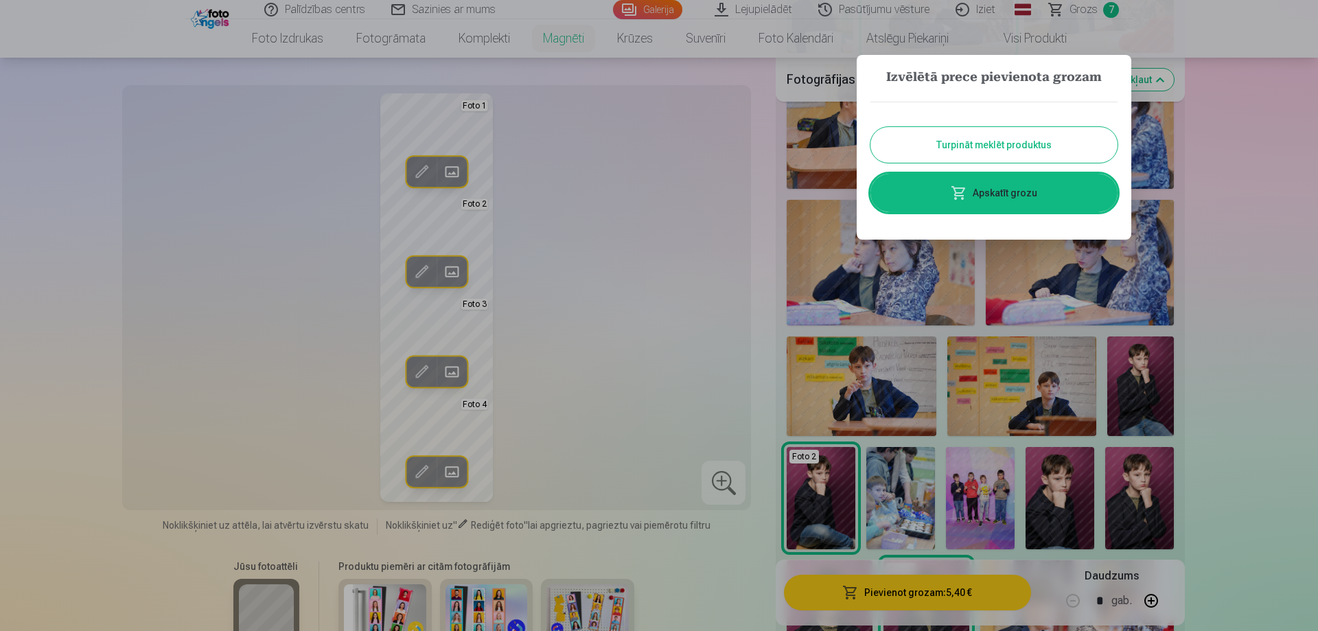
click at [998, 197] on link "Apskatīt grozu" at bounding box center [994, 193] width 247 height 38
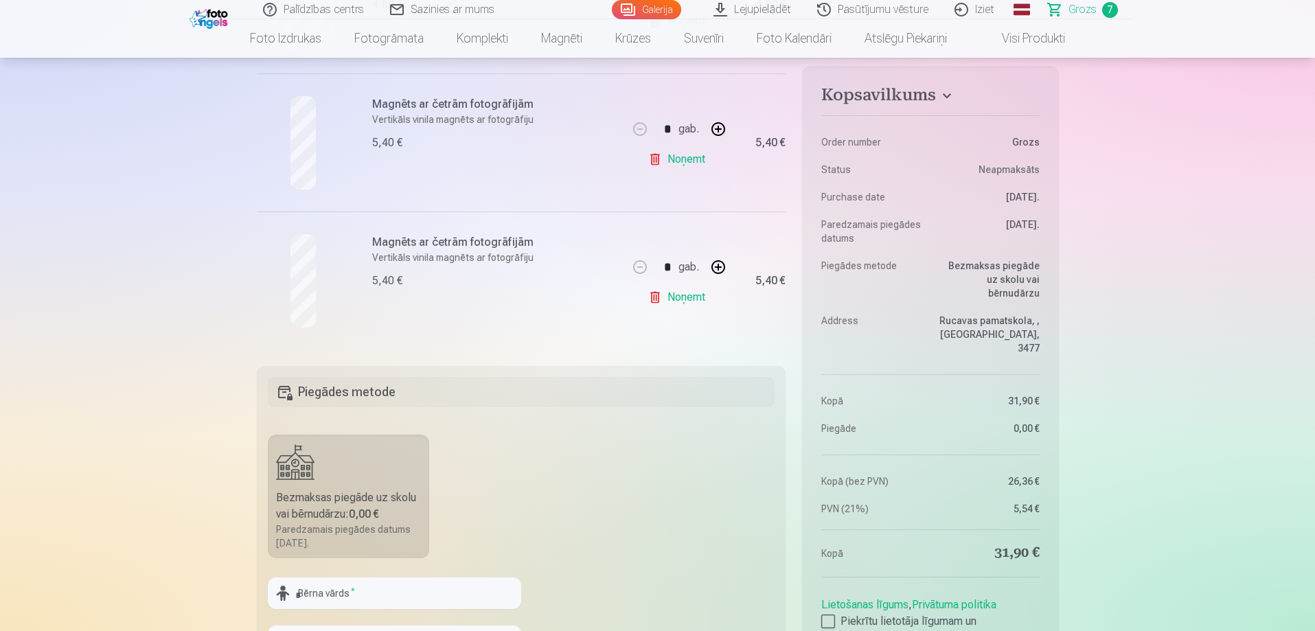
scroll to position [1167, 0]
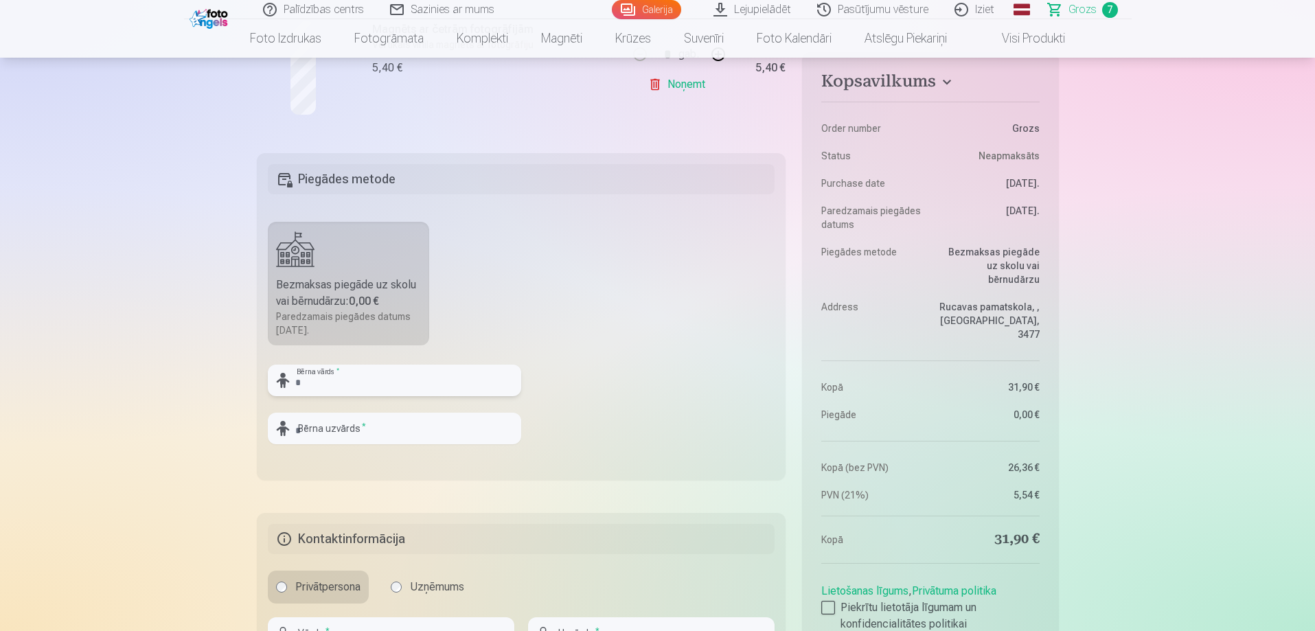
click at [345, 387] on input "text" at bounding box center [394, 381] width 253 height 32
type input "*****"
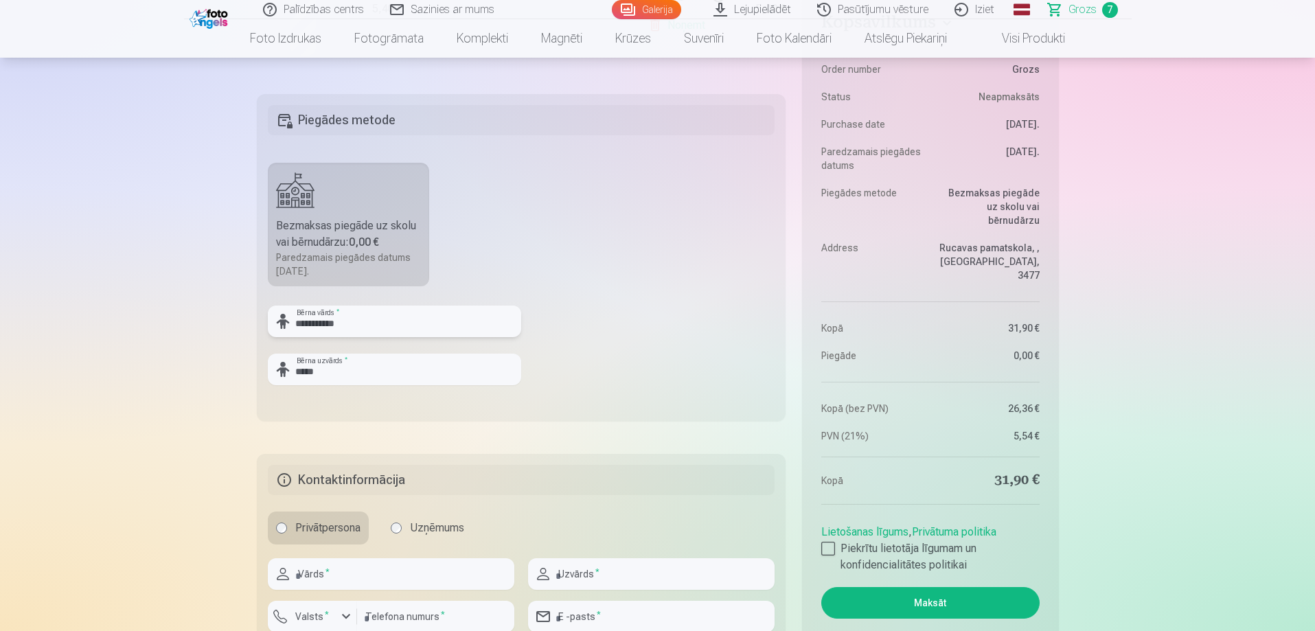
scroll to position [1373, 0]
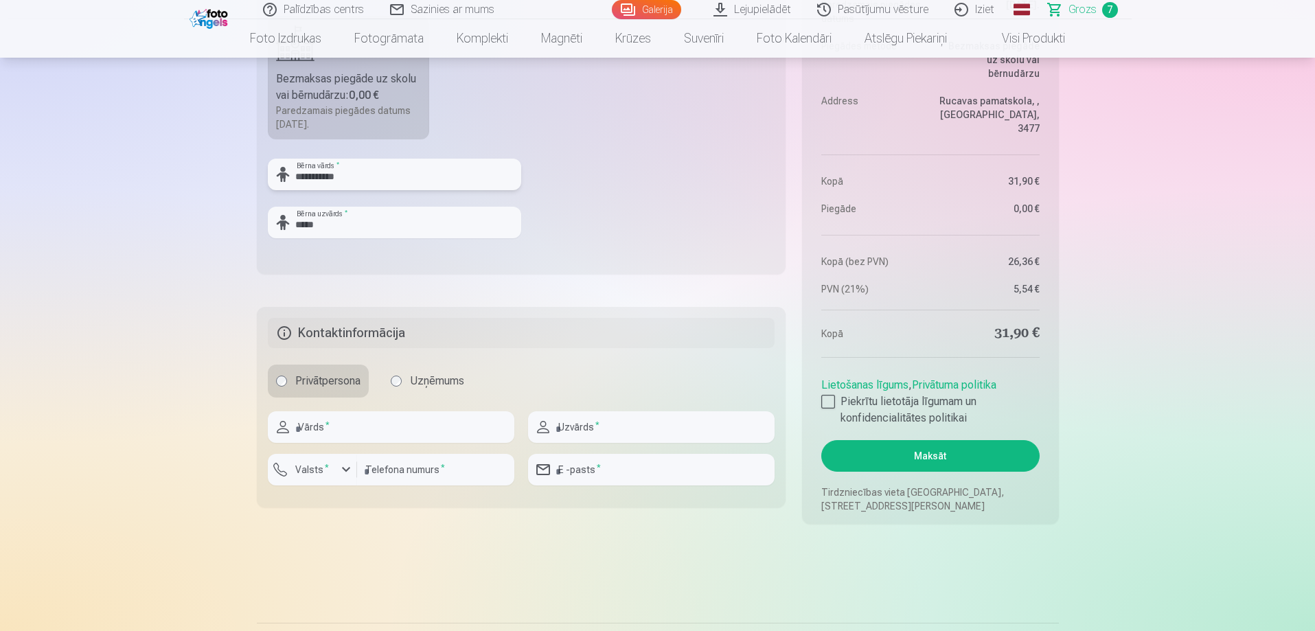
type input "**********"
click at [416, 426] on input "text" at bounding box center [391, 427] width 246 height 32
type input "*****"
type input "**********"
type input "********"
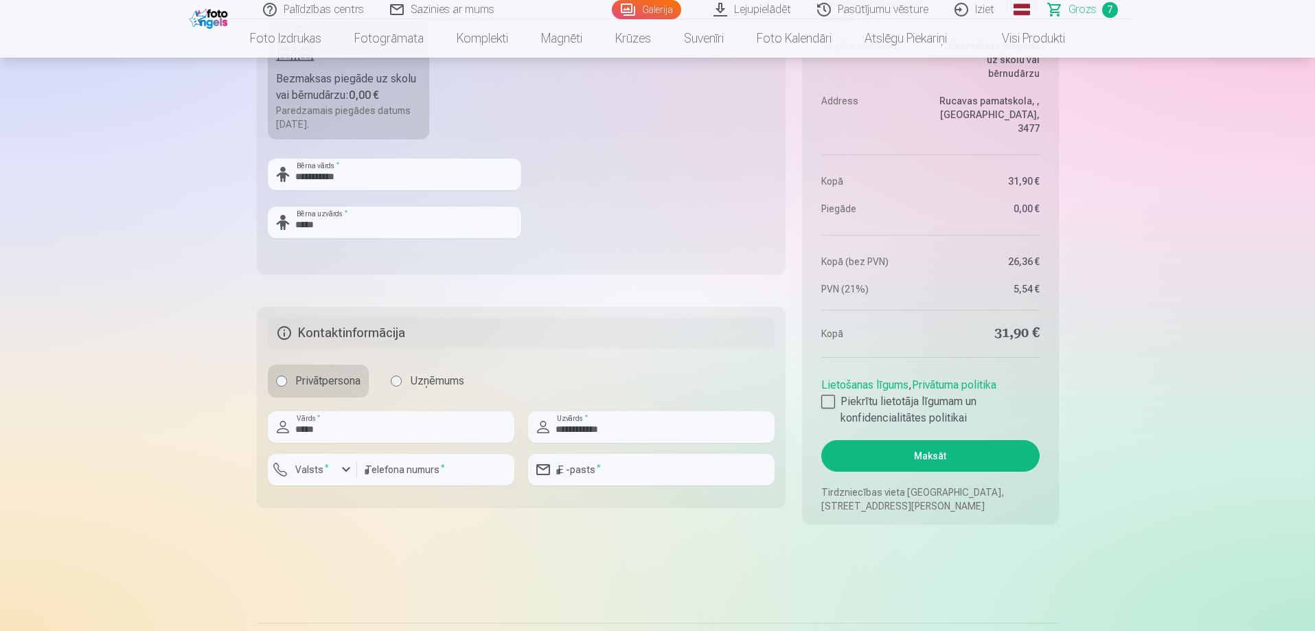
type input "**********"
click at [829, 404] on div at bounding box center [828, 402] width 14 height 14
click at [918, 444] on button "Maksāt" at bounding box center [930, 456] width 218 height 32
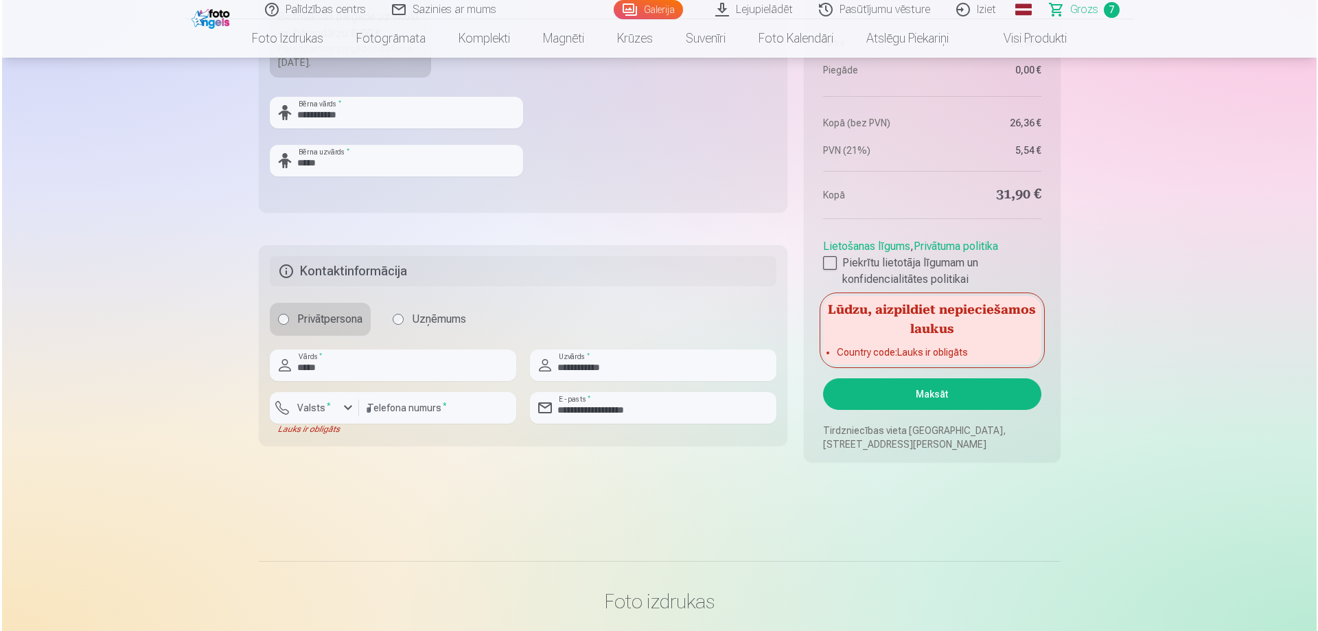
scroll to position [1442, 0]
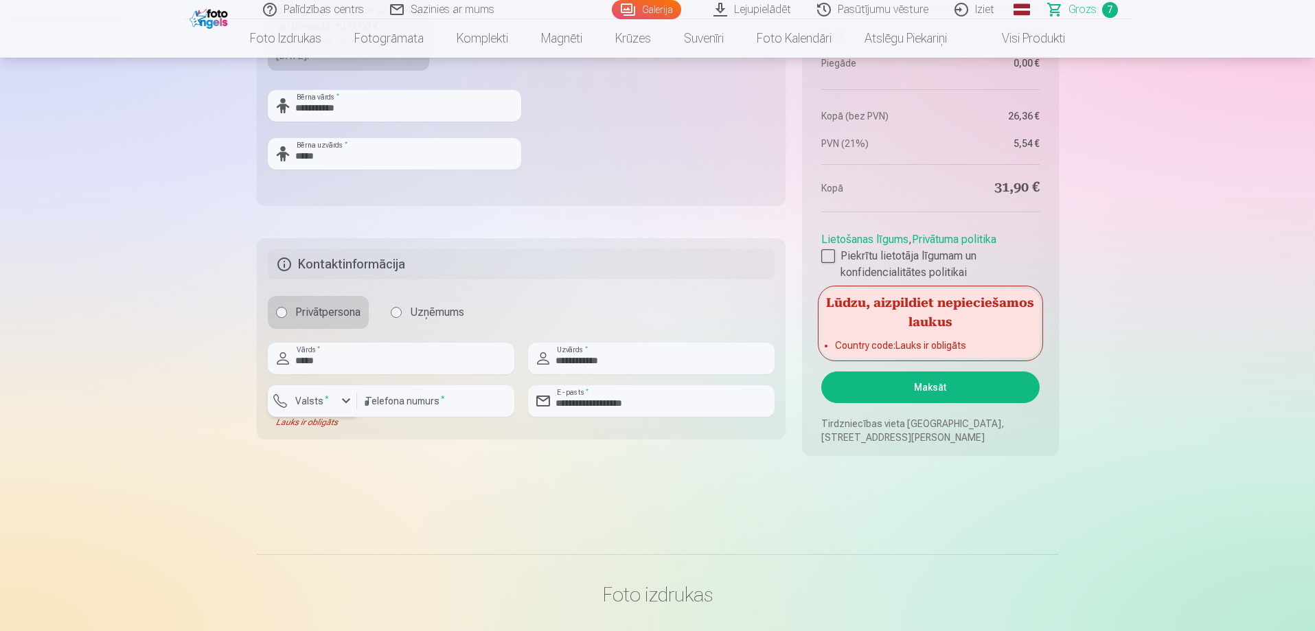
click at [296, 406] on label "Valsts *" at bounding box center [312, 401] width 45 height 14
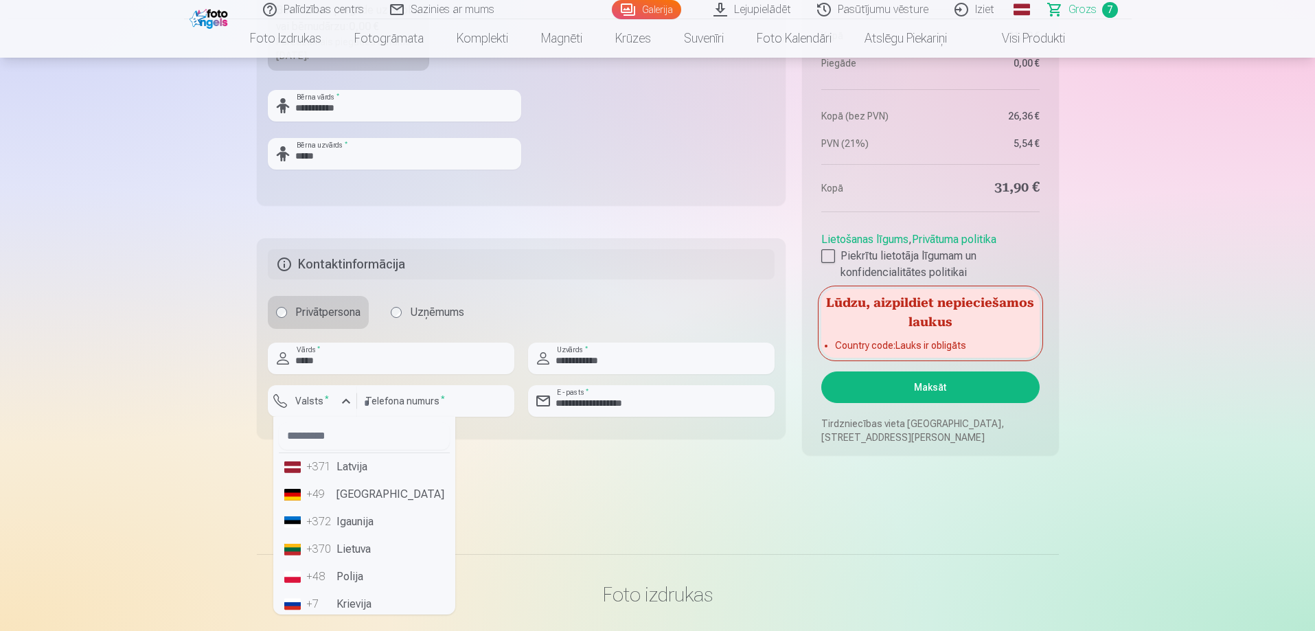
click at [338, 467] on li "+371 Latvija" at bounding box center [364, 466] width 171 height 27
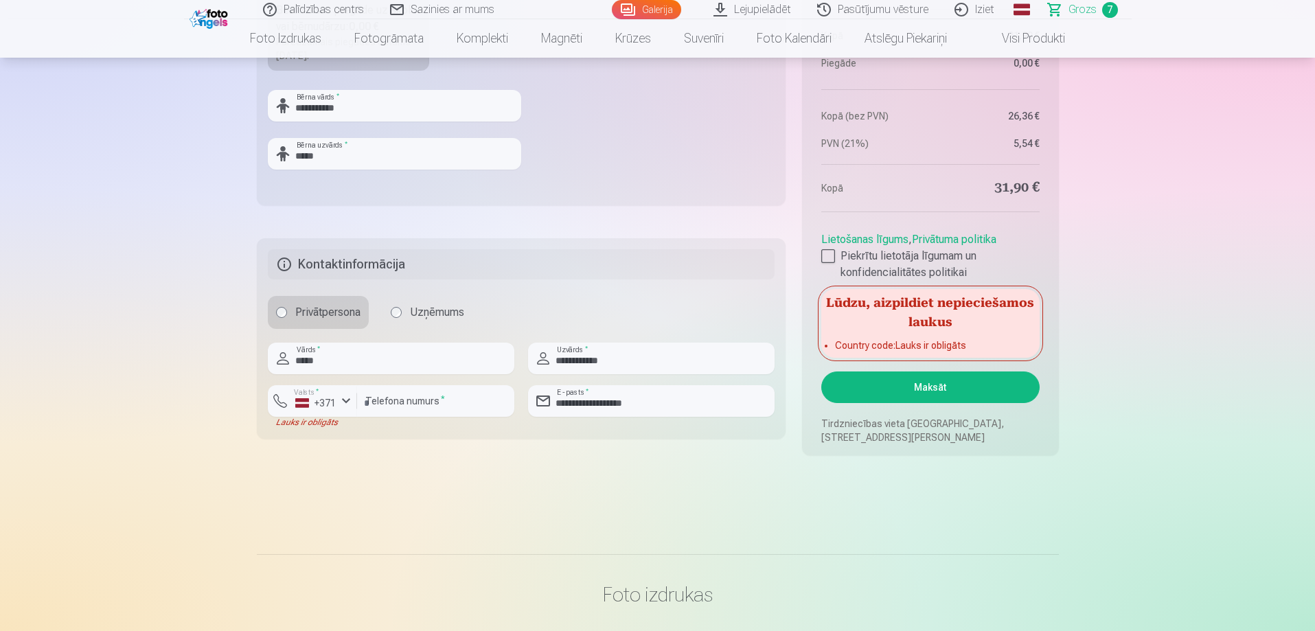
click at [904, 388] on button "Maksāt" at bounding box center [930, 387] width 218 height 32
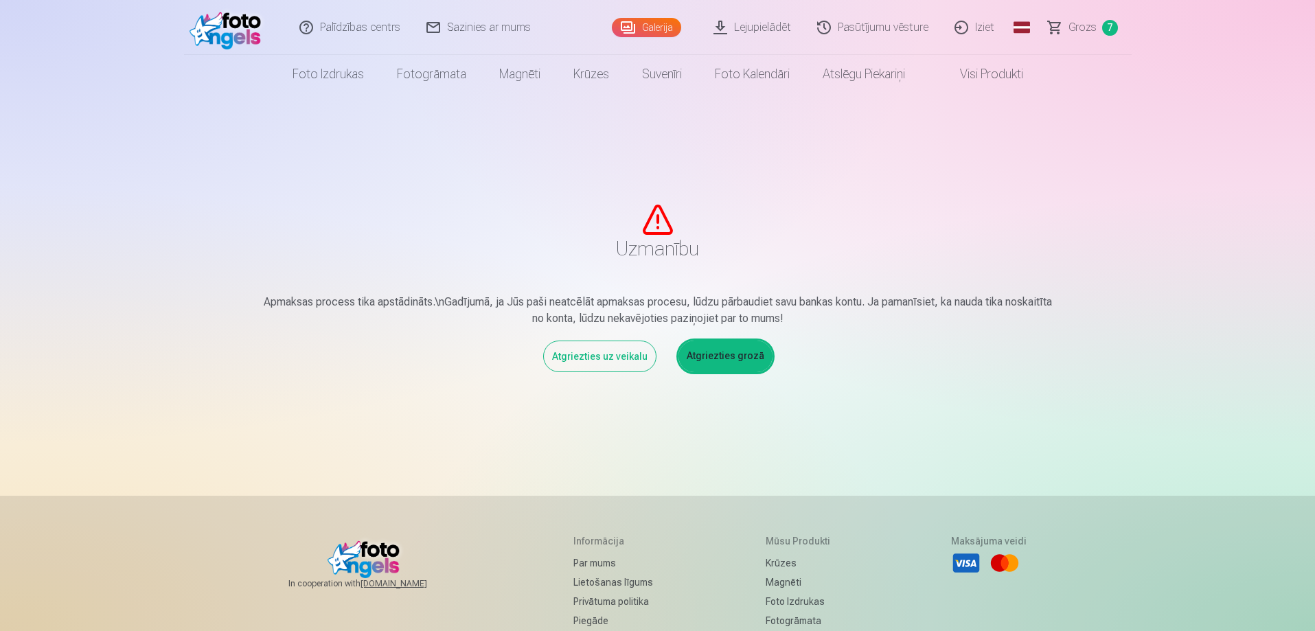
click at [724, 360] on link "Atgriezties grozā" at bounding box center [725, 357] width 94 height 32
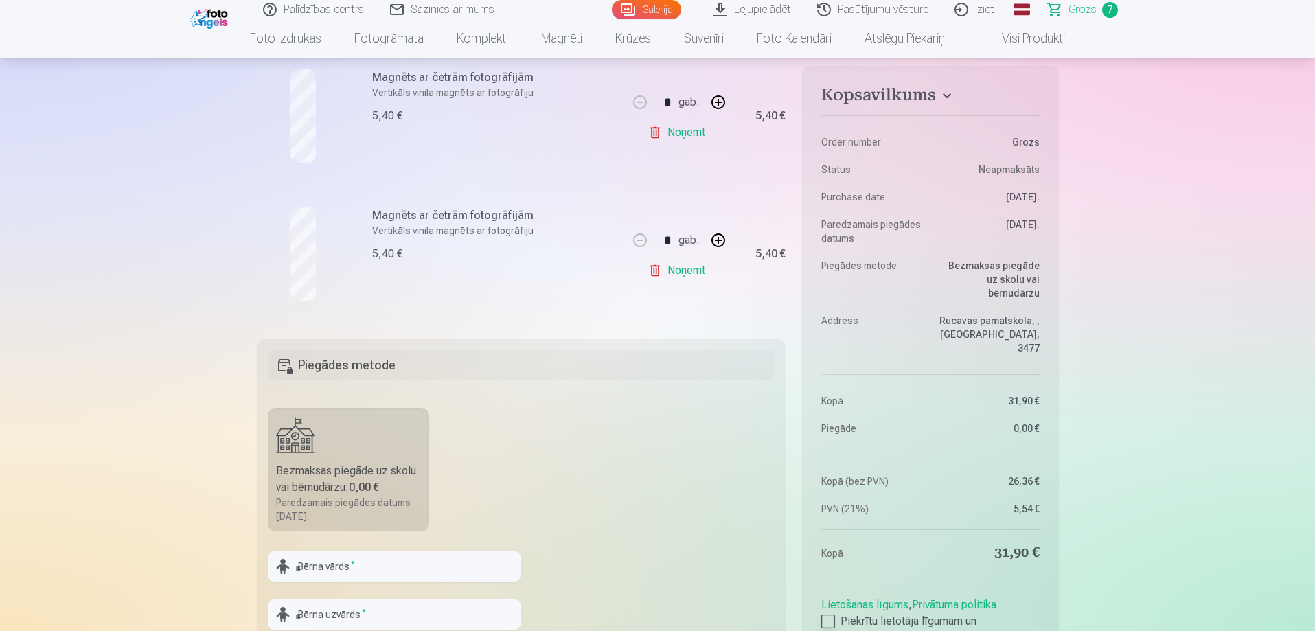
scroll to position [1030, 0]
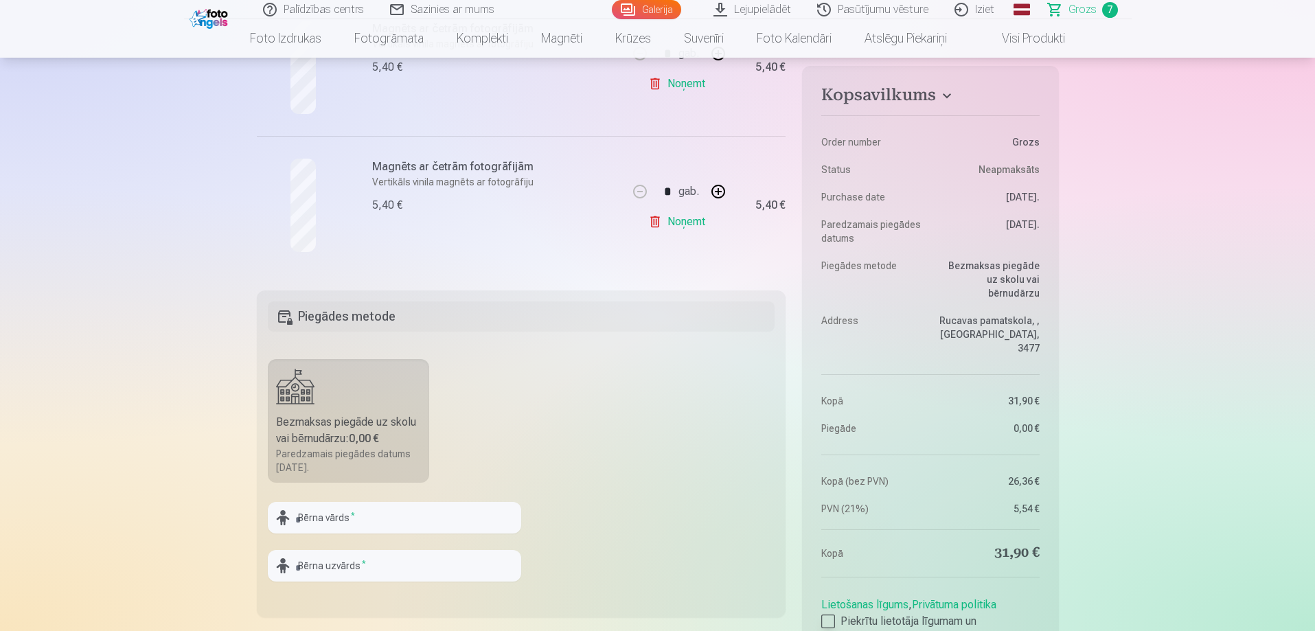
click at [830, 615] on div at bounding box center [828, 622] width 14 height 14
click at [397, 538] on div at bounding box center [394, 538] width 253 height 11
click at [380, 527] on input "text" at bounding box center [394, 518] width 253 height 32
type input "*****"
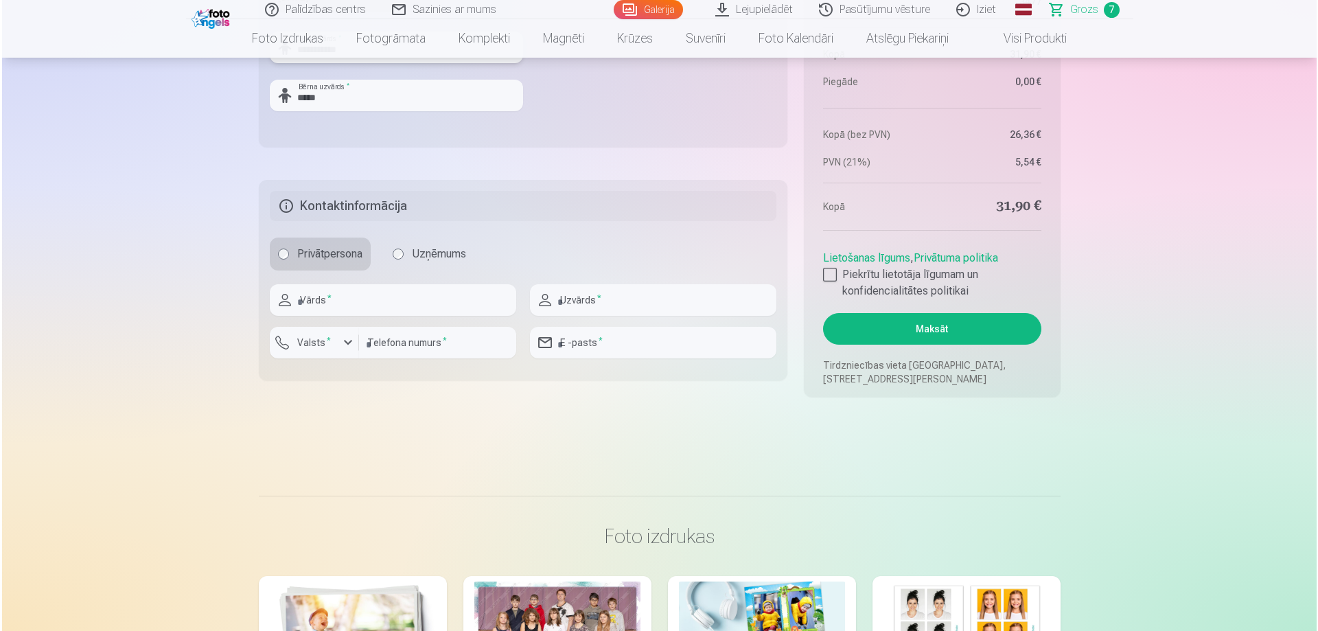
scroll to position [1648, 0]
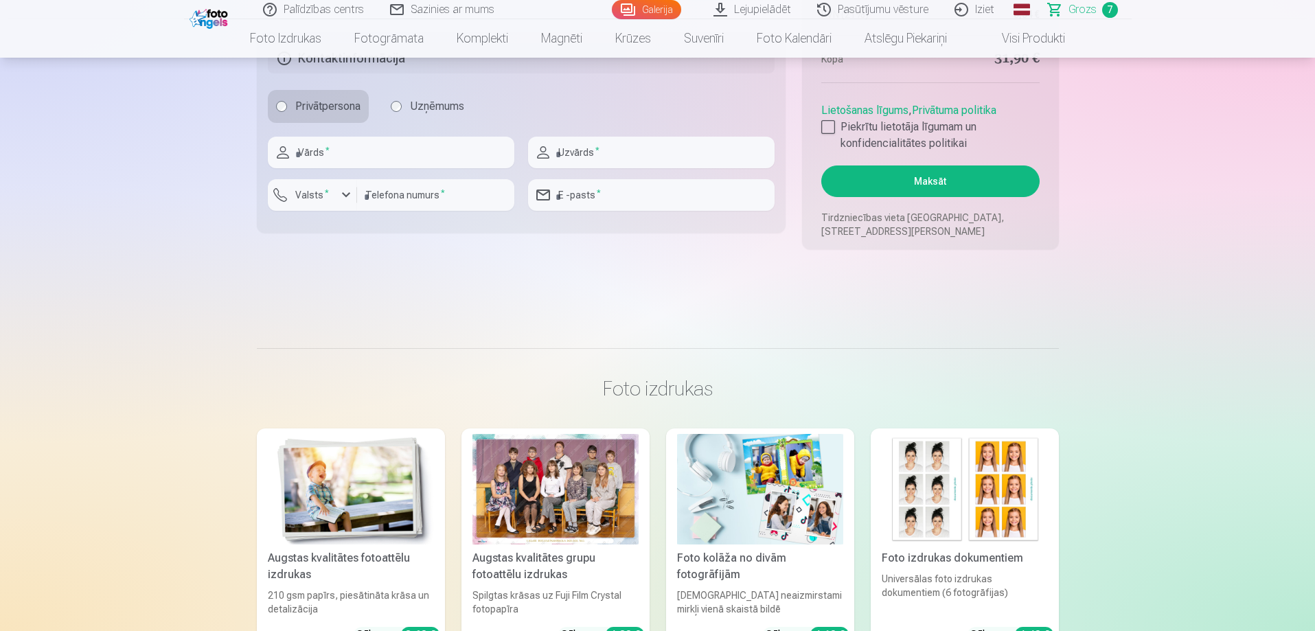
type input "**********"
click at [393, 159] on input "text" at bounding box center [391, 153] width 246 height 32
type input "*****"
type input "**********"
type input "********"
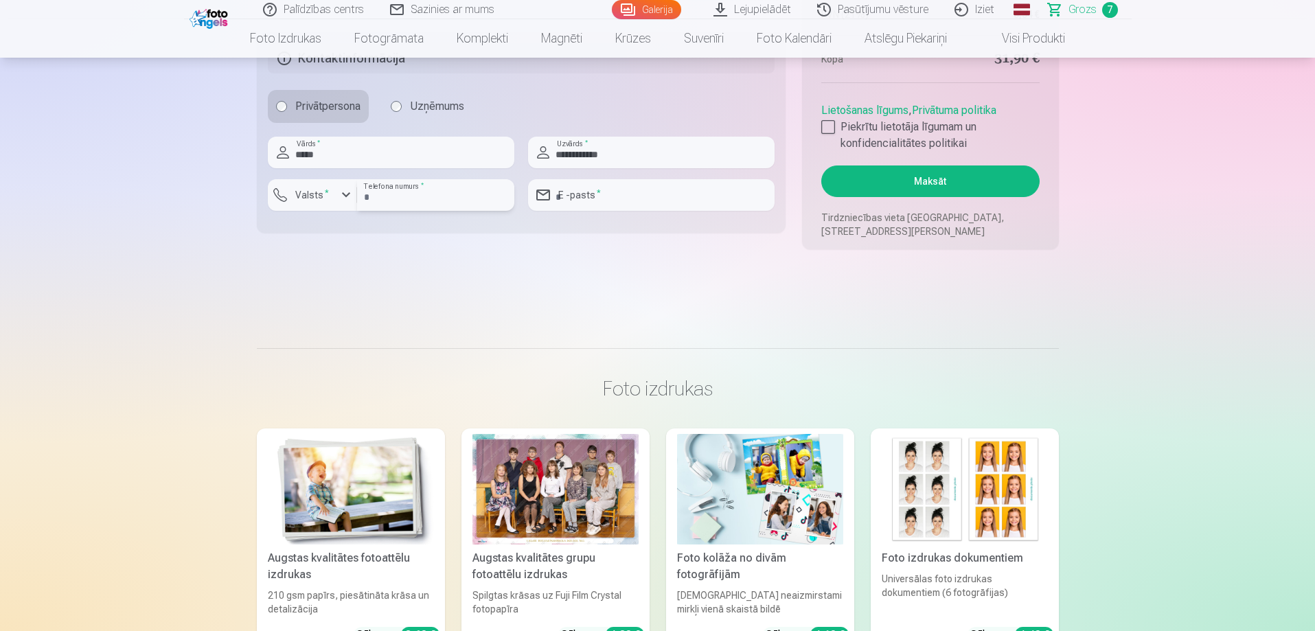
type input "**********"
click at [288, 202] on button "Valsts *" at bounding box center [312, 195] width 89 height 32
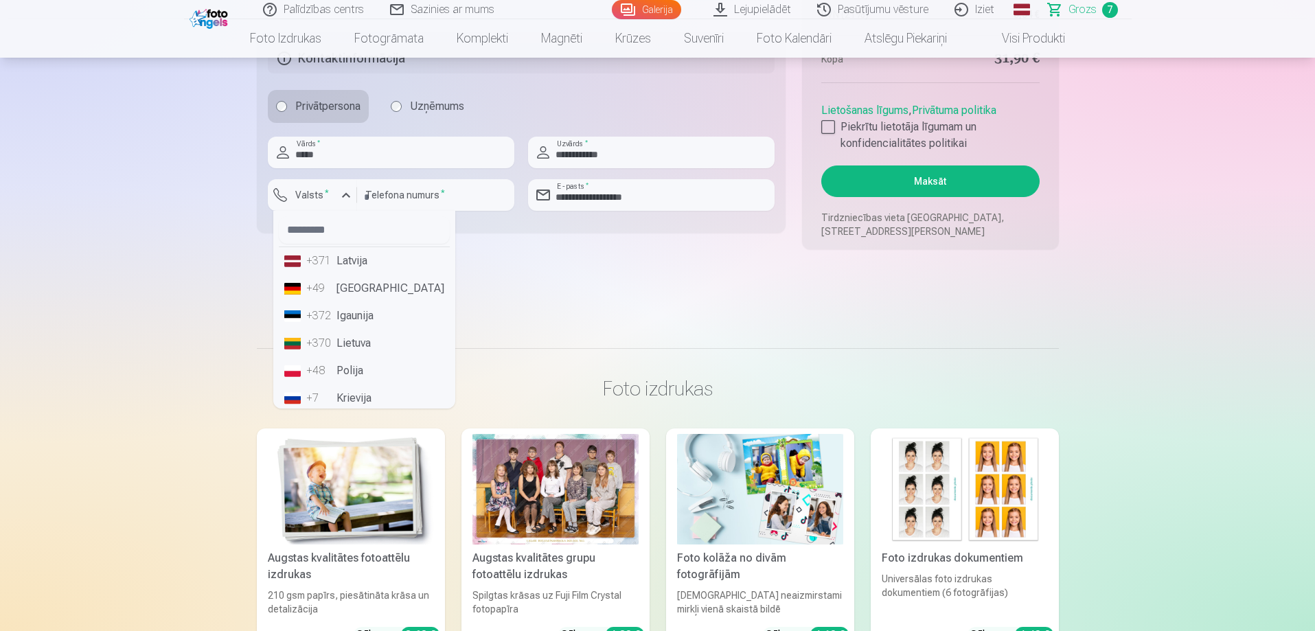
click at [332, 260] on div "+371" at bounding box center [319, 261] width 27 height 16
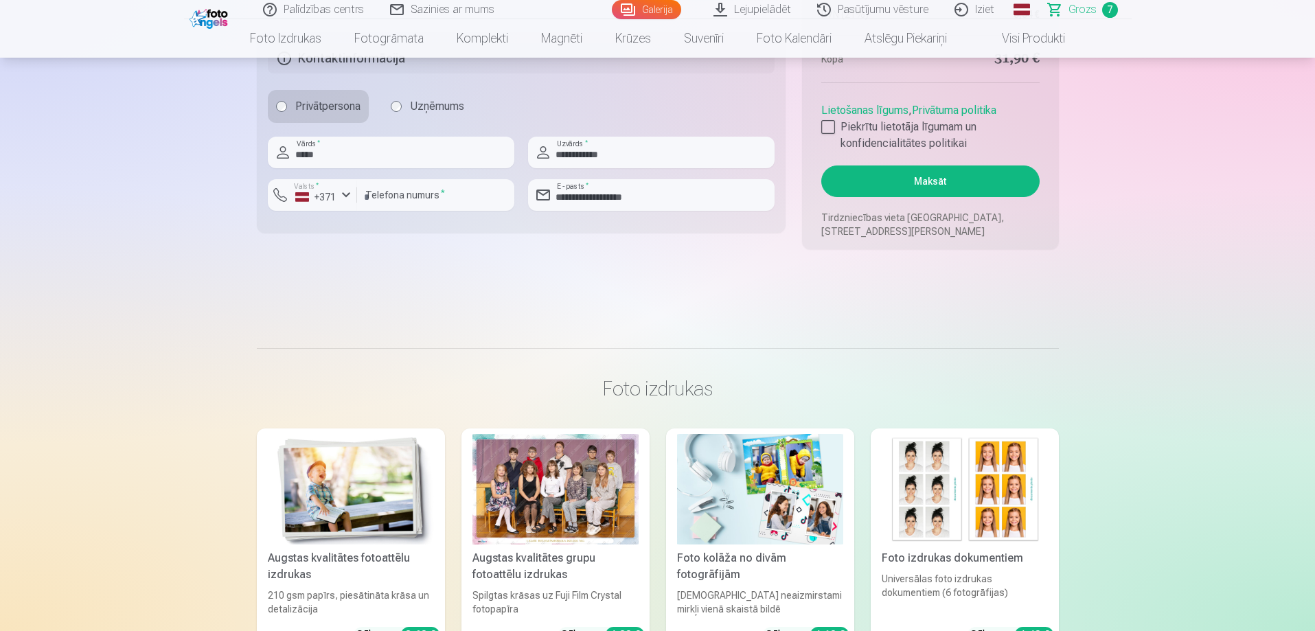
click at [893, 183] on button "Maksāt" at bounding box center [930, 181] width 218 height 32
